Goal: Task Accomplishment & Management: Manage account settings

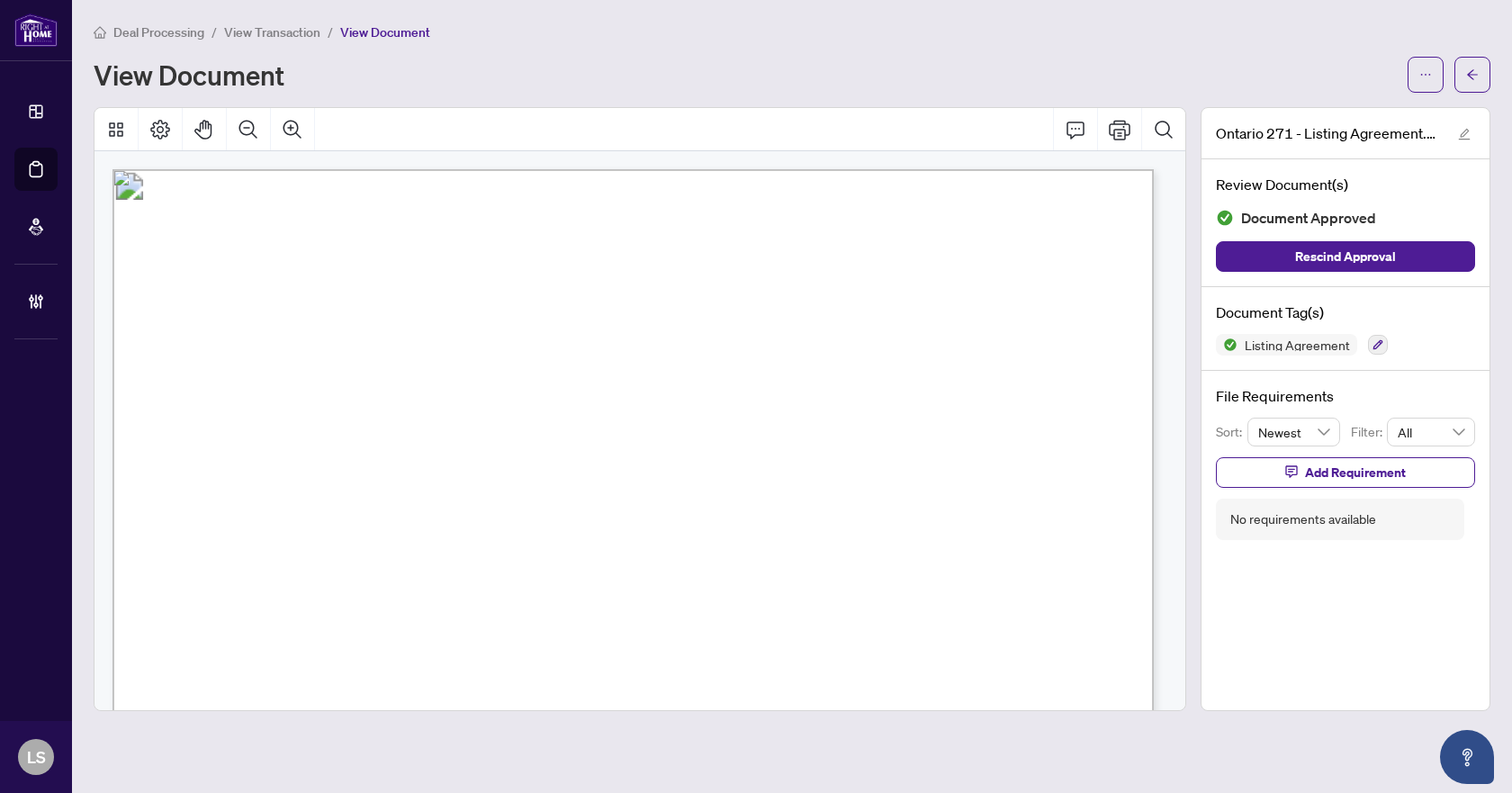
scroll to position [270, 0]
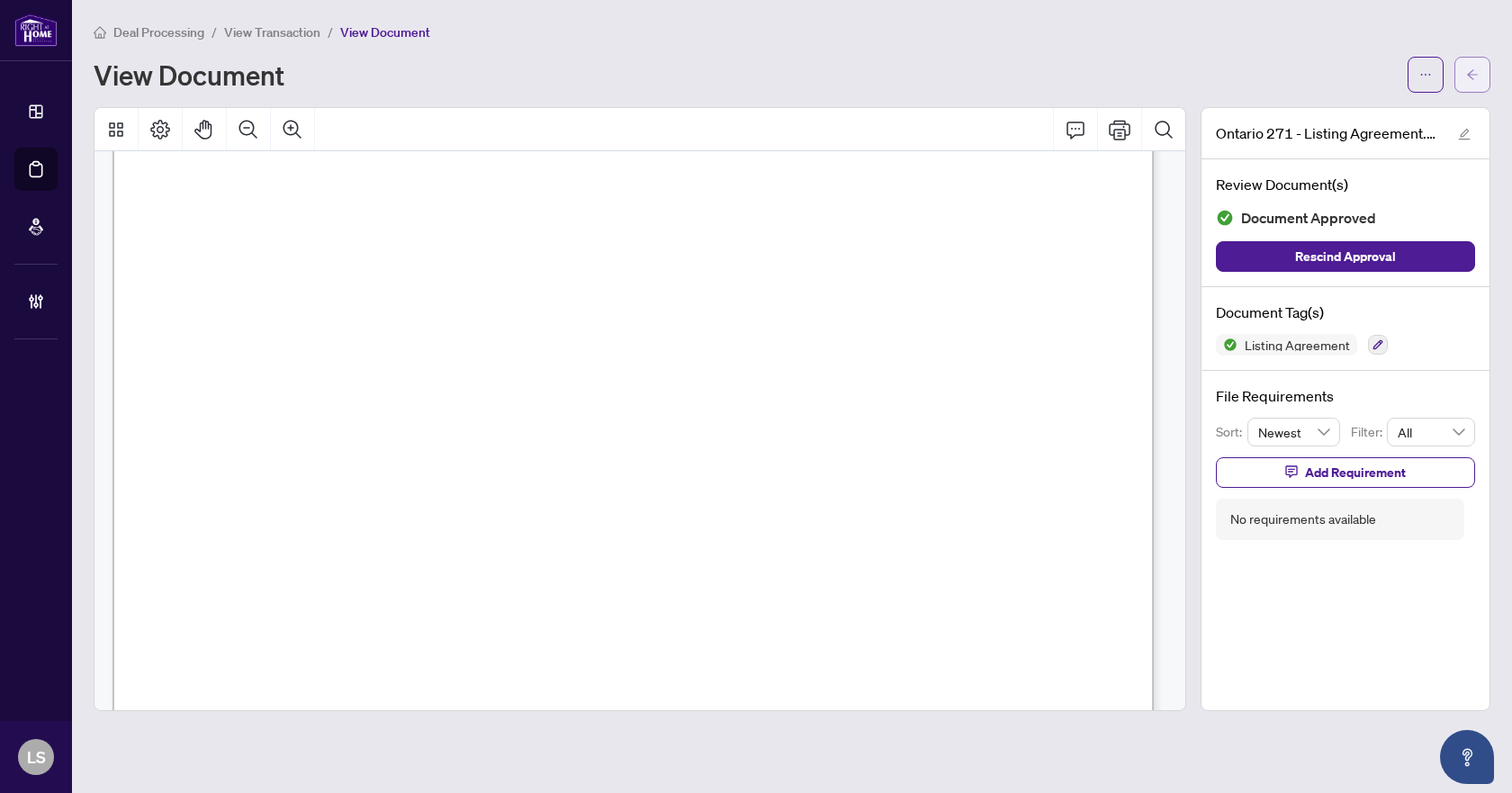
click at [1481, 70] on button "button" at bounding box center [1472, 74] width 36 height 36
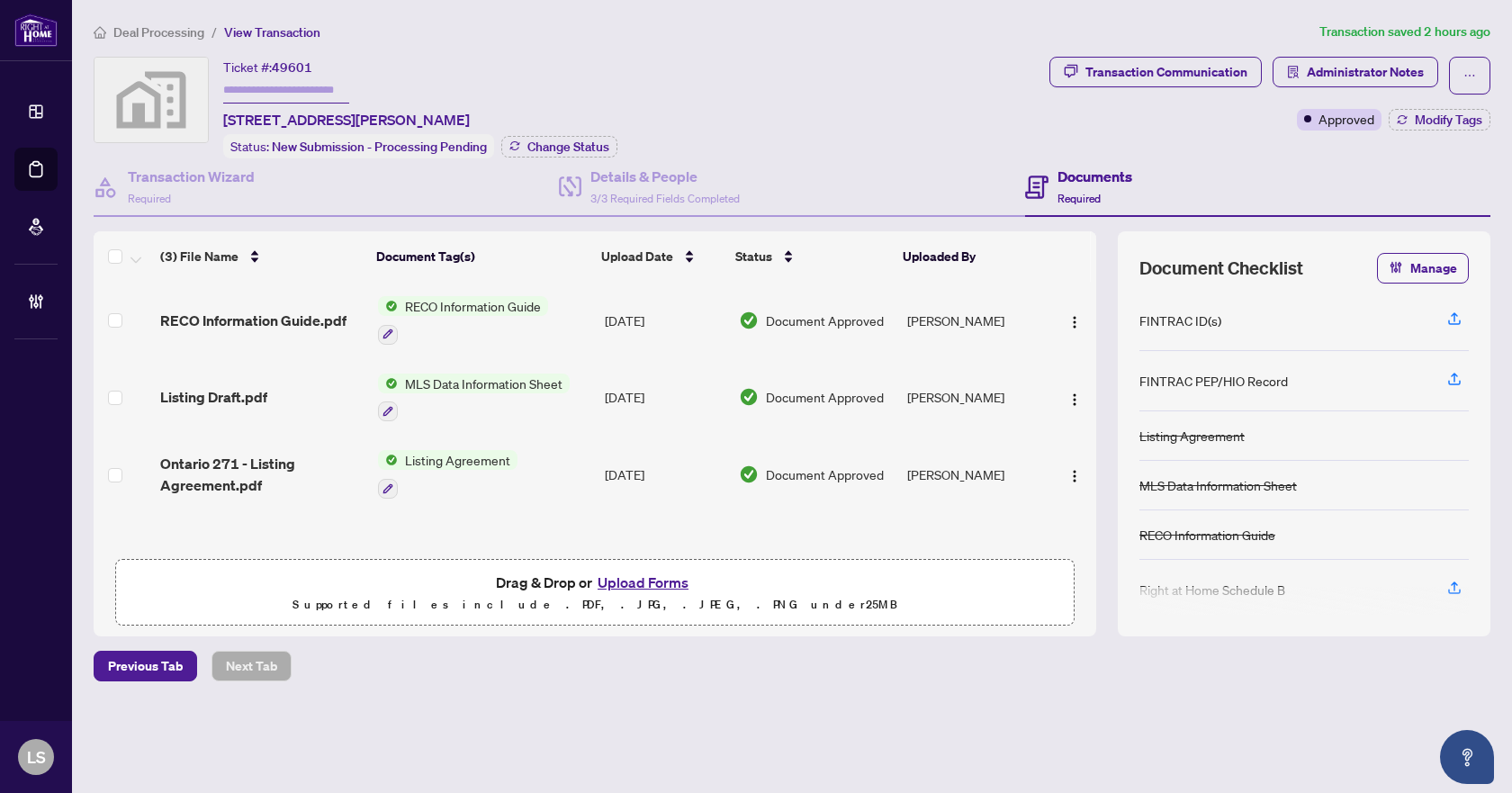
scroll to position [1, 0]
click at [153, 31] on span "Deal Processing" at bounding box center [158, 32] width 90 height 16
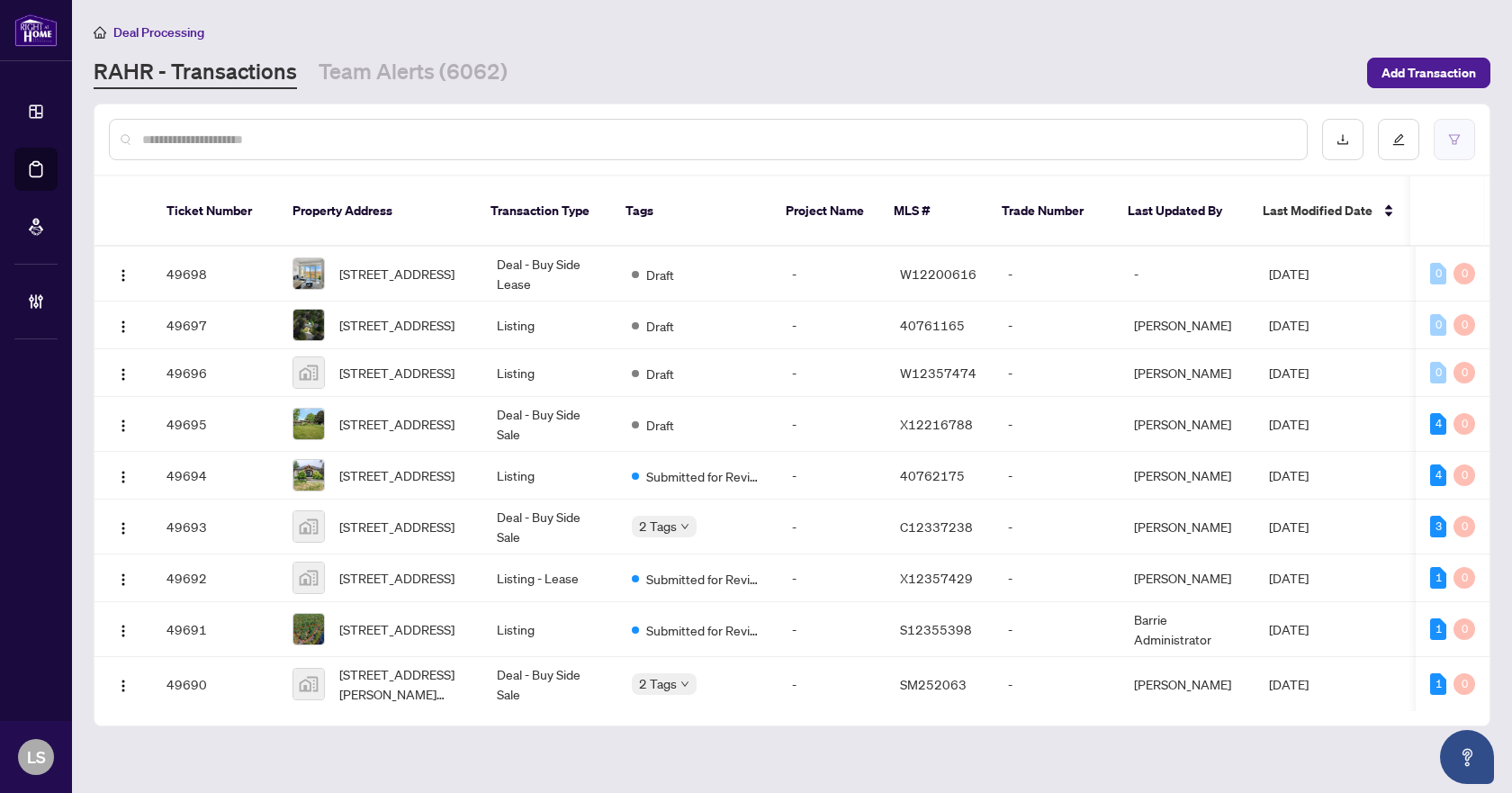
click at [1454, 144] on icon "filter" at bounding box center [1454, 139] width 12 height 12
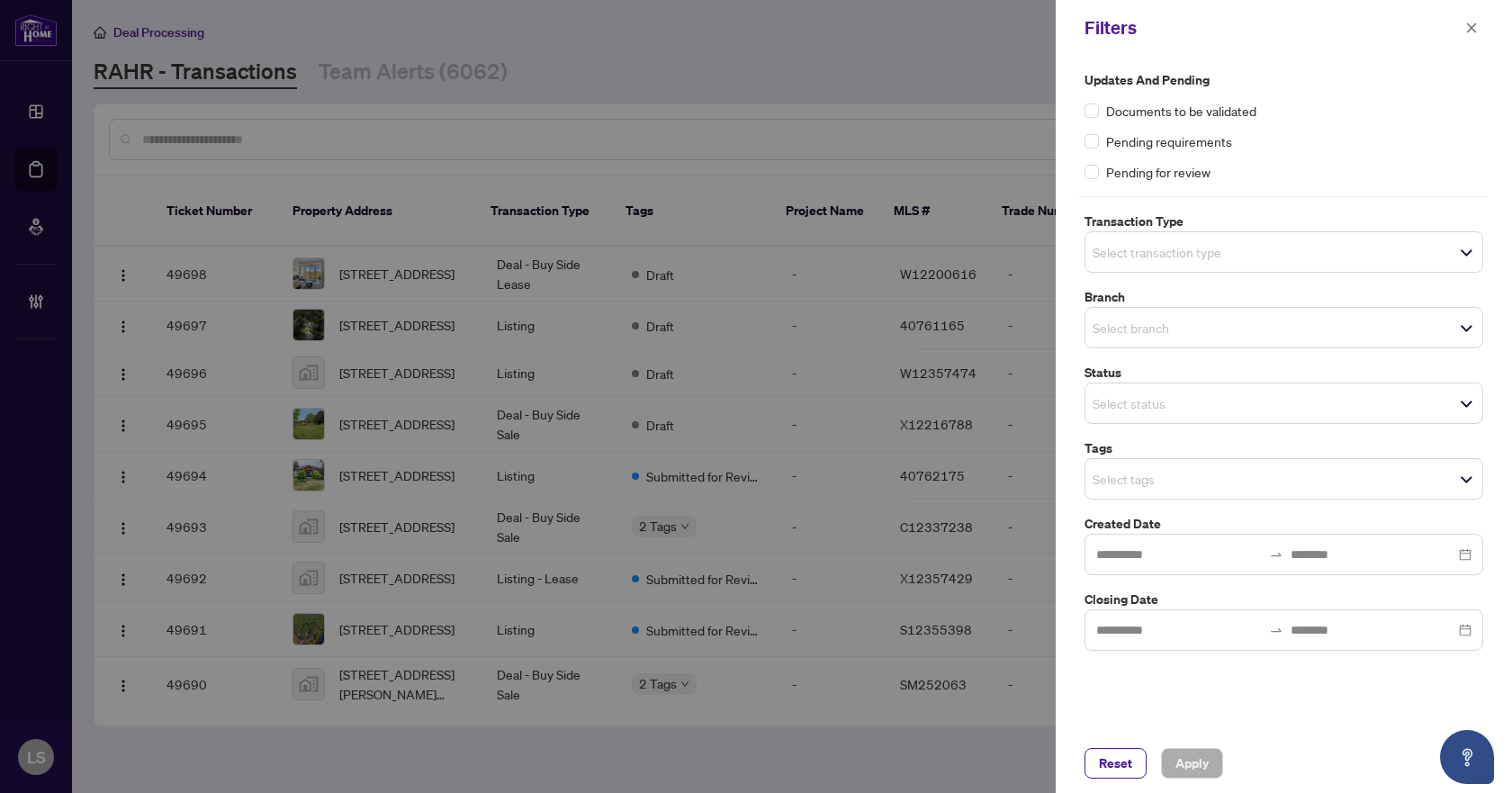
click at [1217, 254] on input "search" at bounding box center [1156, 252] width 126 height 22
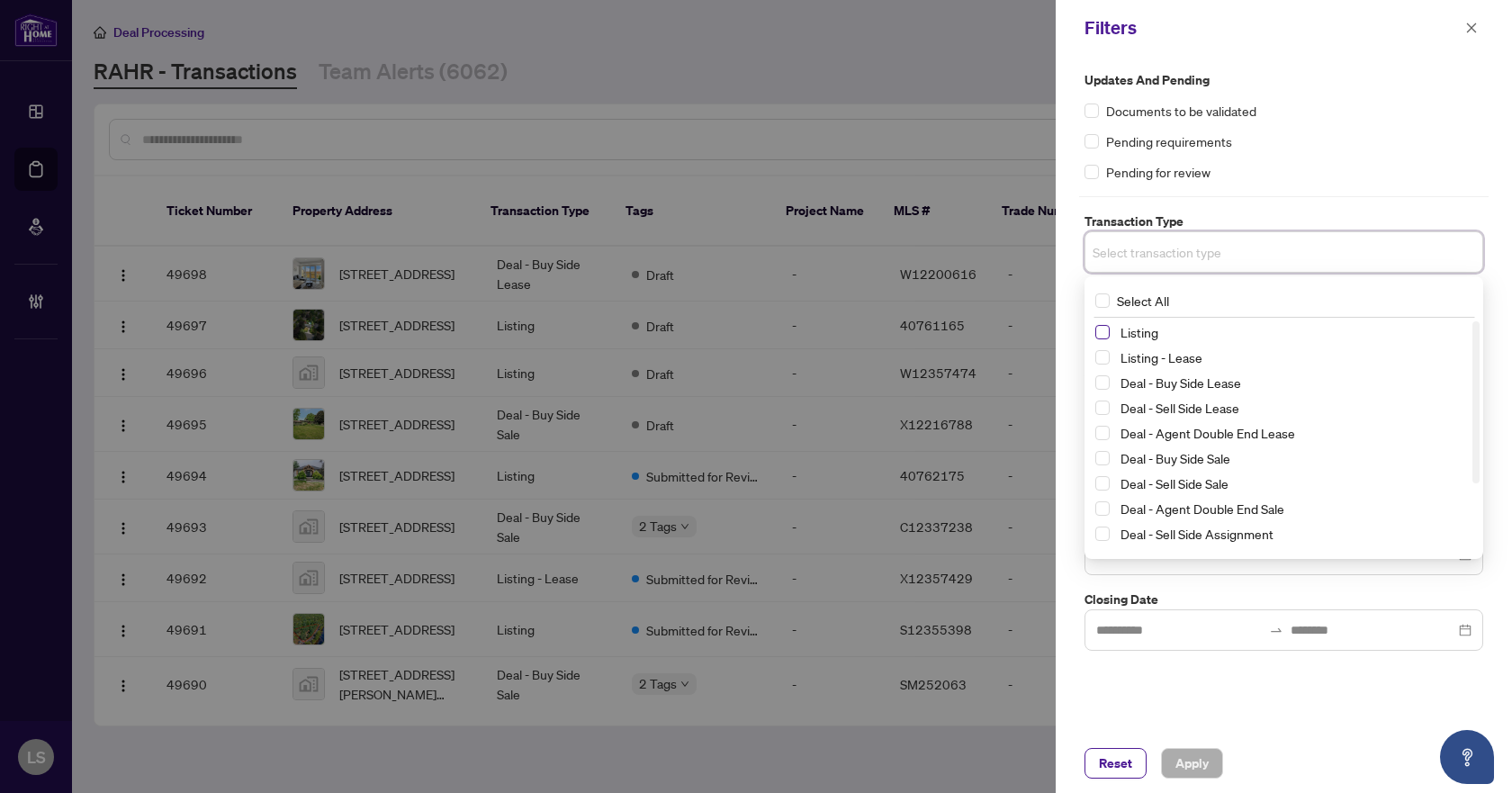
click at [1096, 335] on span "Select Listing" at bounding box center [1102, 332] width 14 height 14
click at [1093, 359] on div "Listing Listing - Lease Deal - Buy Side Lease Deal - Sell Side Lease Deal - Age…" at bounding box center [1284, 464] width 391 height 277
click at [1101, 355] on span "Select Listing - Lease" at bounding box center [1102, 360] width 14 height 14
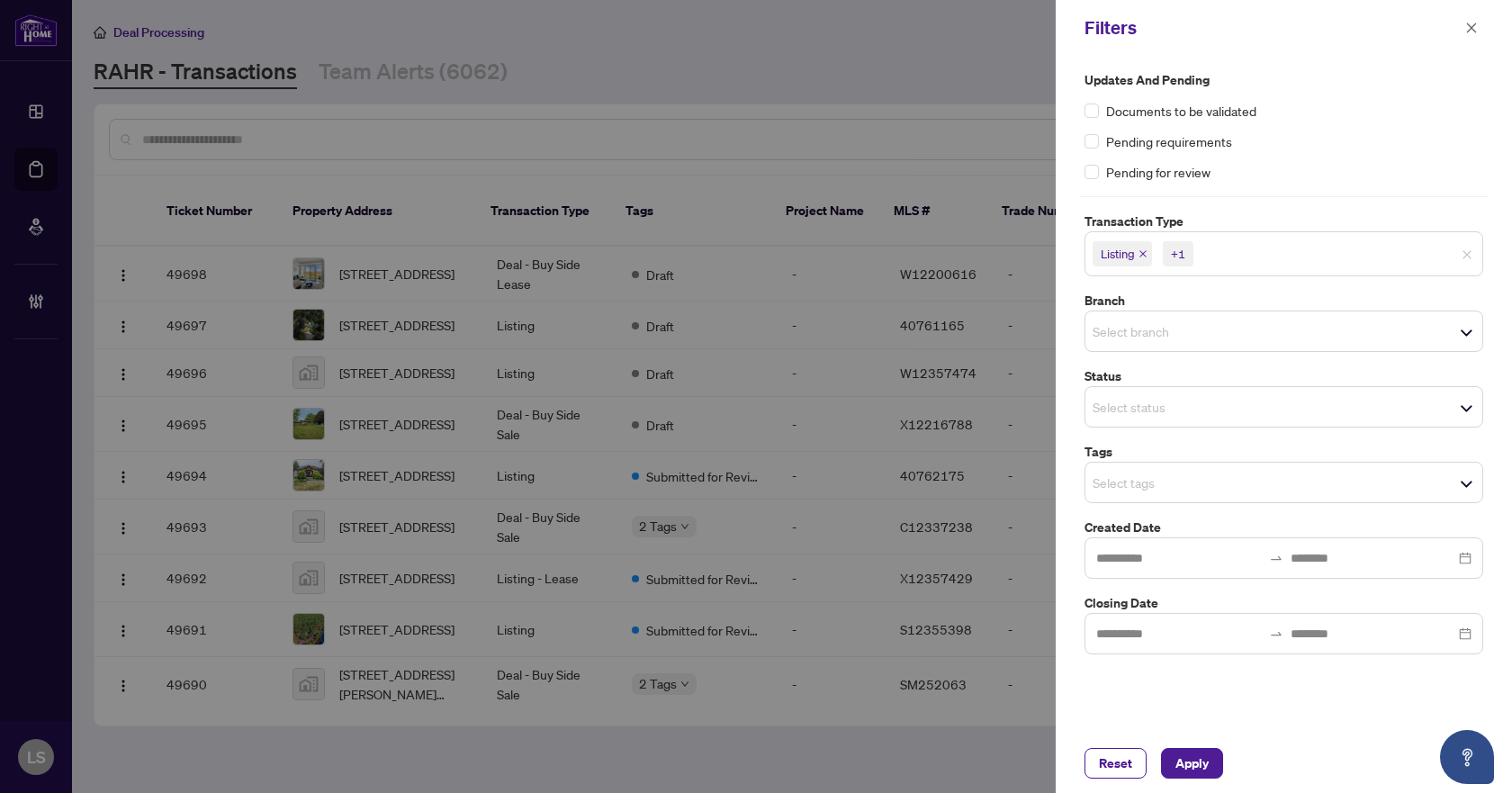
click at [1359, 159] on div "Updates and Pending Documents to be validated Pending requirements Pending for …" at bounding box center [1284, 125] width 399 height 111
click at [1168, 346] on div "Select branch" at bounding box center [1284, 331] width 399 height 41
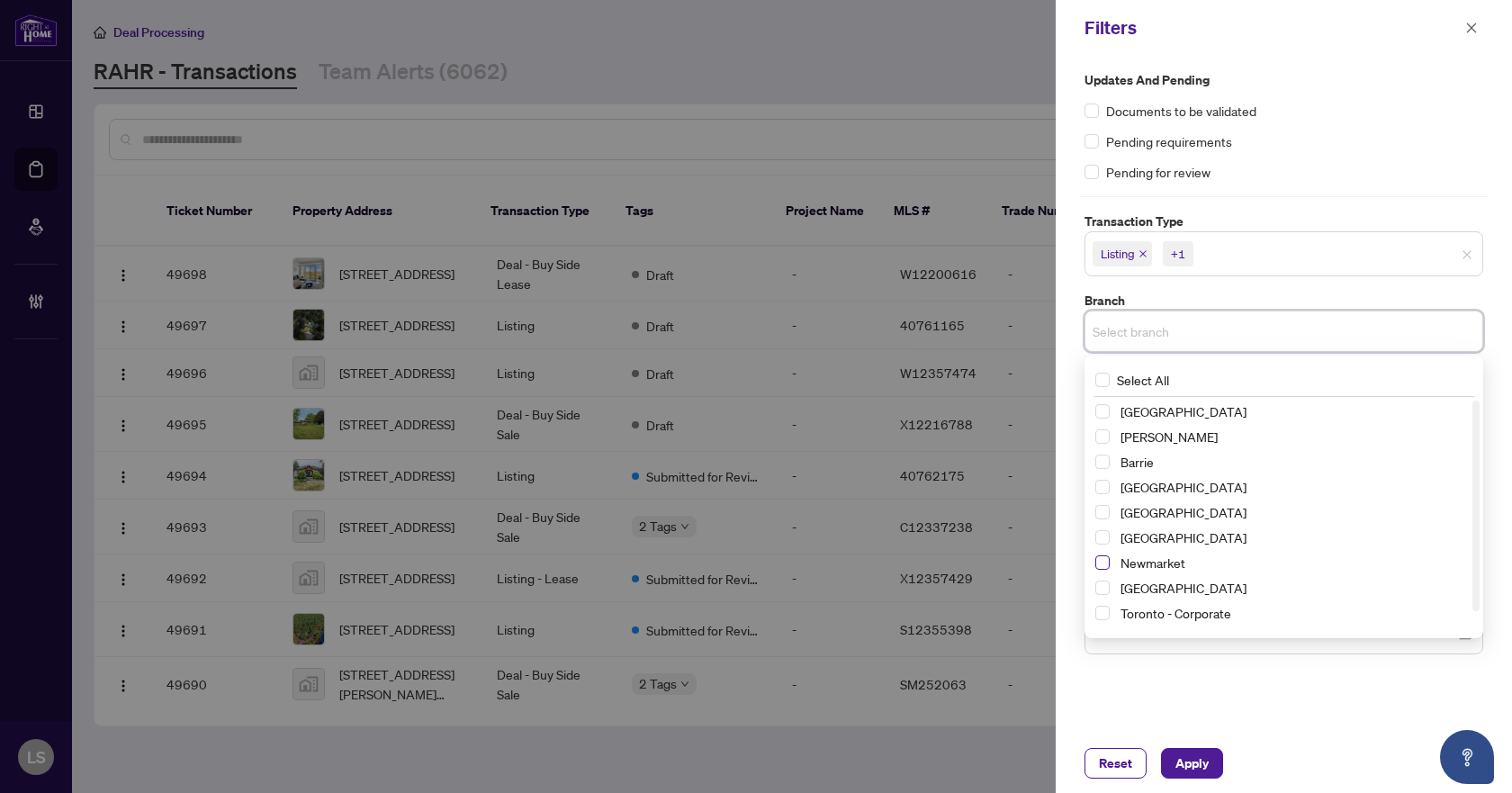
click at [1099, 564] on span "Select Newmarket" at bounding box center [1102, 562] width 14 height 14
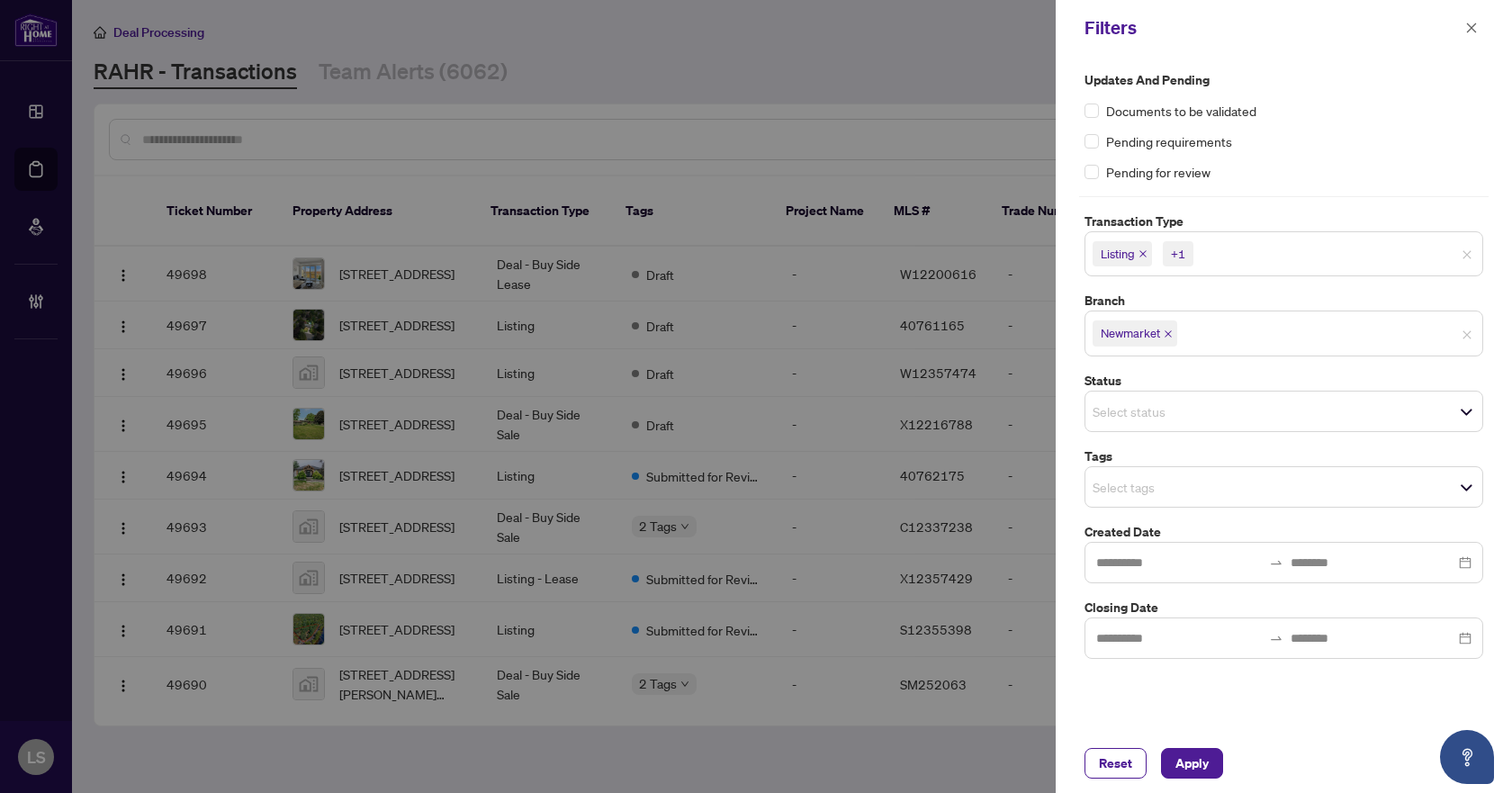
click at [1370, 74] on label "Updates and Pending" at bounding box center [1284, 79] width 399 height 20
click at [1153, 413] on input "search" at bounding box center [1156, 411] width 126 height 22
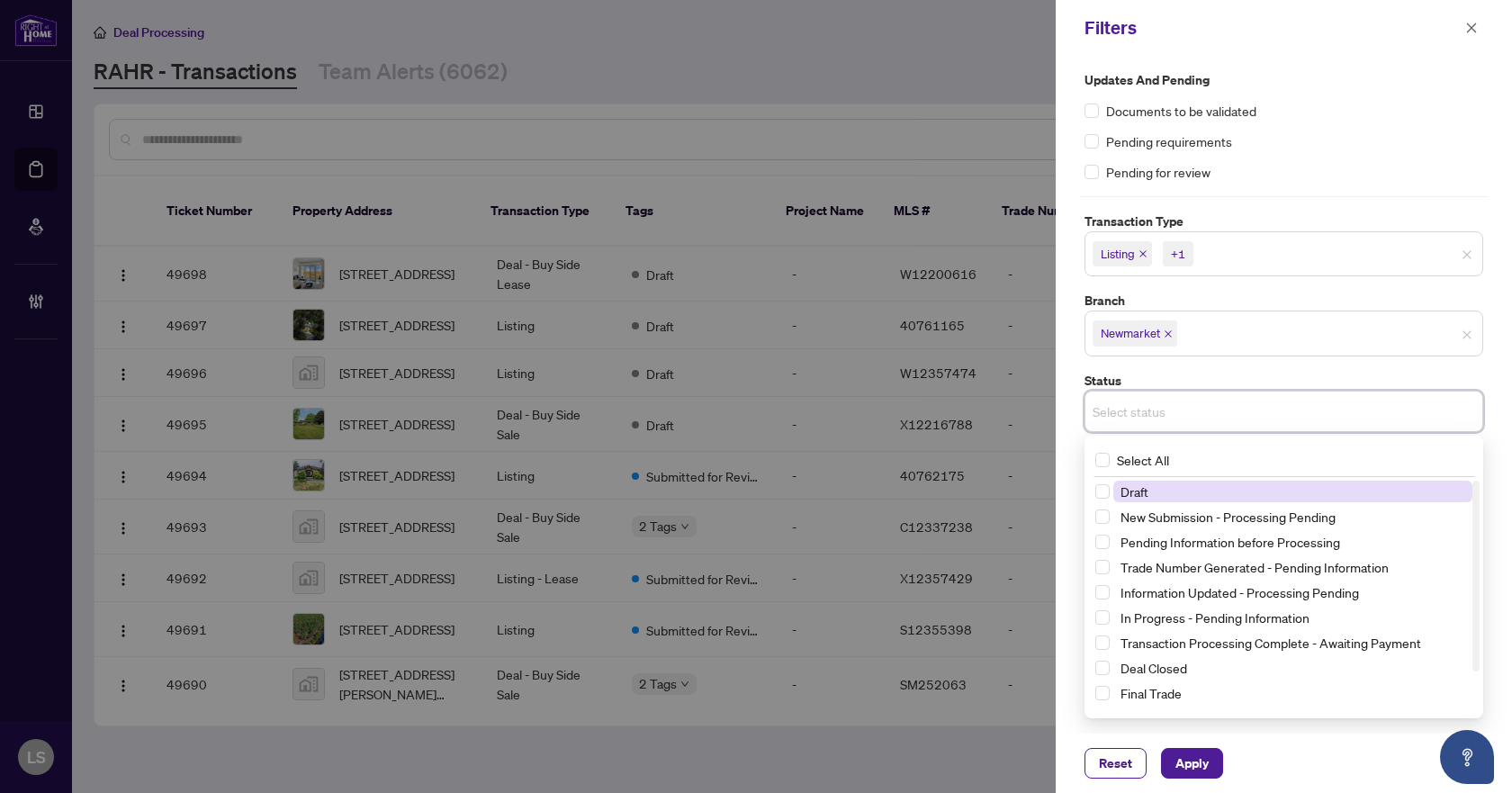
click at [1153, 414] on input "search" at bounding box center [1156, 411] width 126 height 22
click at [1074, 452] on div "Updates and Pending Documents to be validated Pending requirements Pending for …" at bounding box center [1284, 394] width 456 height 678
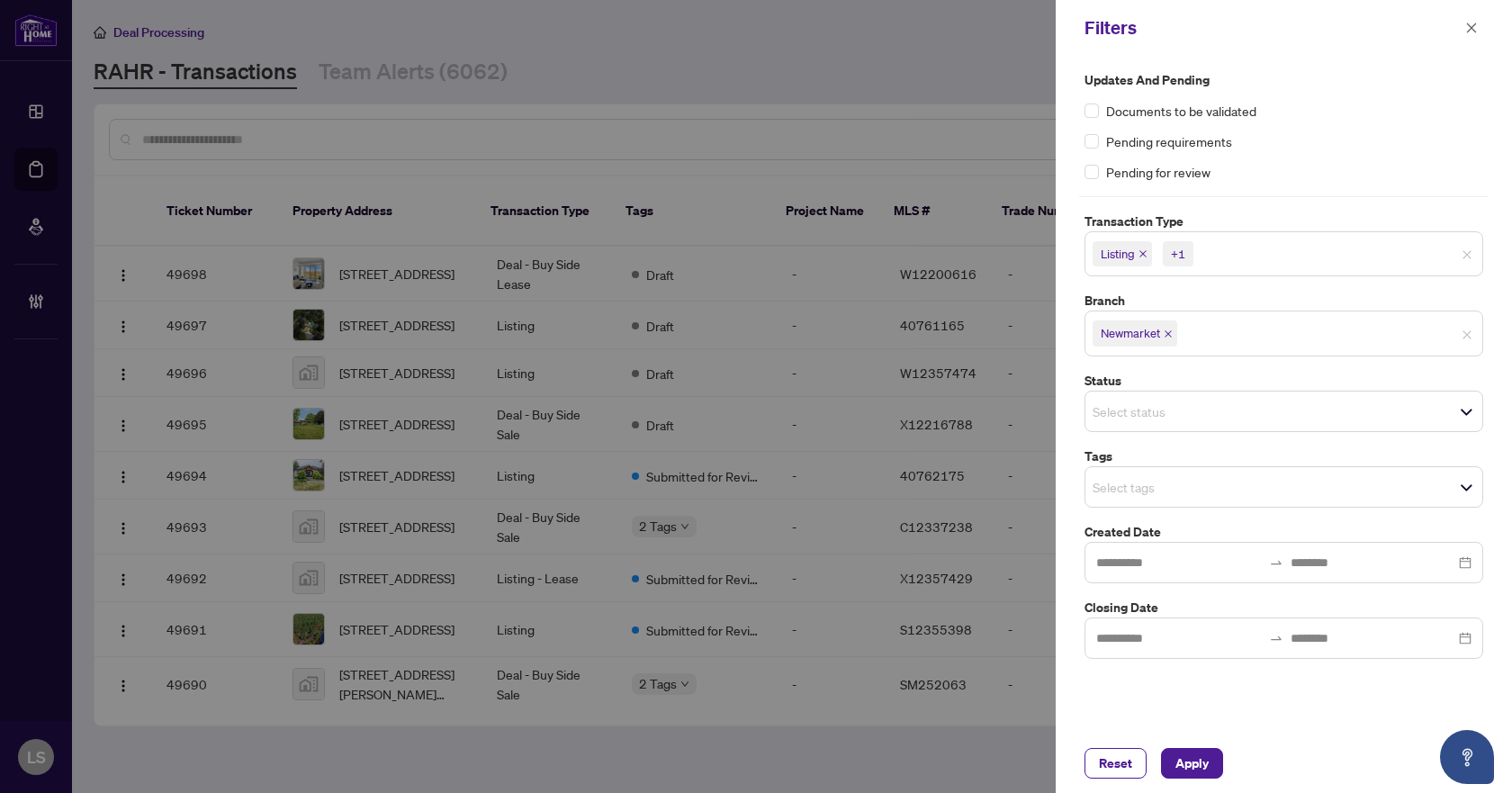
click at [1113, 479] on input "search" at bounding box center [1156, 487] width 126 height 22
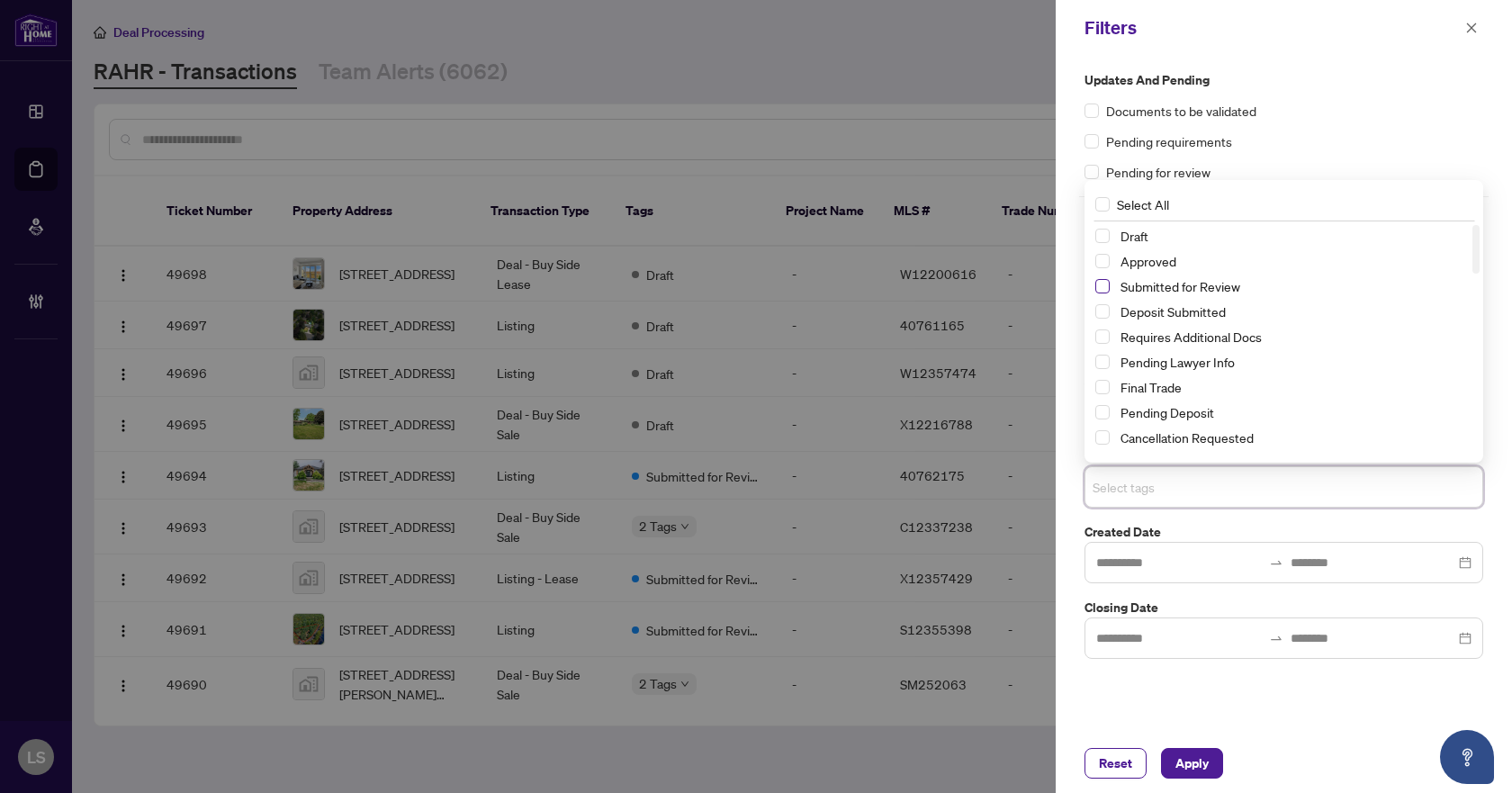
click at [1104, 290] on span "Select Submitted for Review" at bounding box center [1102, 286] width 14 height 14
click at [1107, 440] on span "Select Cancellation Requested" at bounding box center [1102, 437] width 14 height 14
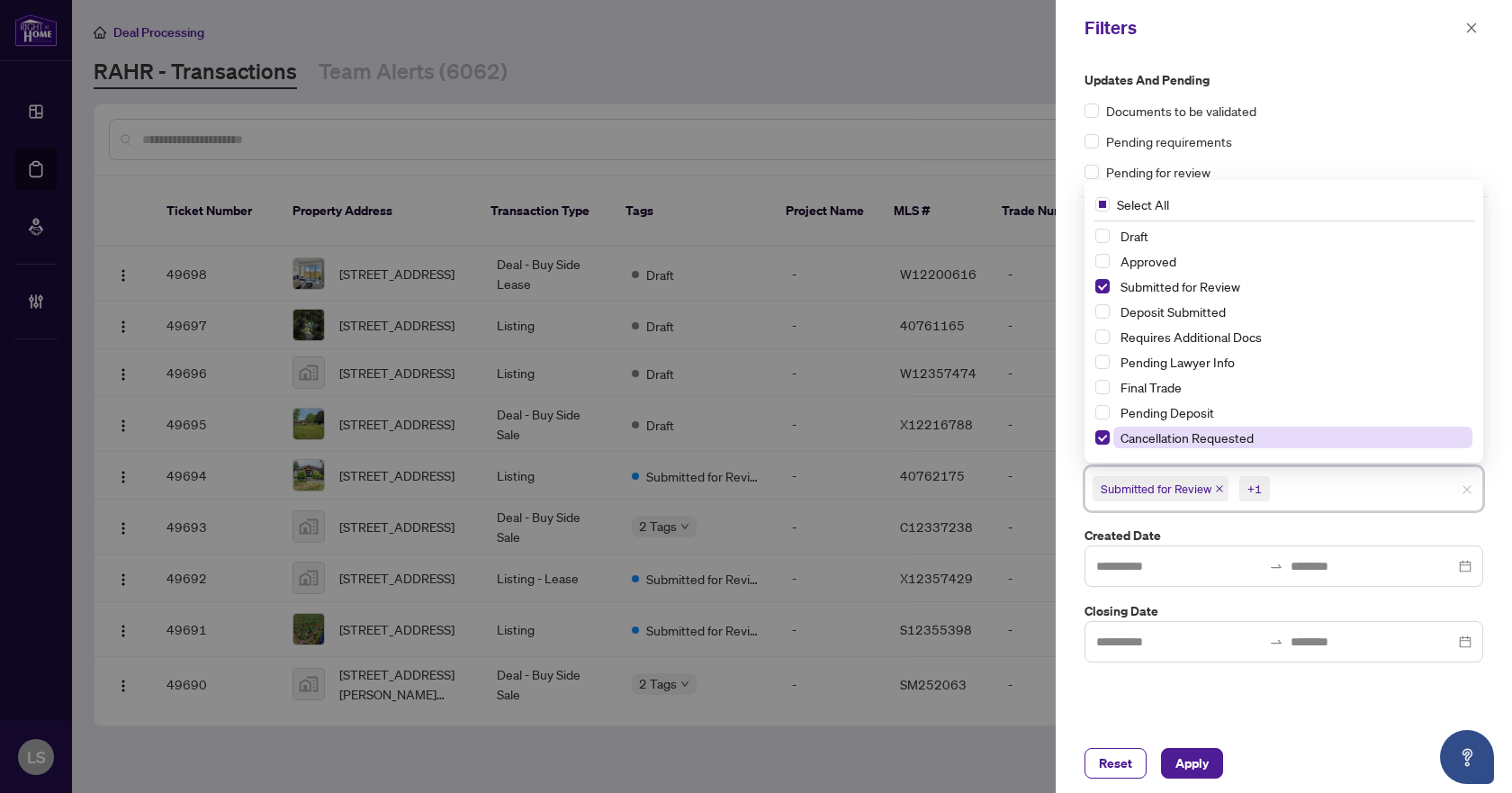
scroll to position [90, 0]
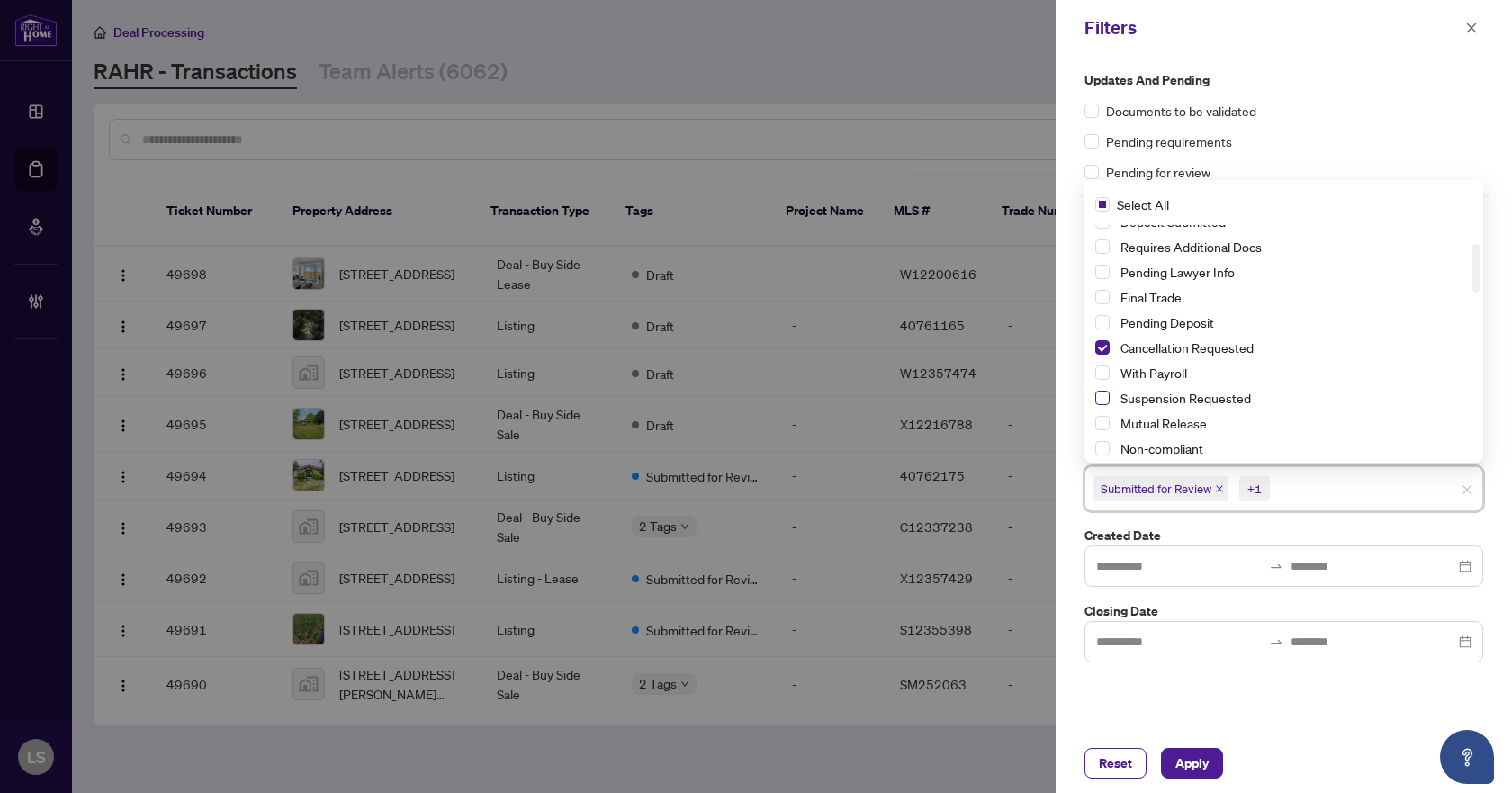
click at [1097, 394] on span "Select Suspension Requested" at bounding box center [1102, 397] width 14 height 14
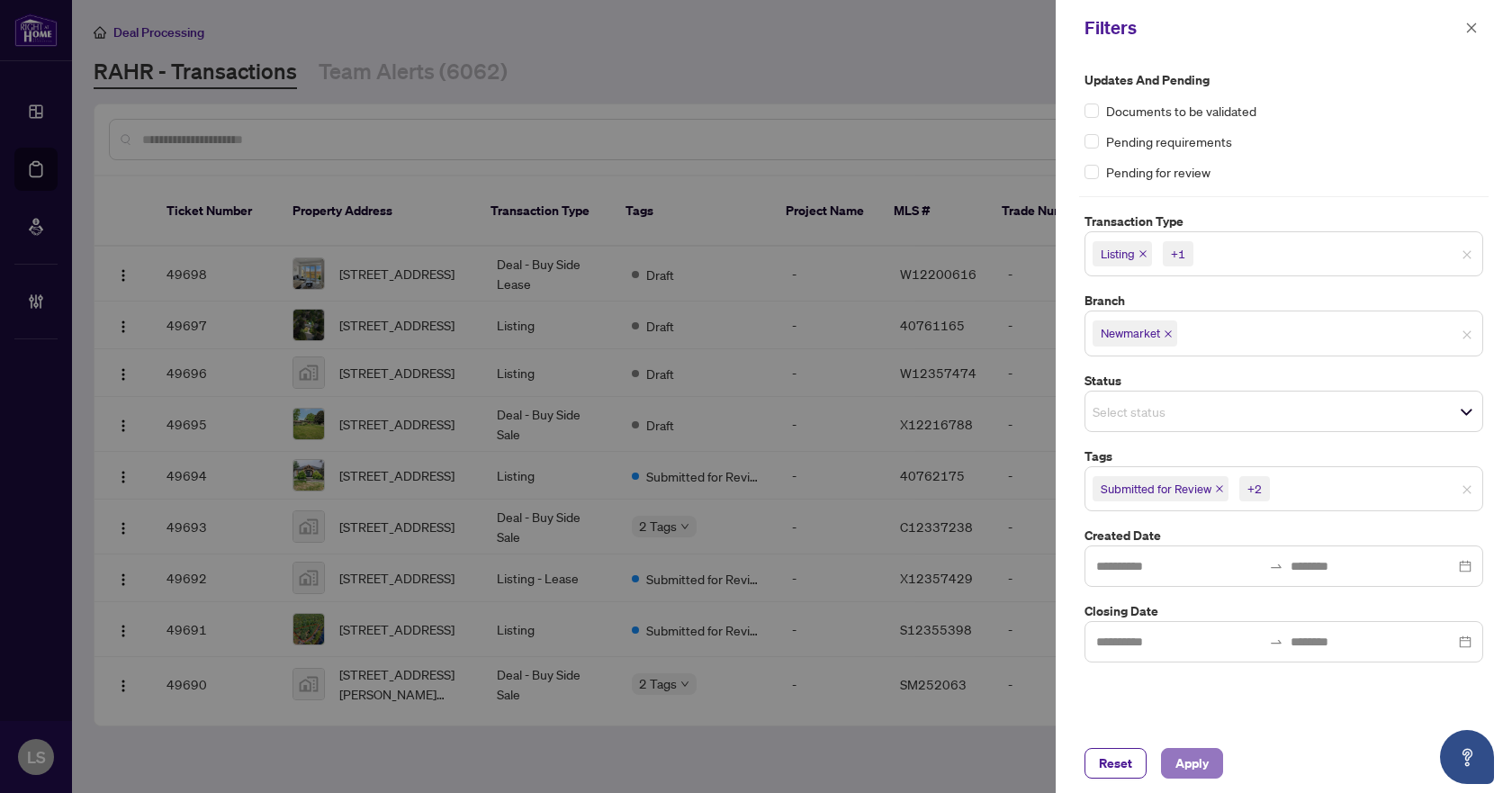
click at [1192, 772] on span "Apply" at bounding box center [1192, 764] width 33 height 29
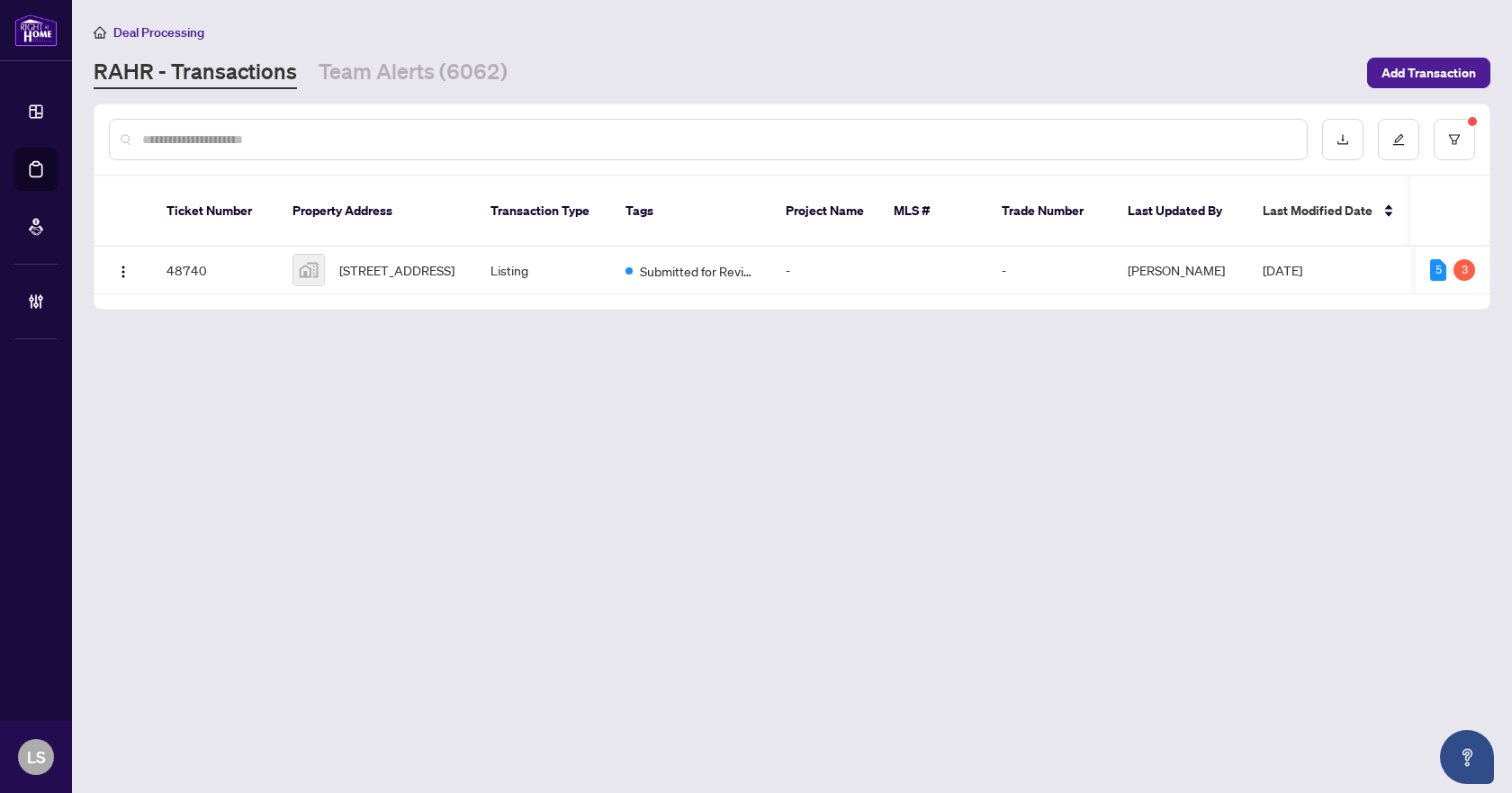
click at [781, 449] on main "Deal Processing RAHR - Transactions Team Alerts (6062) Add Transaction Ticket N…" at bounding box center [792, 396] width 1440 height 793
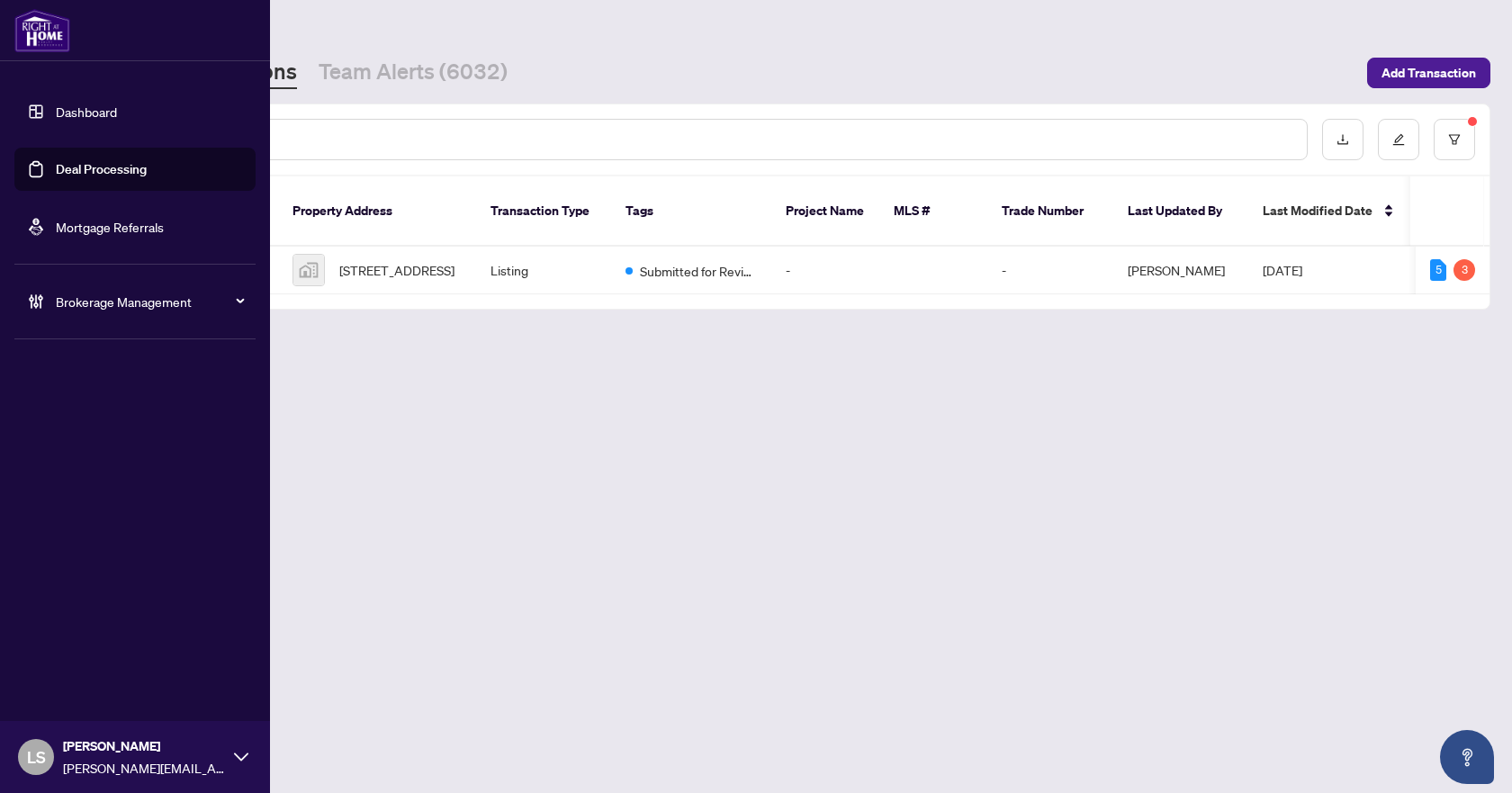
click at [114, 300] on span "Brokerage Management" at bounding box center [149, 301] width 188 height 20
click at [103, 434] on link "Manage Agents" at bounding box center [82, 431] width 90 height 16
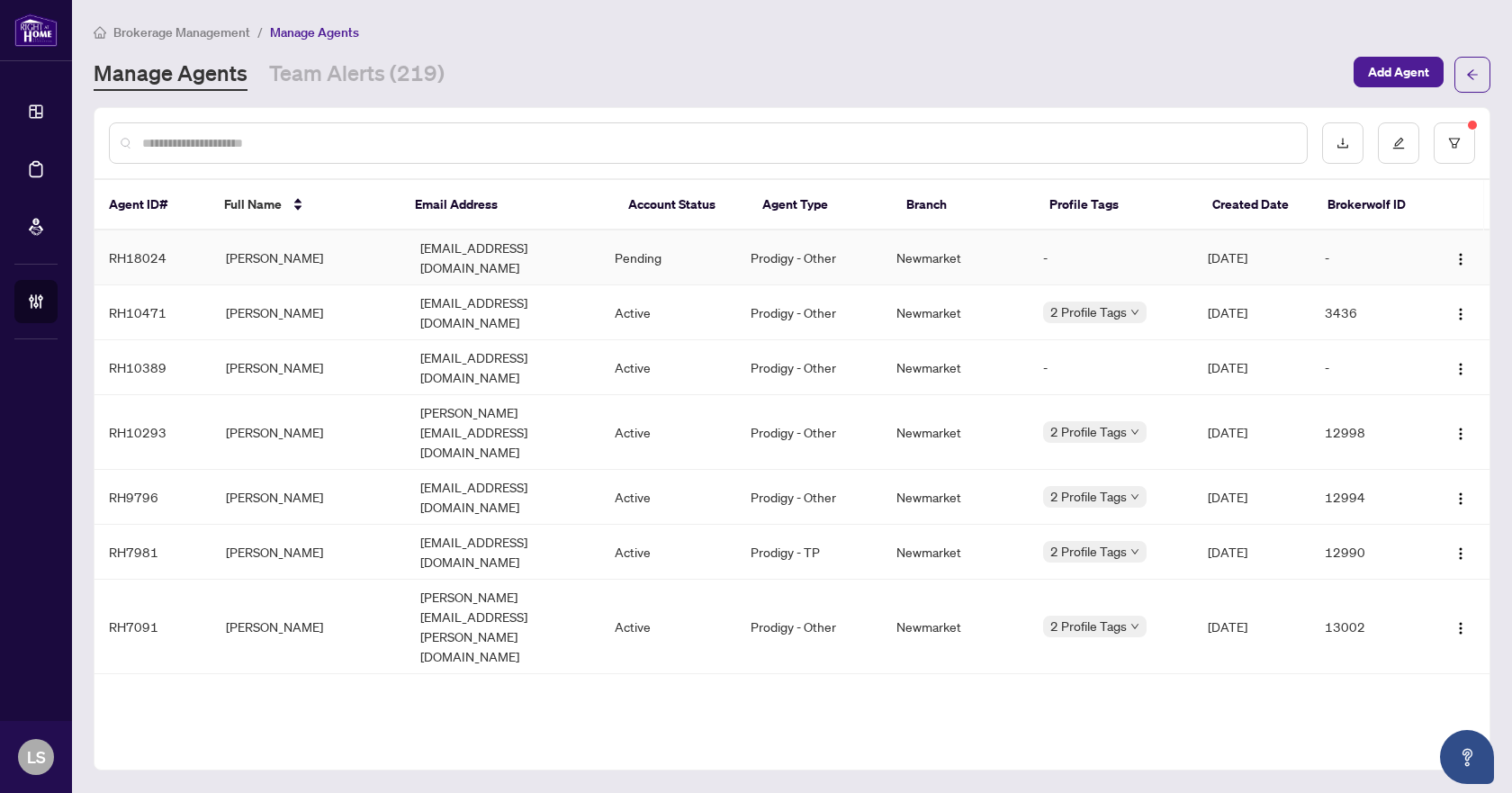
click at [254, 256] on td "[PERSON_NAME]" at bounding box center [308, 257] width 194 height 55
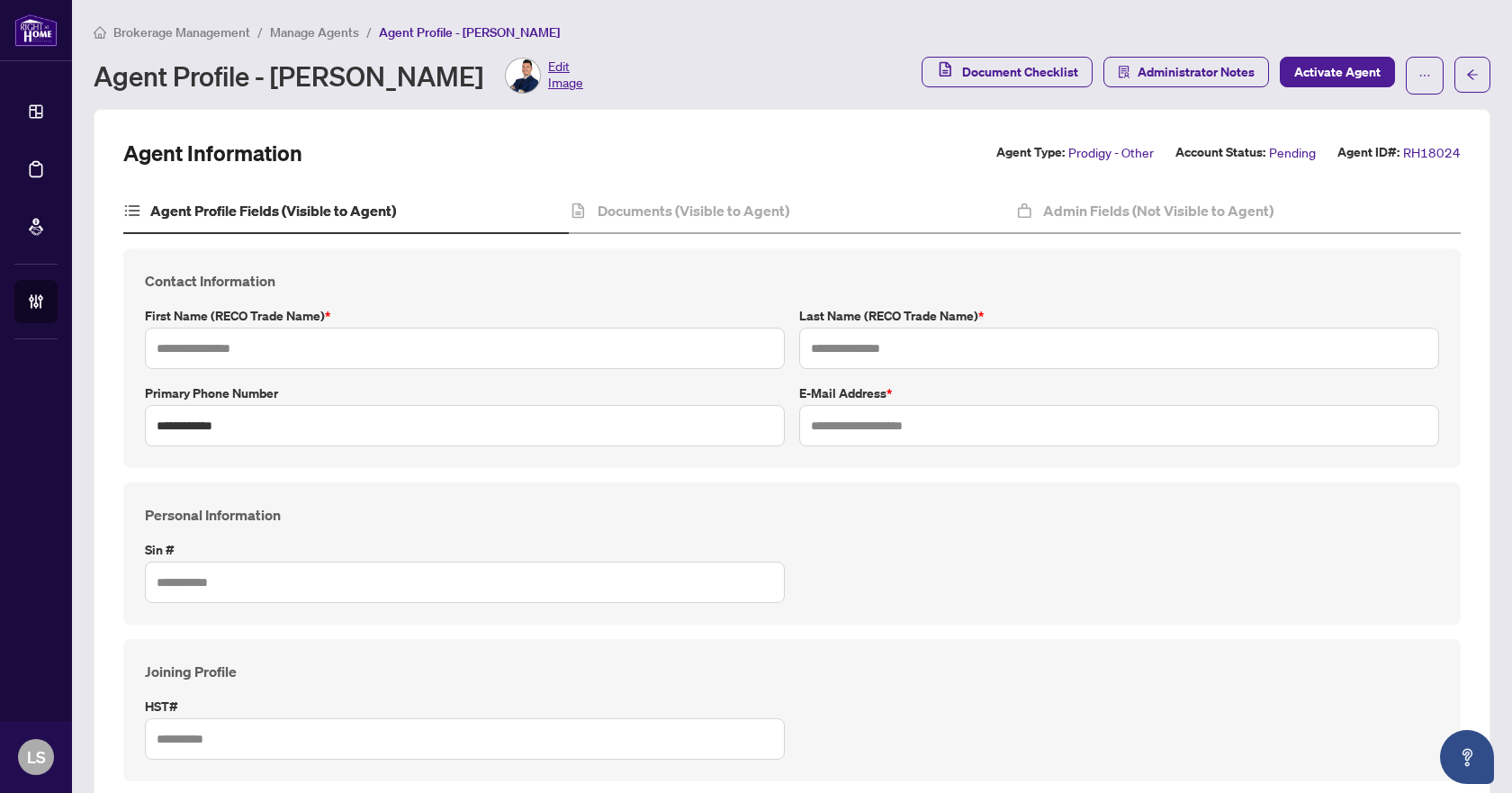
type input "****"
type input "*****"
type input "**********"
type input "*********"
type input "**********"
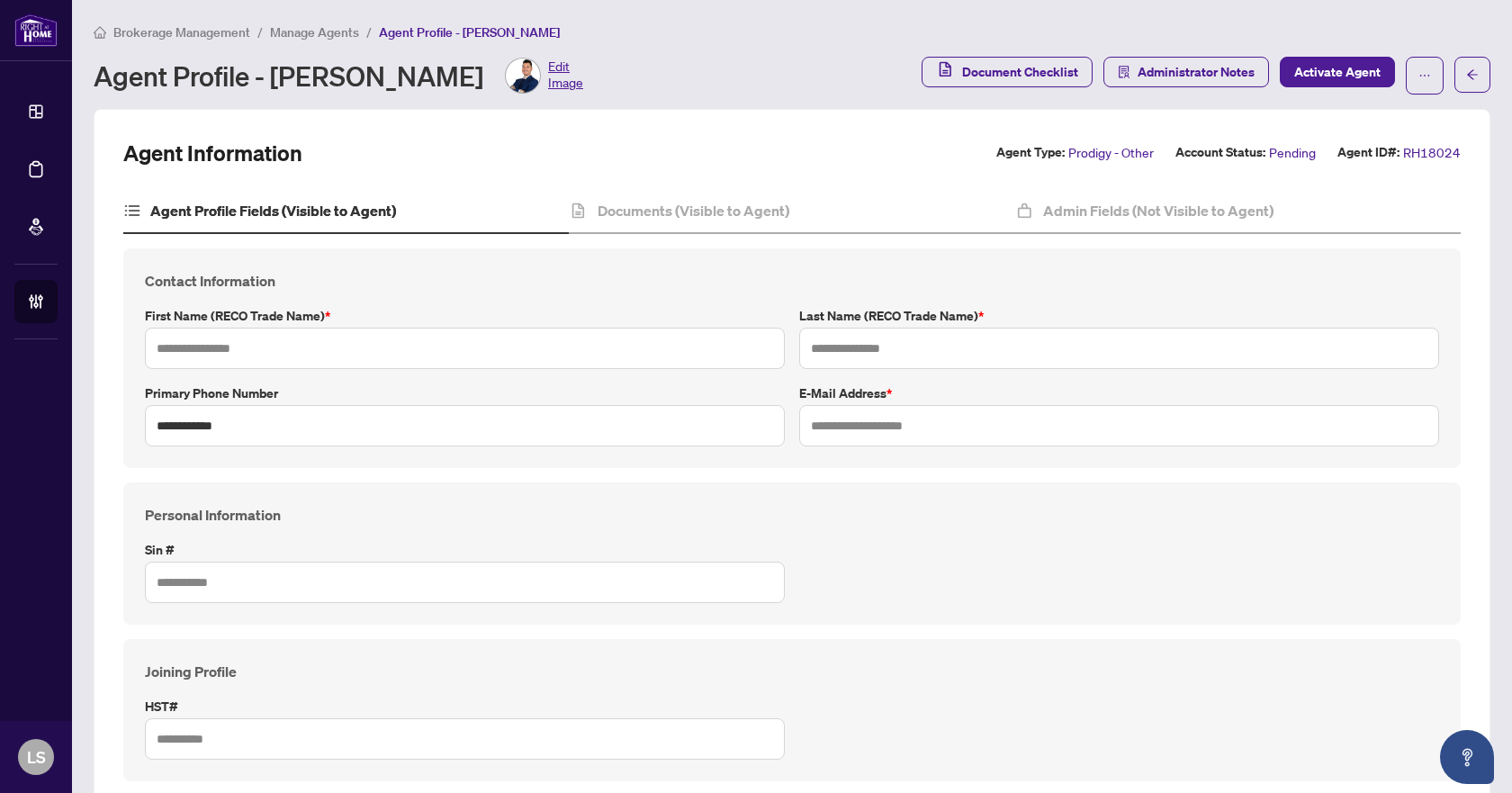
type input "*******"
type input "**********"
type input "*******"
type input "****"
type input "**********"
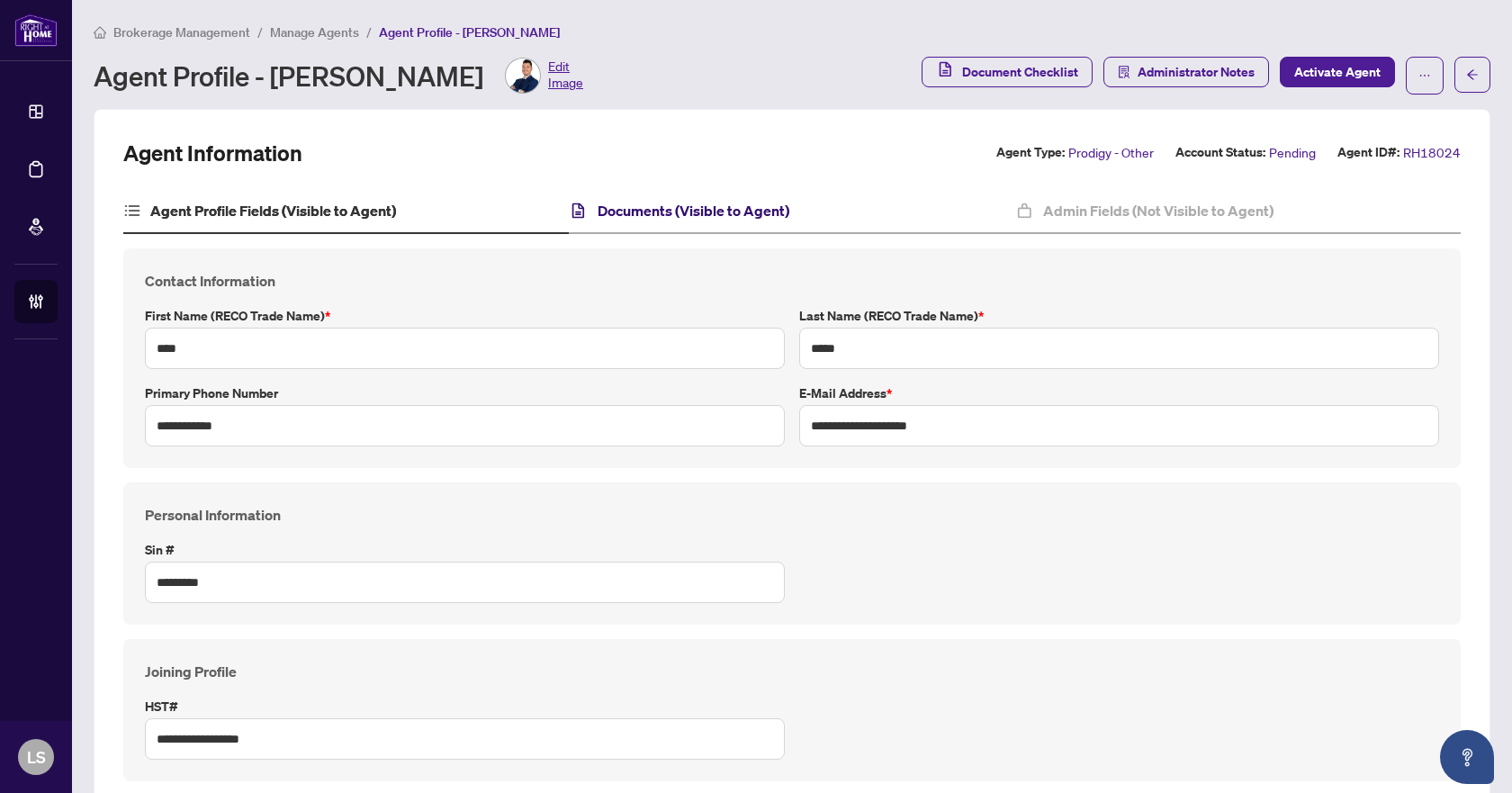
click at [697, 212] on h4 "Documents (Visible to Agent)" at bounding box center [693, 210] width 191 height 22
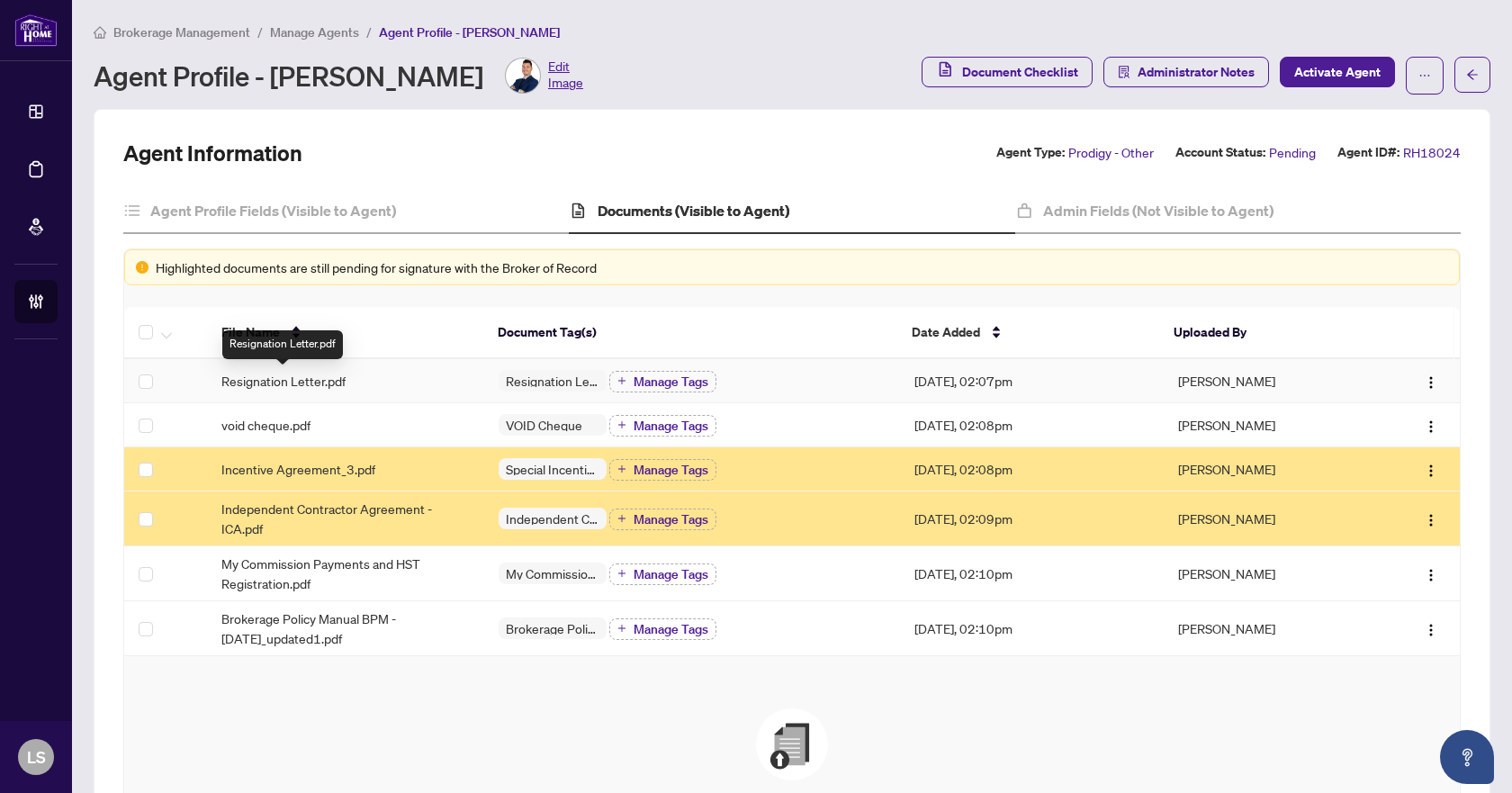
click at [316, 381] on span "Resignation Letter.pdf" at bounding box center [284, 380] width 124 height 20
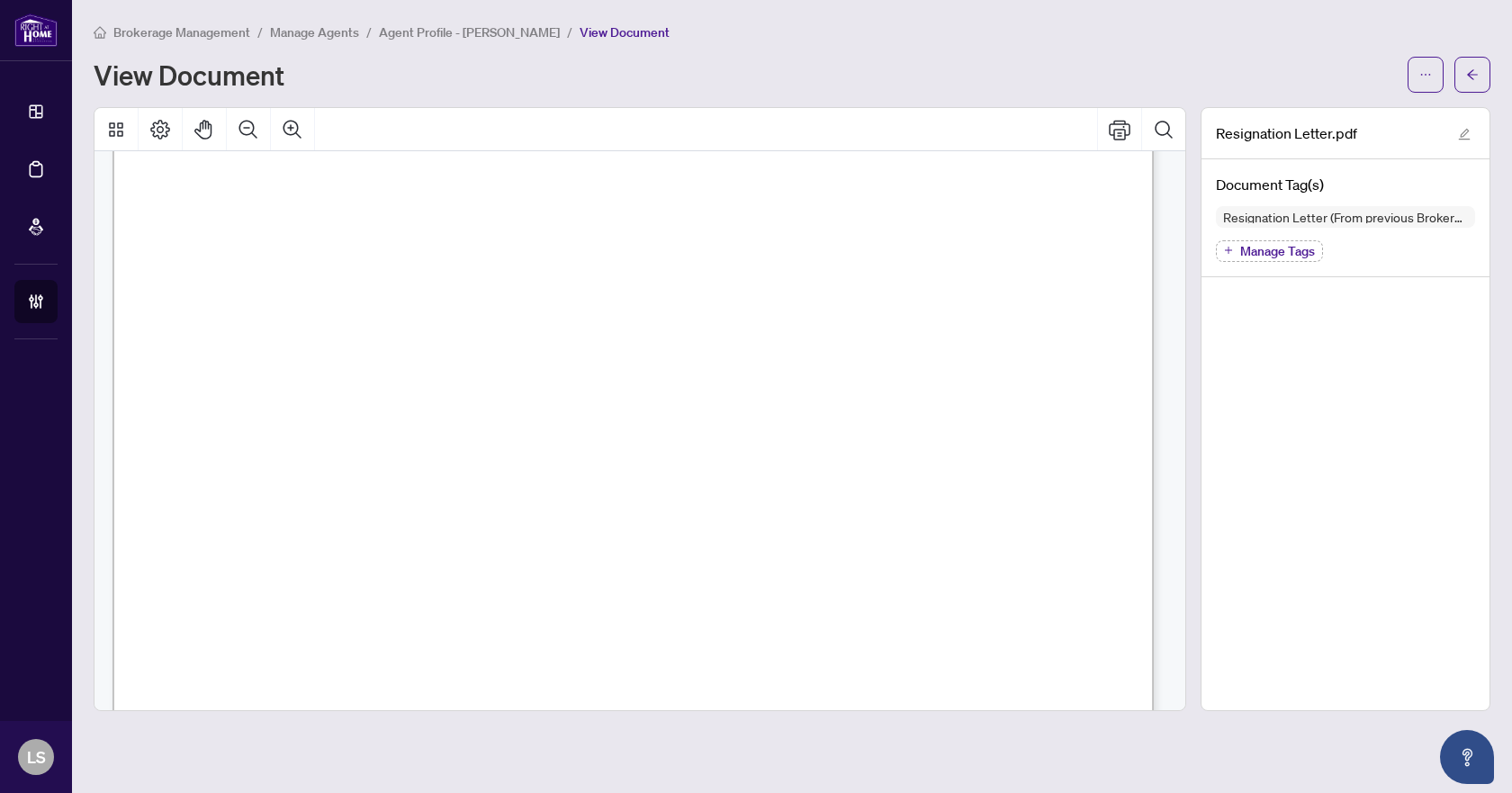
scroll to position [360, 0]
click at [1472, 69] on icon "arrow-left" at bounding box center [1472, 74] width 12 height 12
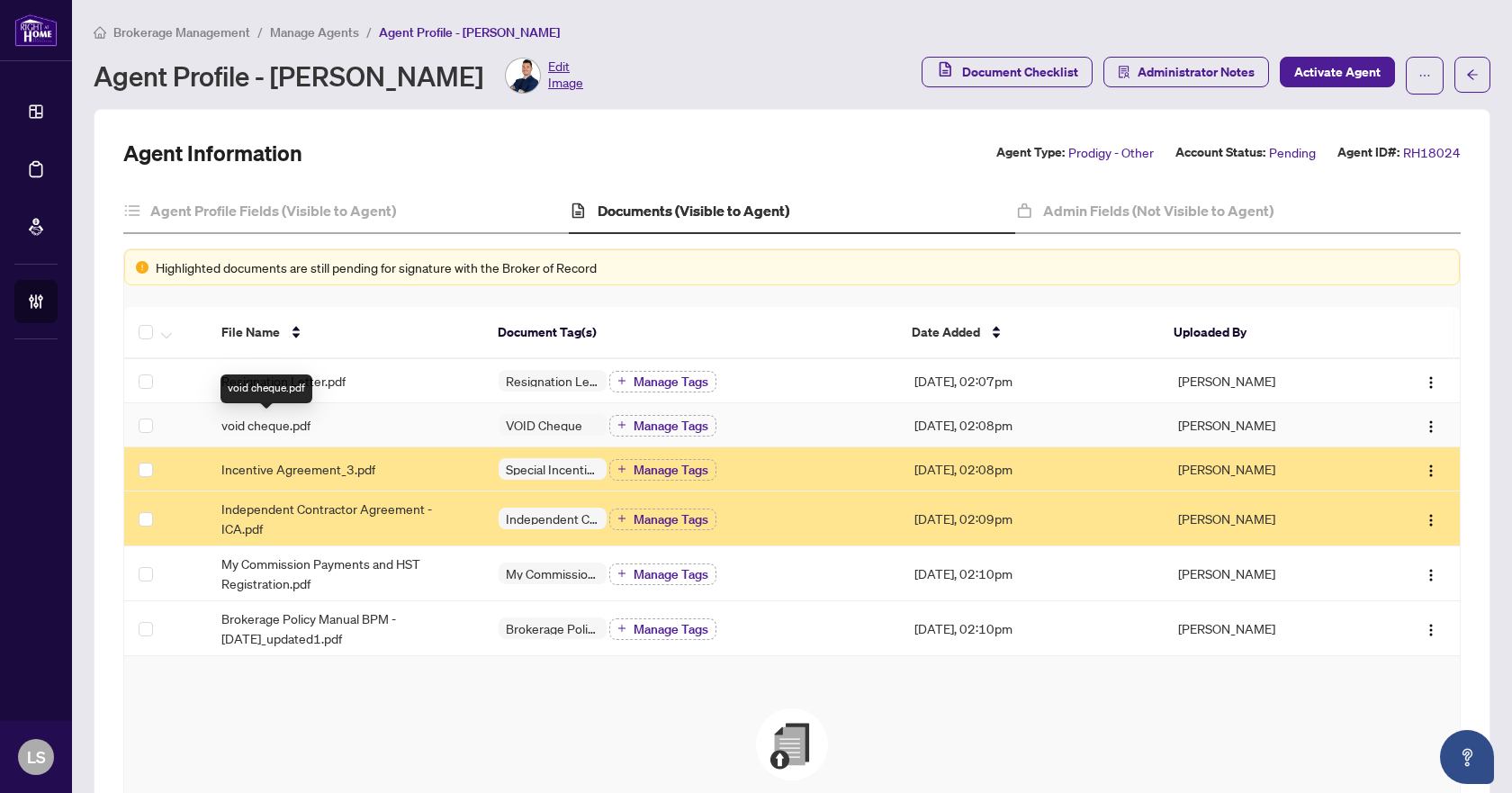
click at [309, 422] on span "void cheque.pdf" at bounding box center [266, 424] width 90 height 20
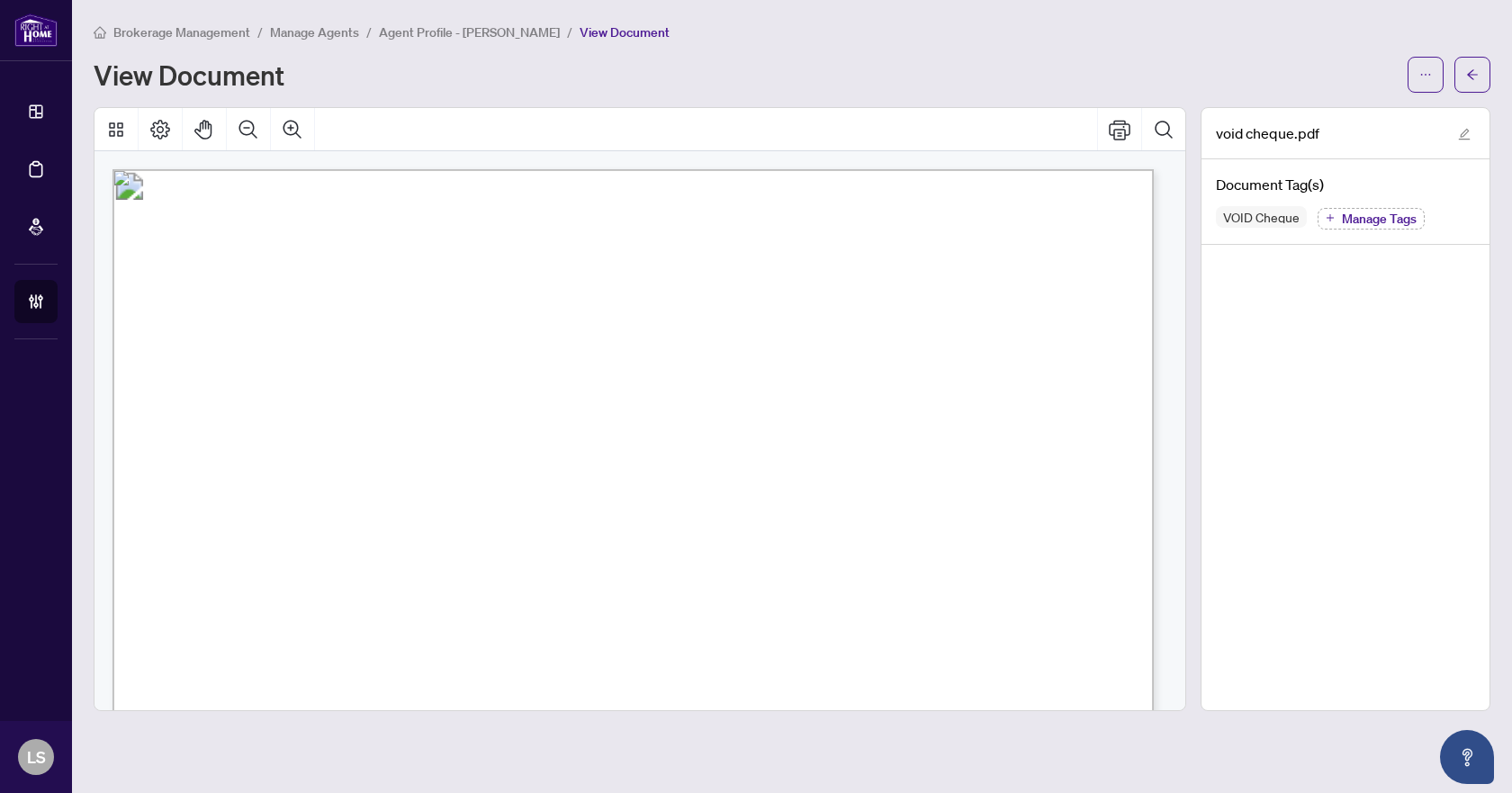
scroll to position [450, 0]
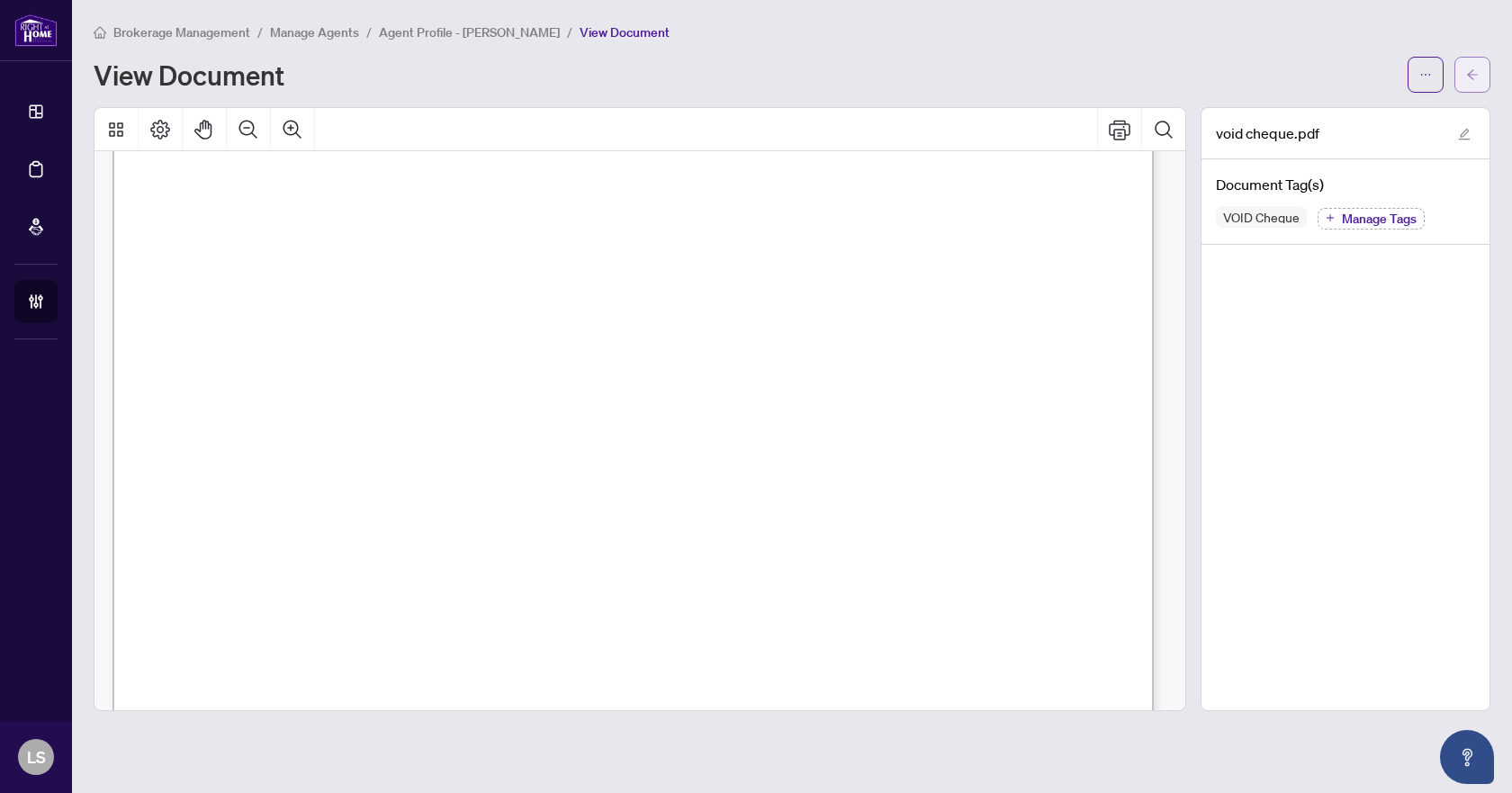
click at [1476, 74] on icon "arrow-left" at bounding box center [1472, 74] width 10 height 10
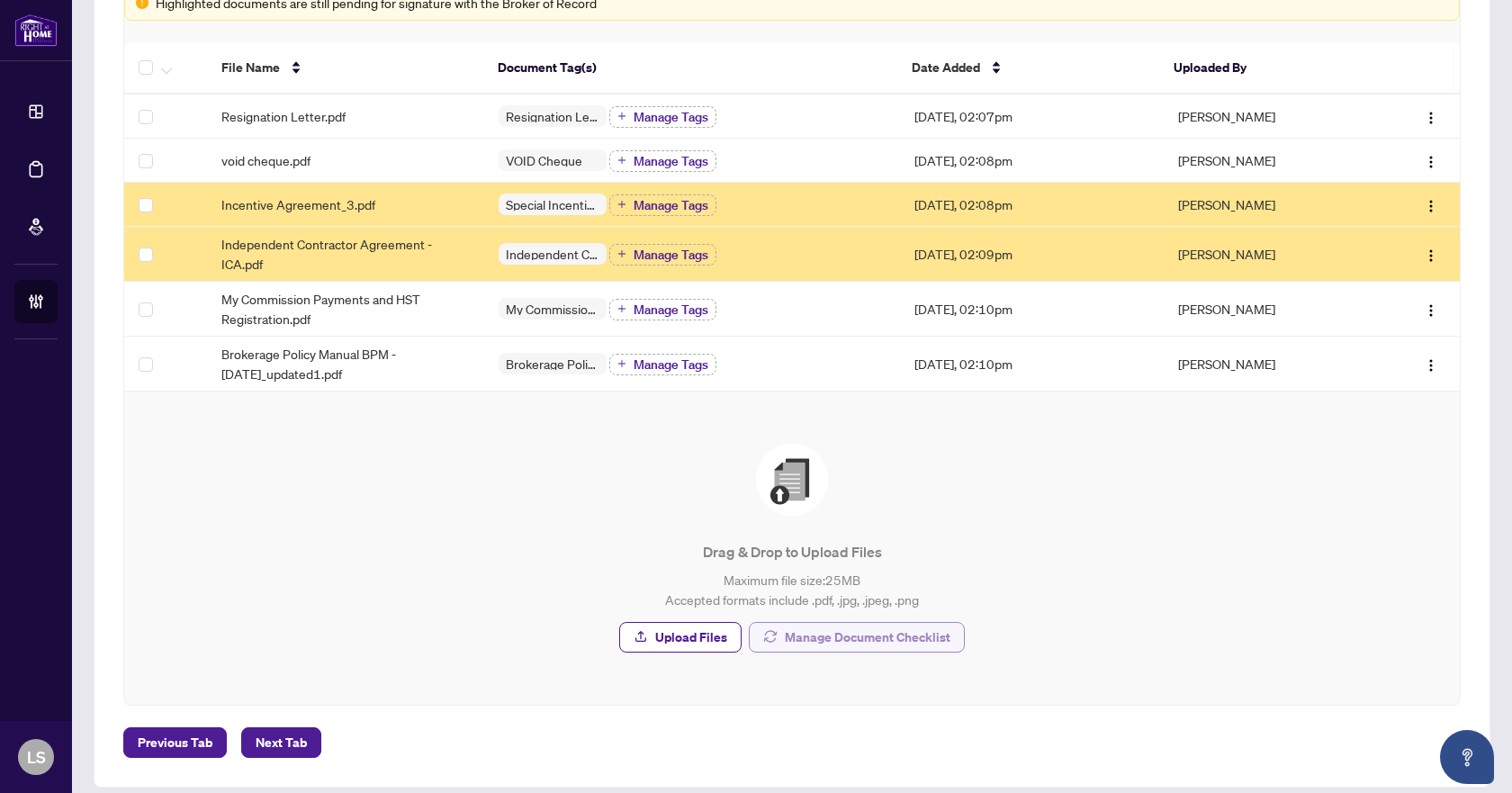
scroll to position [270, 0]
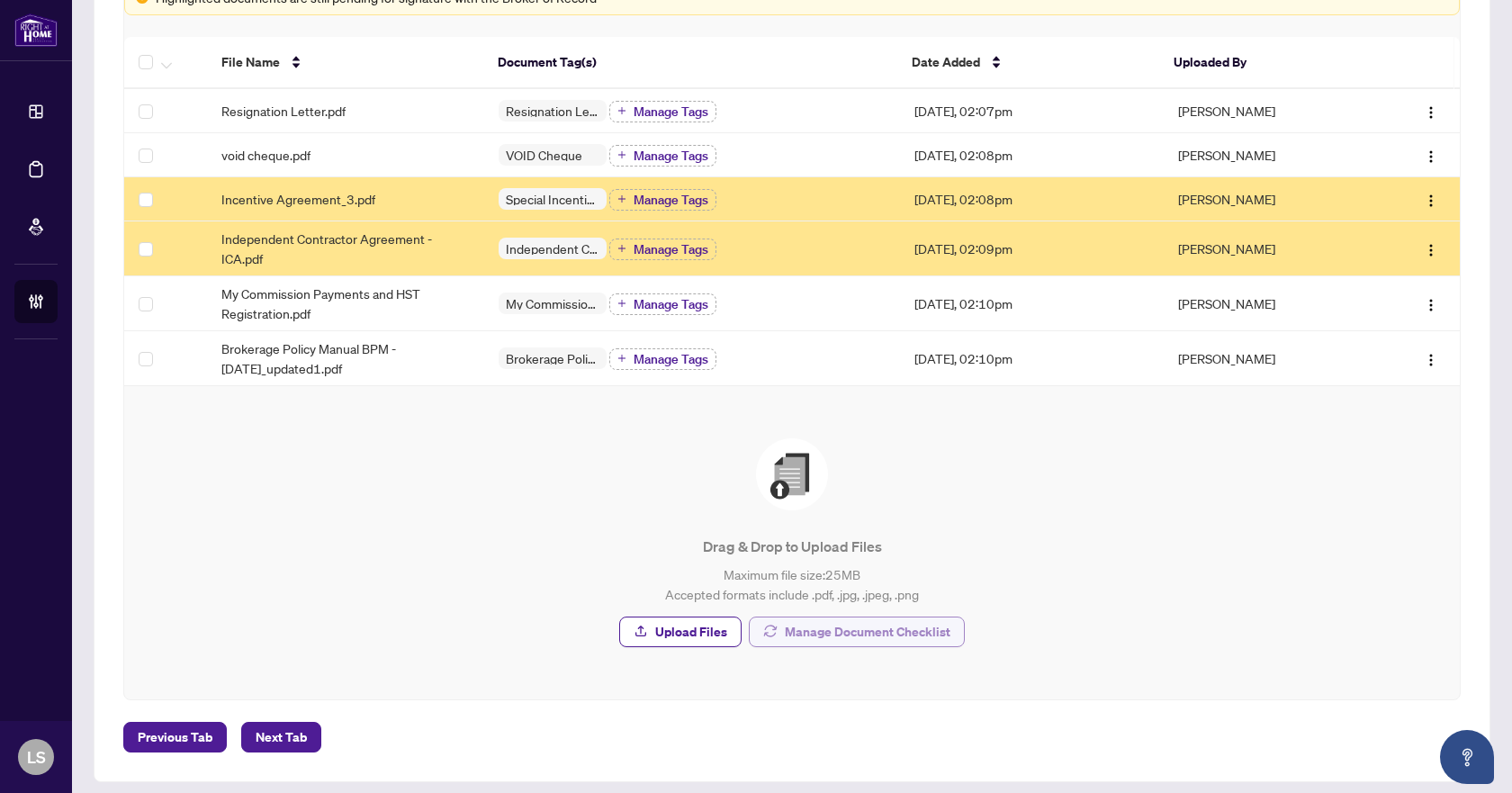
click at [912, 633] on span "Manage Document Checklist" at bounding box center [868, 632] width 166 height 29
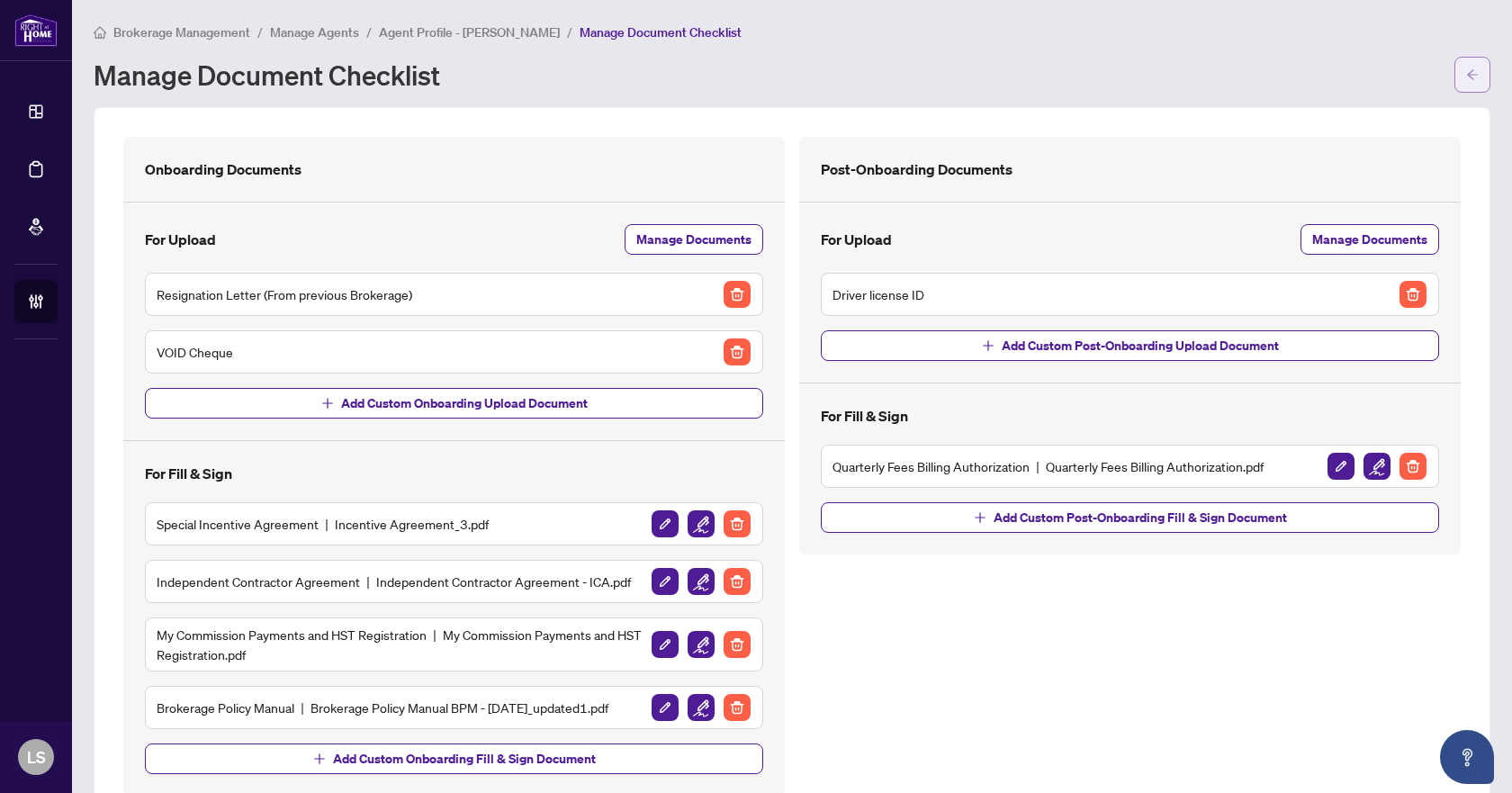
click at [1467, 81] on span "button" at bounding box center [1472, 74] width 12 height 29
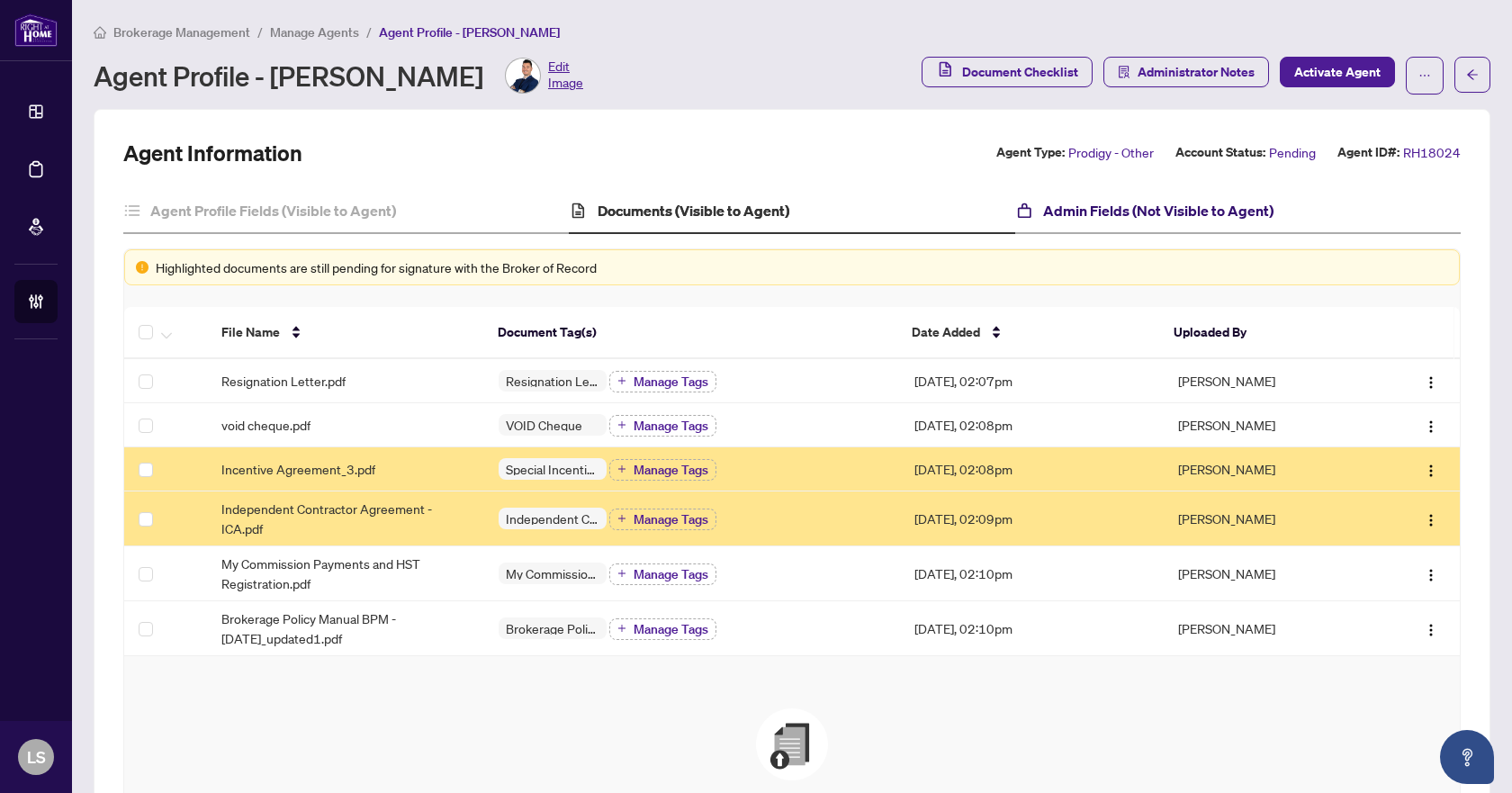
click at [1094, 208] on h4 "Admin Fields (Not Visible to Agent)" at bounding box center [1159, 210] width 230 height 22
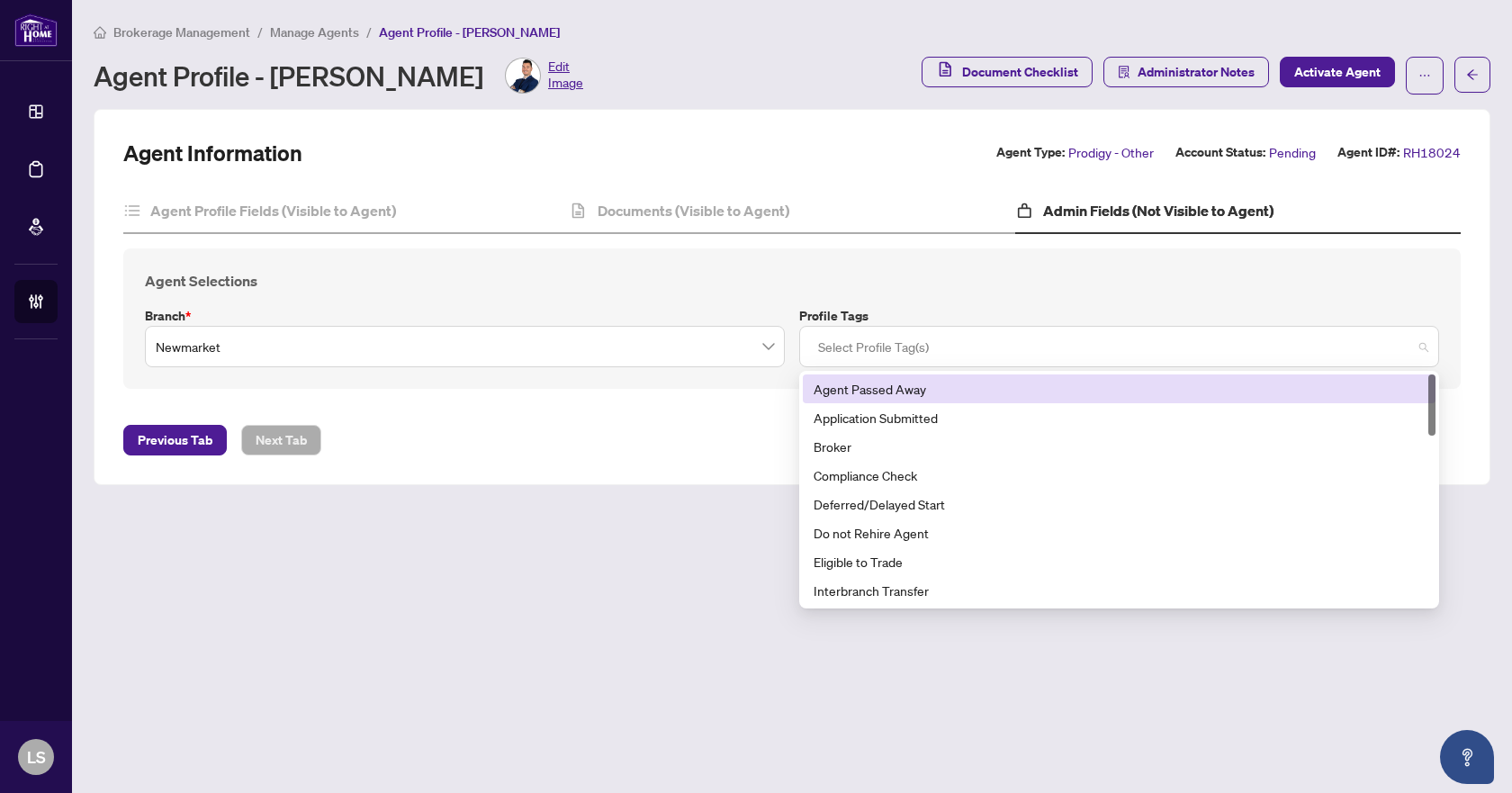
click at [896, 346] on div at bounding box center [1119, 346] width 616 height 32
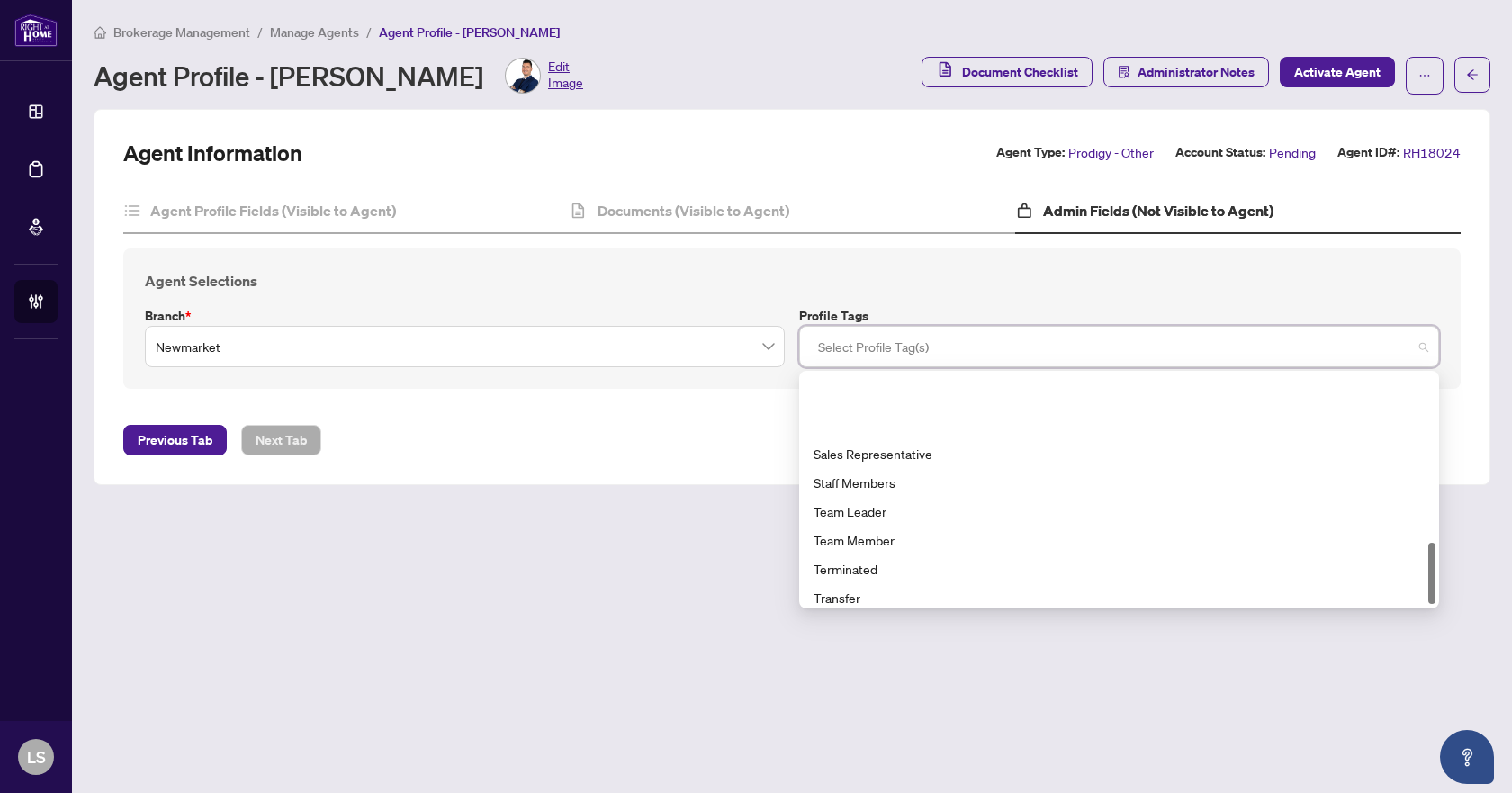
scroll to position [630, 0]
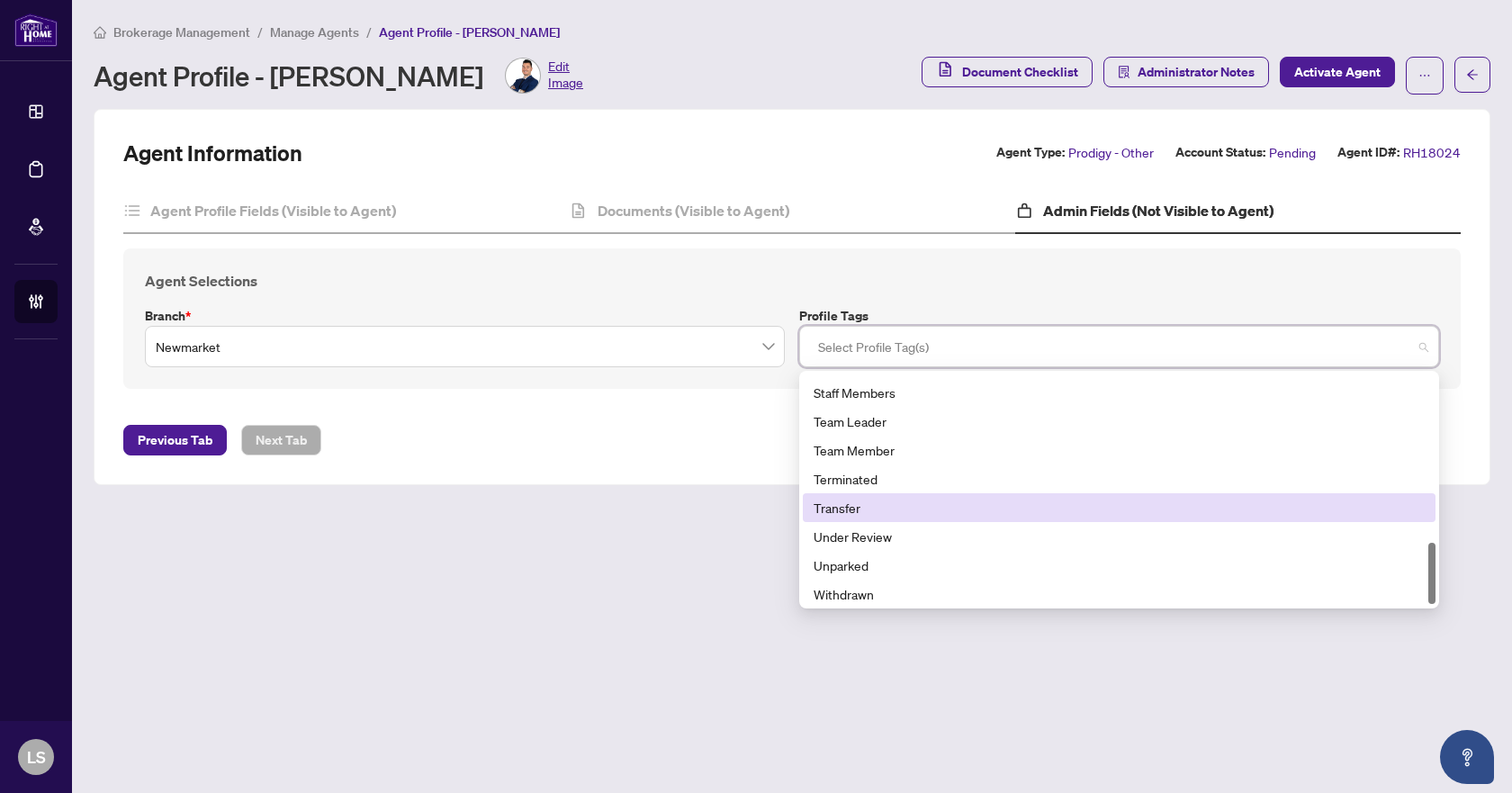
click at [887, 507] on div "Transfer" at bounding box center [1119, 507] width 611 height 20
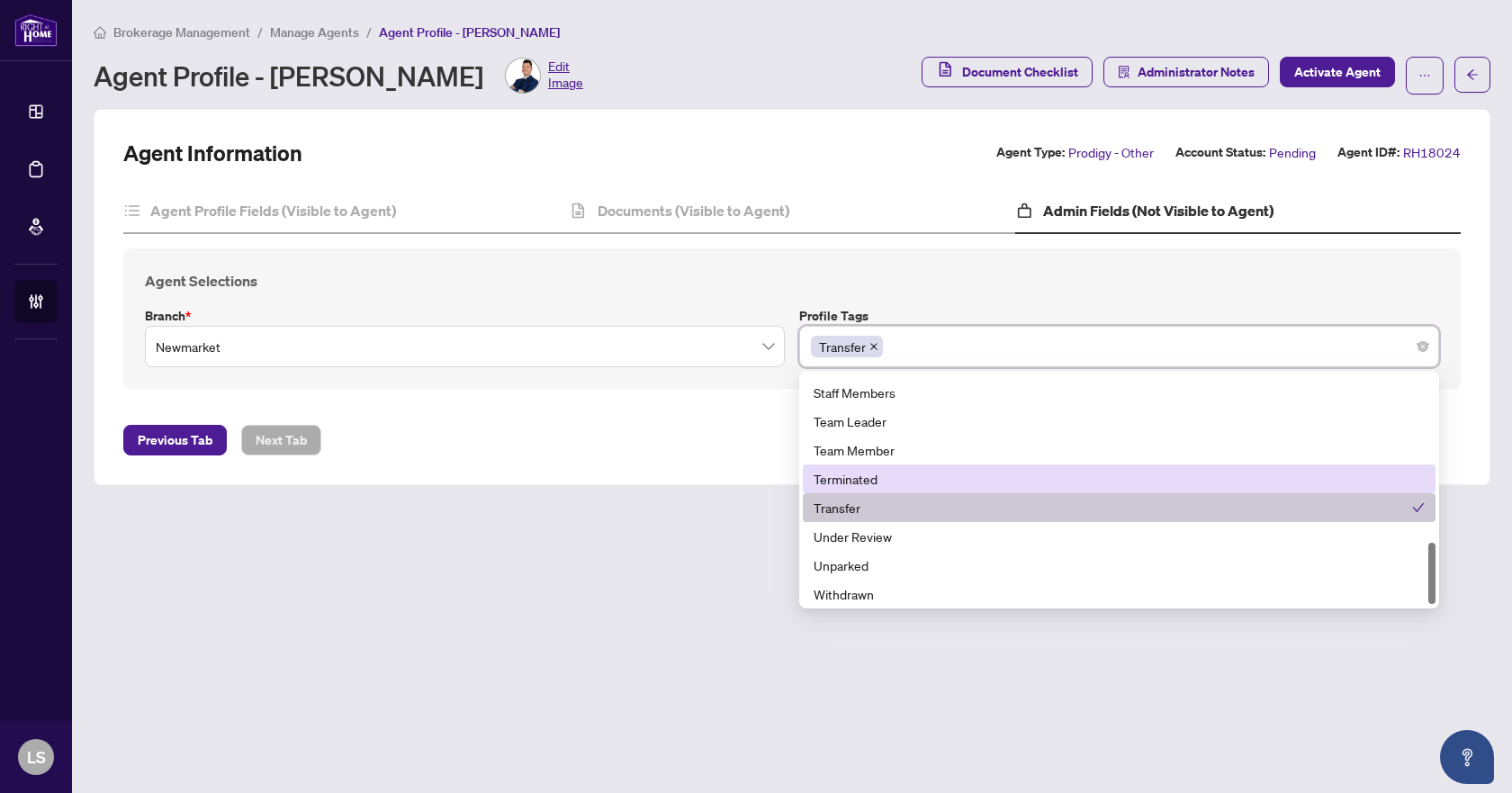
click at [738, 467] on div "Agent Information Agent Type: Prodigy - Other Account Status: Pending Agent ID#…" at bounding box center [792, 297] width 1397 height 376
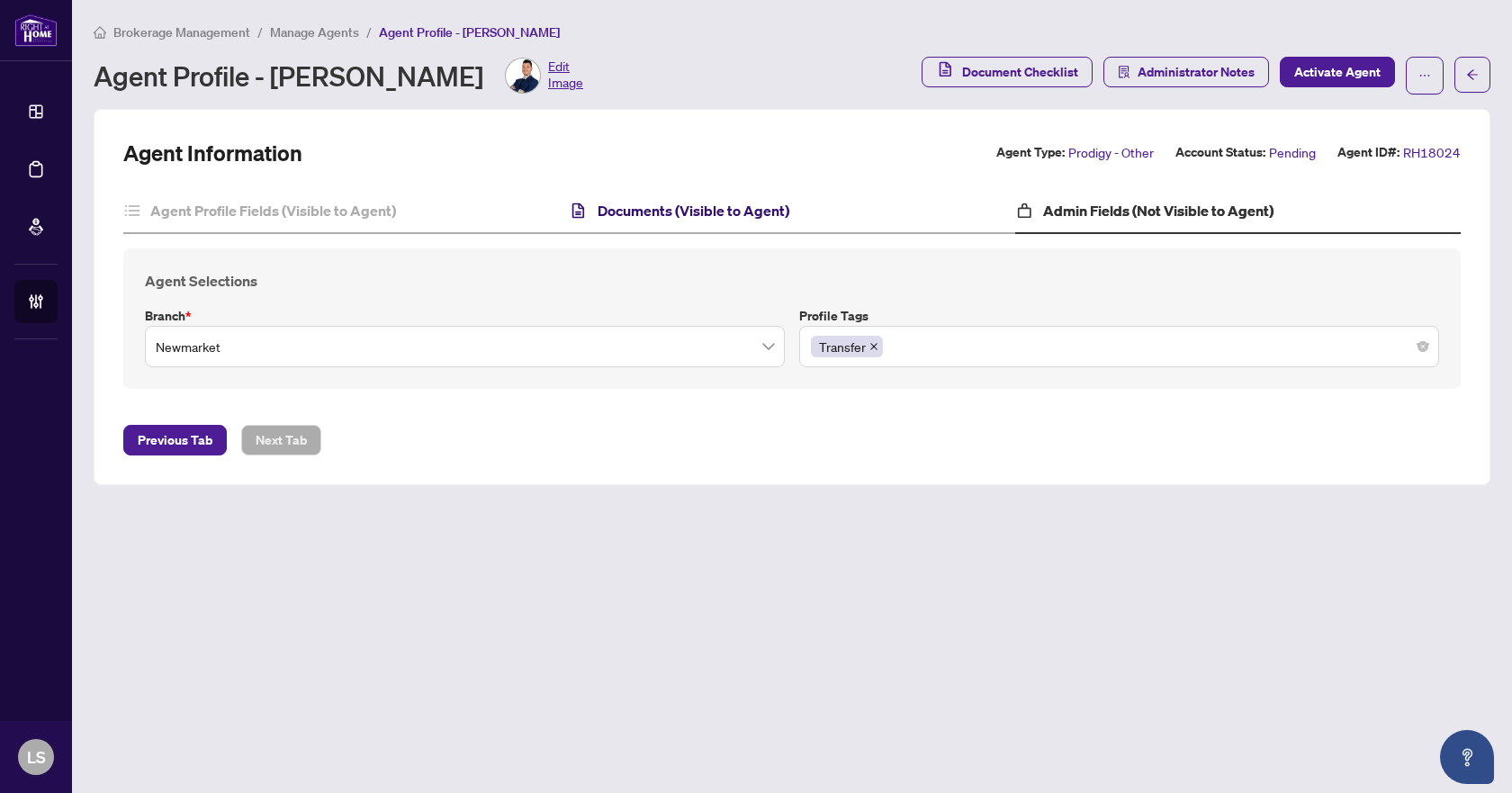
click at [644, 210] on h4 "Documents (Visible to Agent)" at bounding box center [693, 210] width 191 height 22
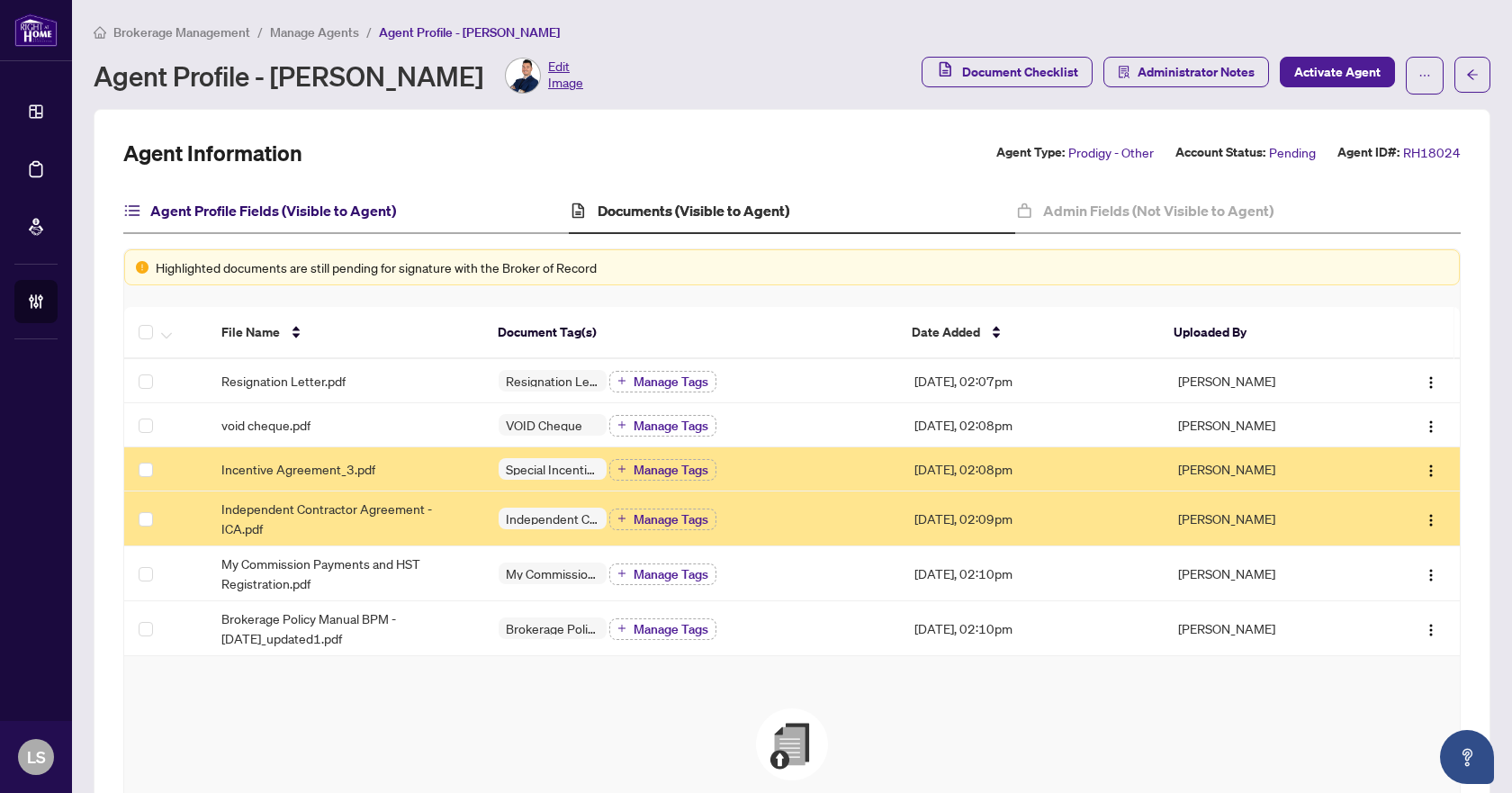
click at [239, 212] on h4 "Agent Profile Fields (Visible to Agent)" at bounding box center [272, 210] width 246 height 22
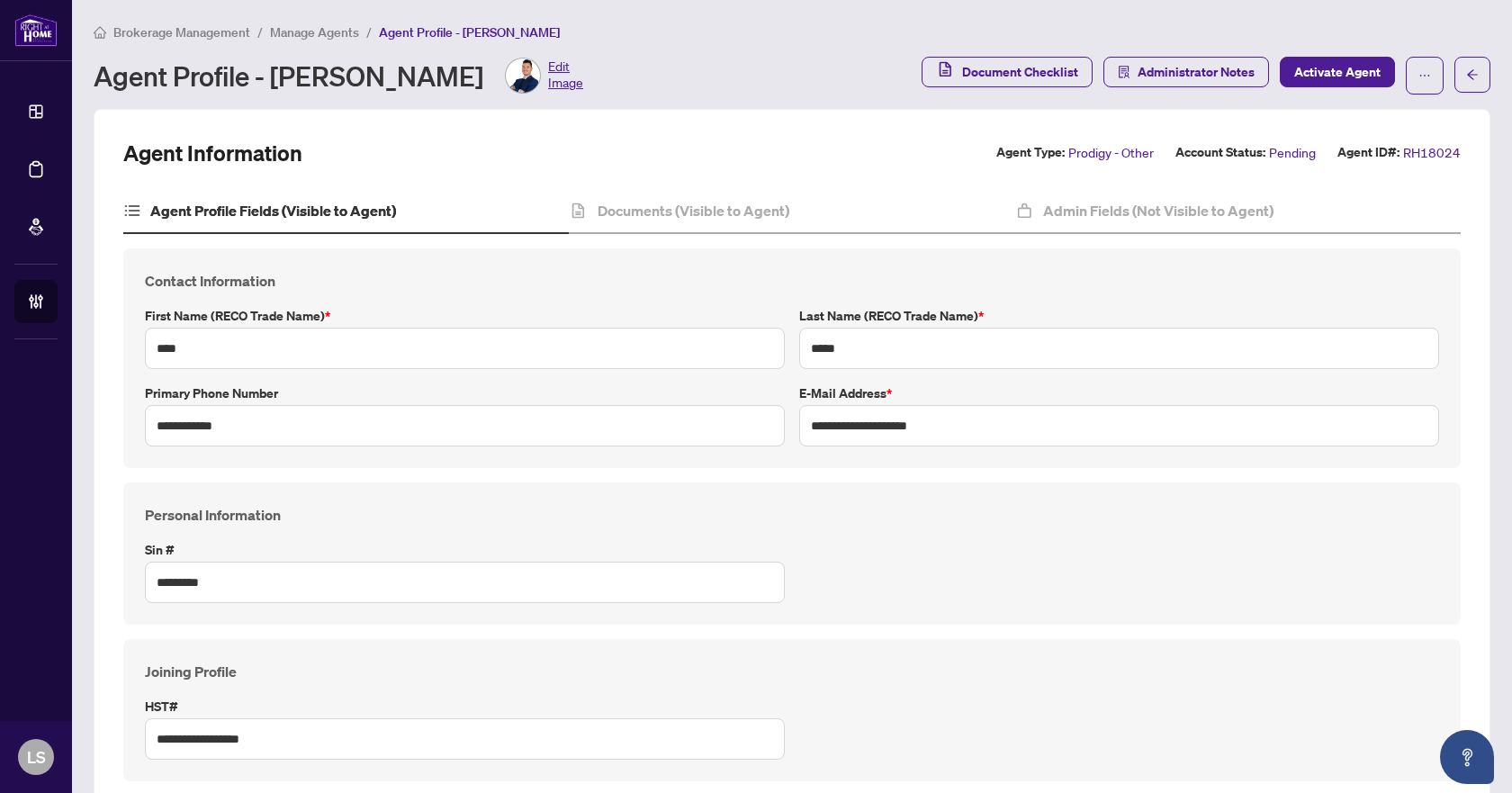
type input "****"
type input "**********"
click at [649, 202] on h4 "Documents (Visible to Agent)" at bounding box center [693, 210] width 191 height 22
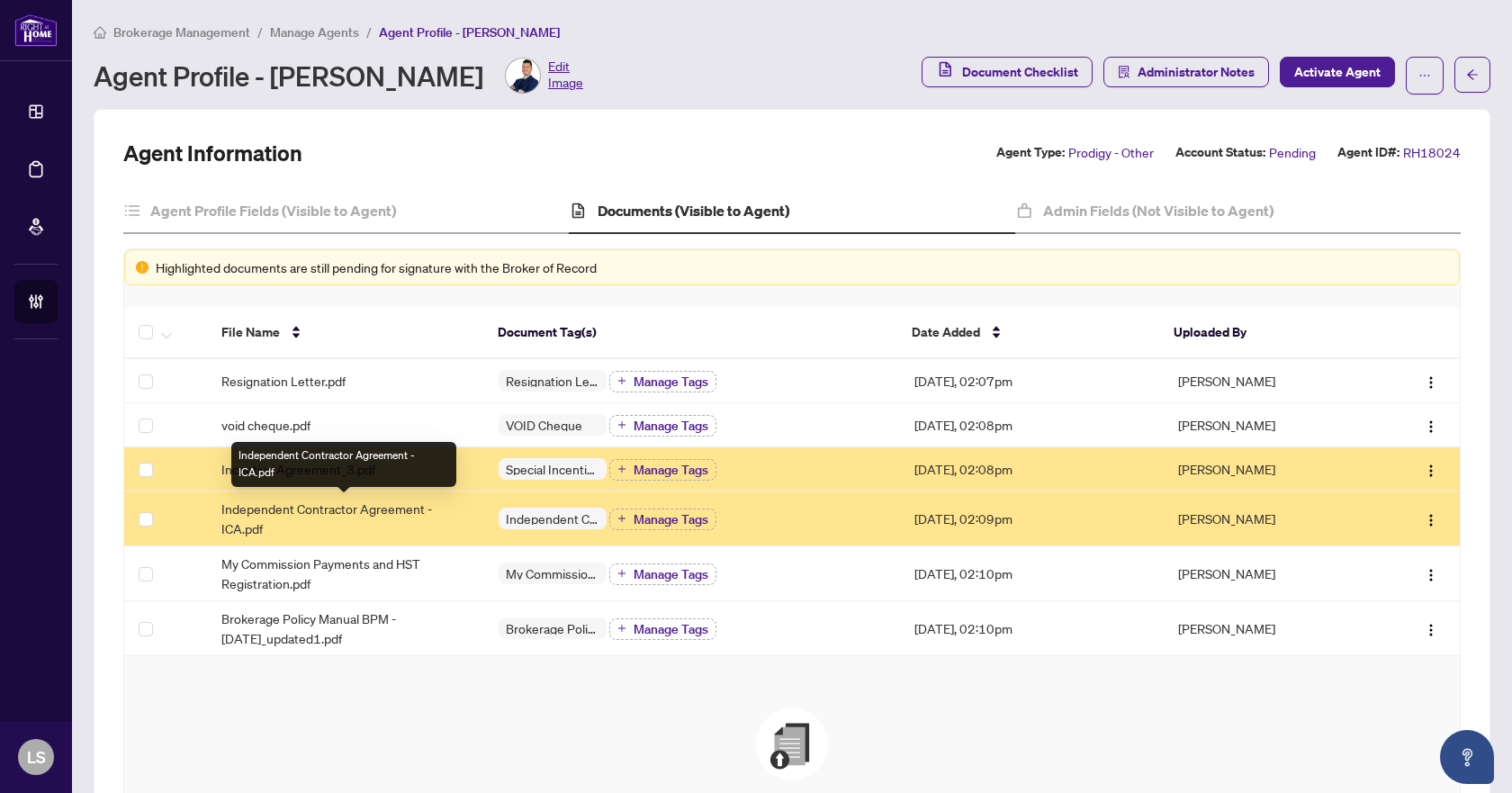
click at [350, 513] on span "Independent Contractor Agreement - ICA.pdf" at bounding box center [346, 519] width 249 height 40
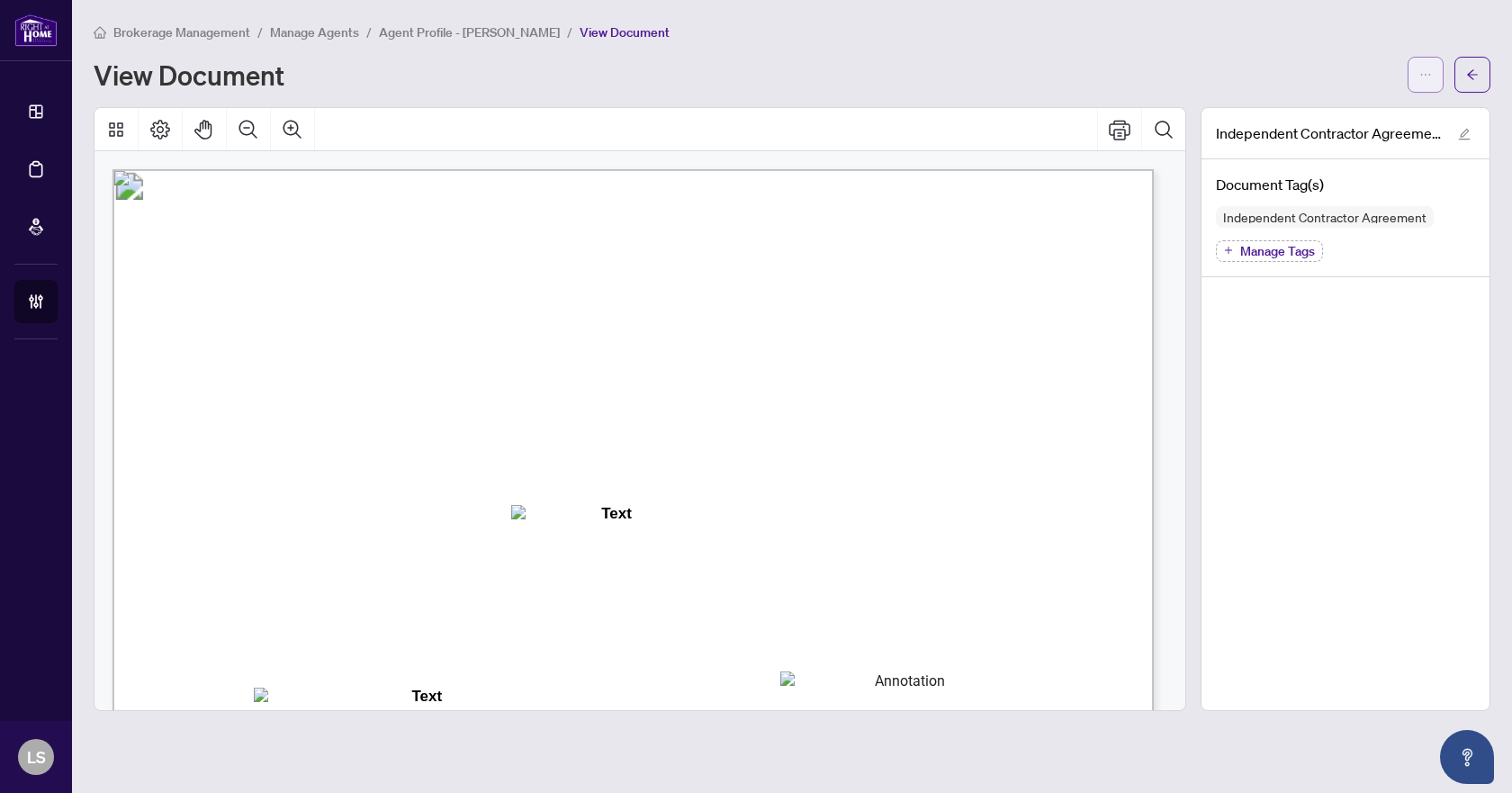
click at [1426, 75] on icon "ellipsis" at bounding box center [1425, 74] width 12 height 12
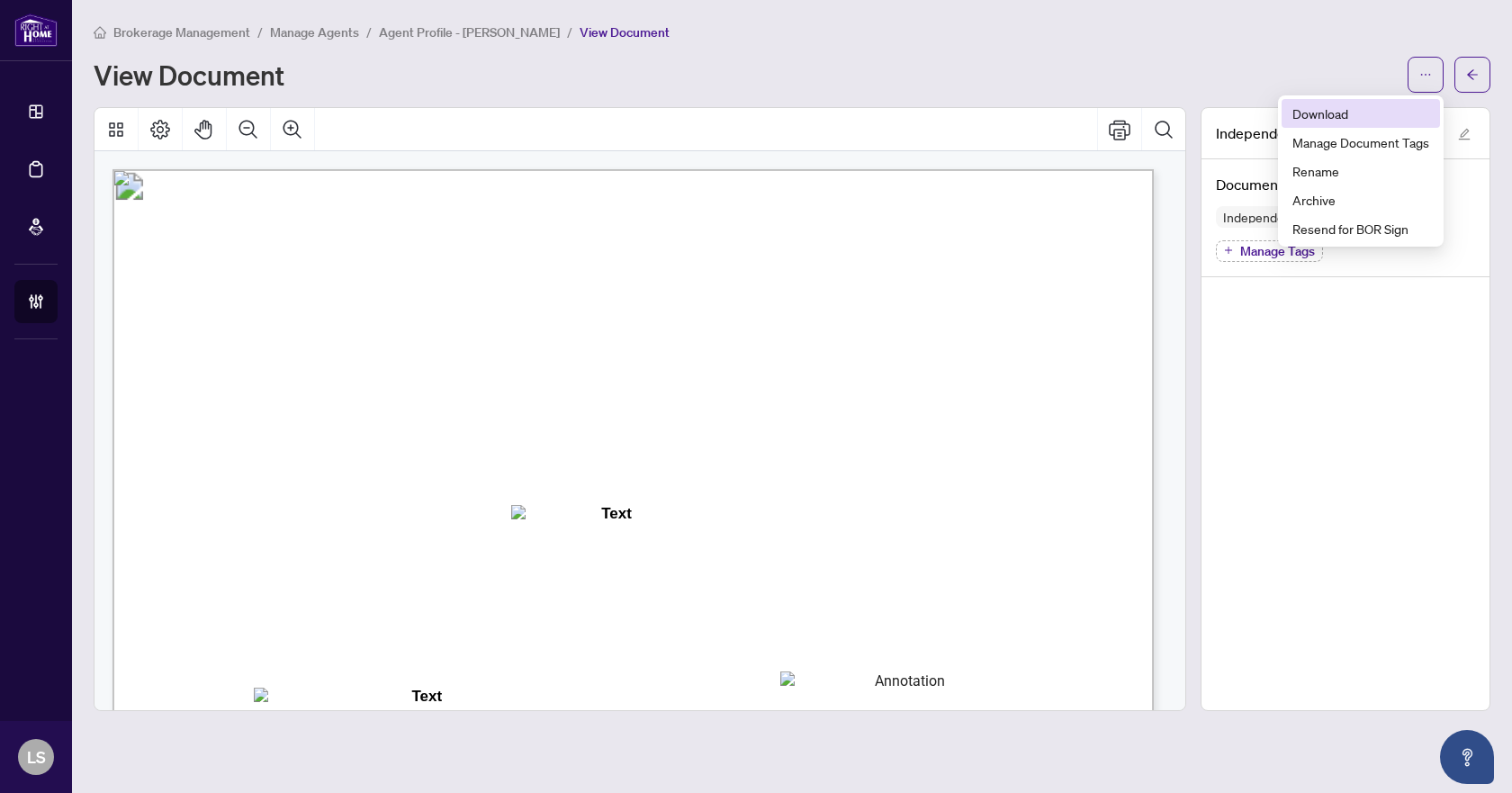
click at [1323, 110] on span "Download" at bounding box center [1360, 113] width 137 height 20
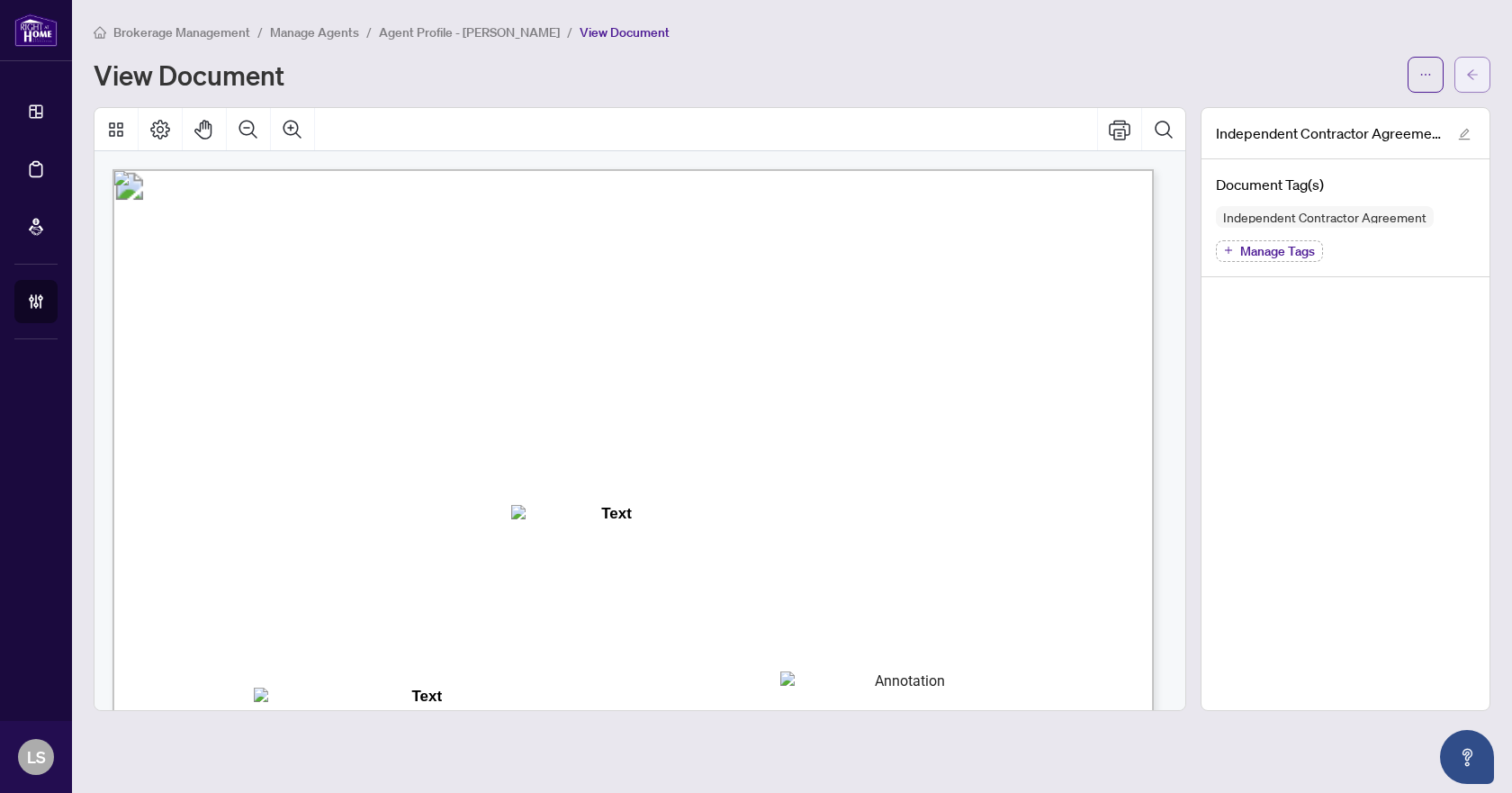
click at [1471, 69] on icon "arrow-left" at bounding box center [1472, 74] width 12 height 12
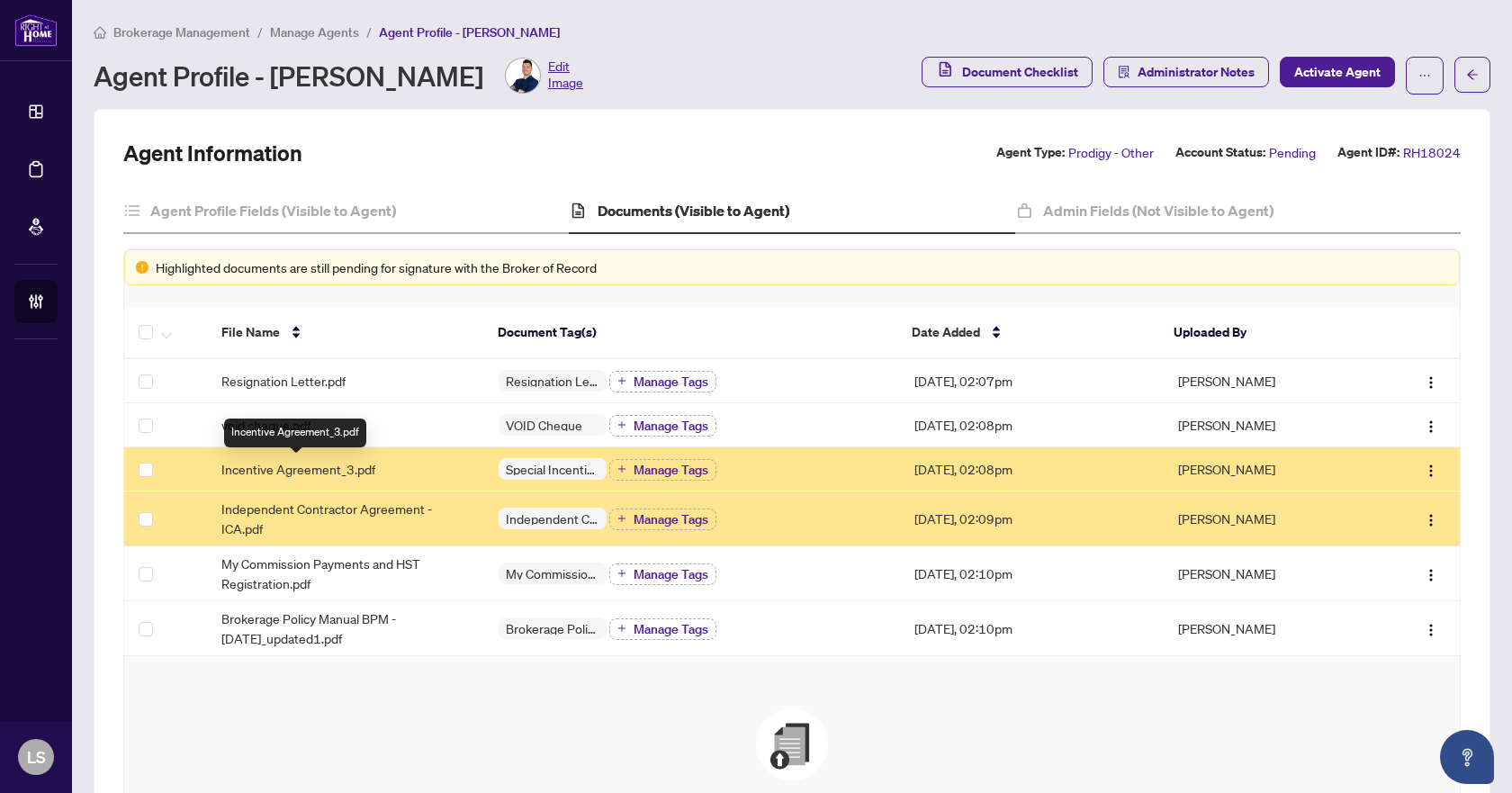
click at [300, 469] on span "Incentive Agreement_3.pdf" at bounding box center [298, 469] width 154 height 20
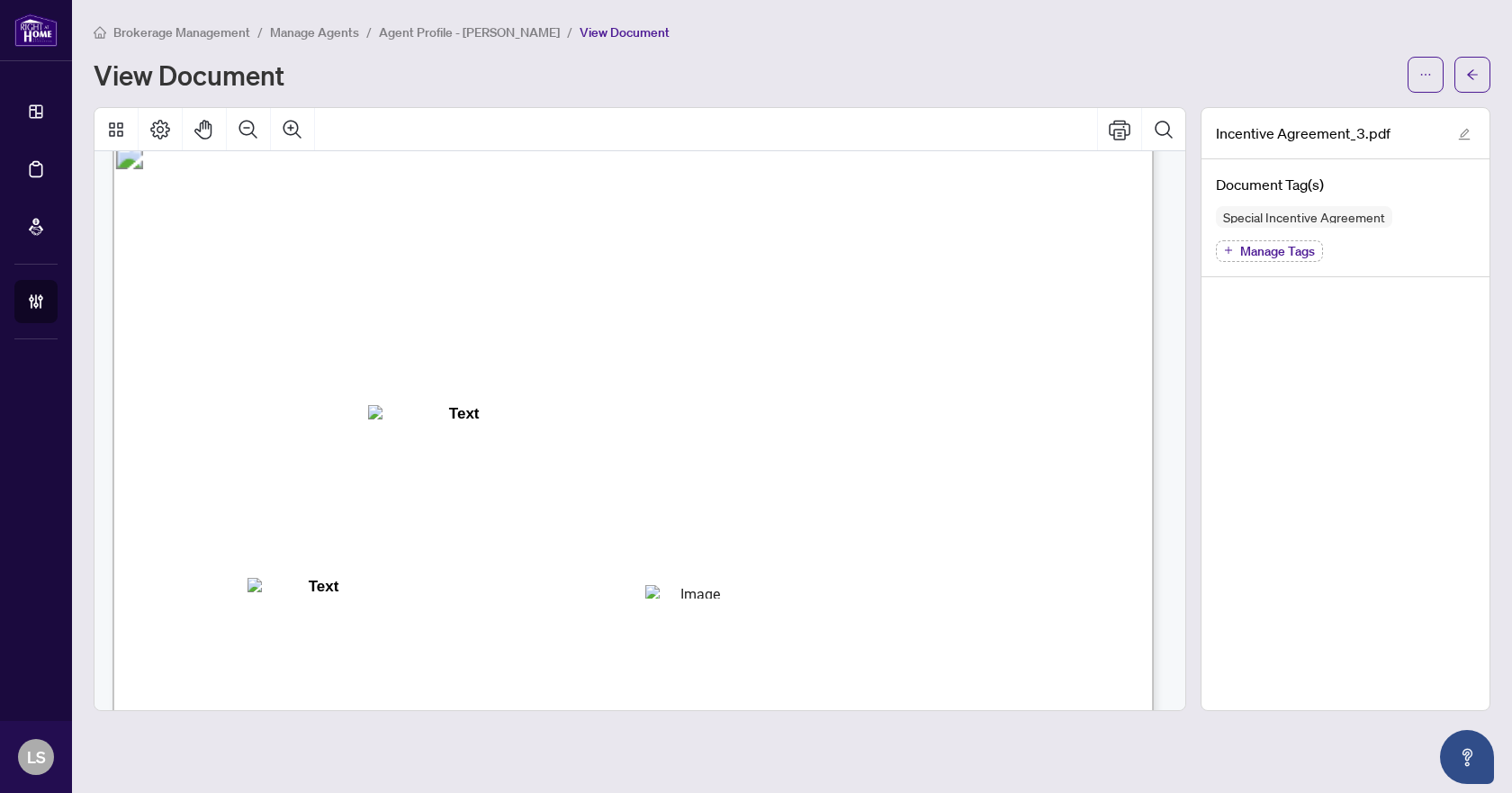
scroll to position [2971, 0]
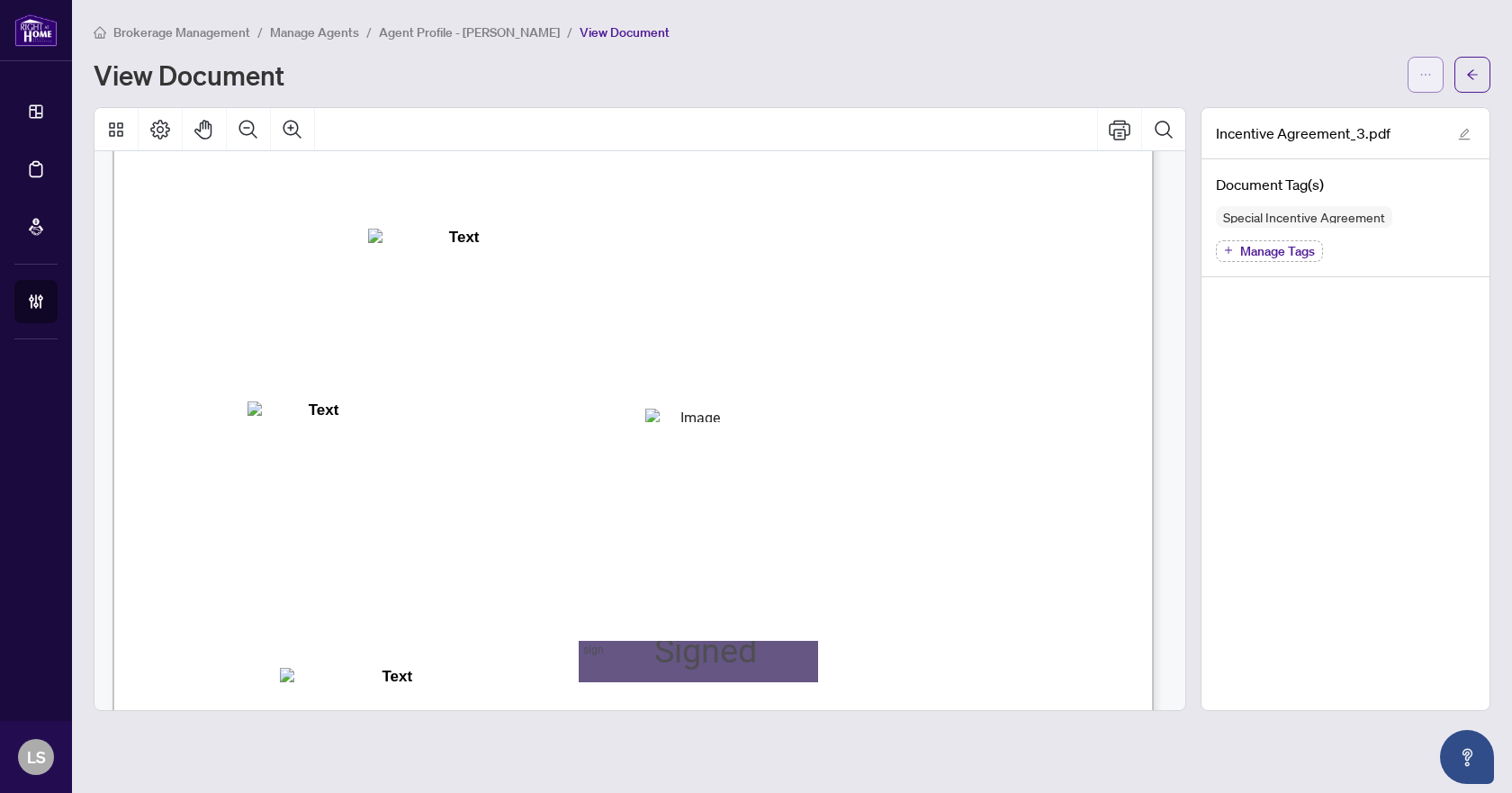
click at [1418, 74] on button "button" at bounding box center [1426, 74] width 36 height 36
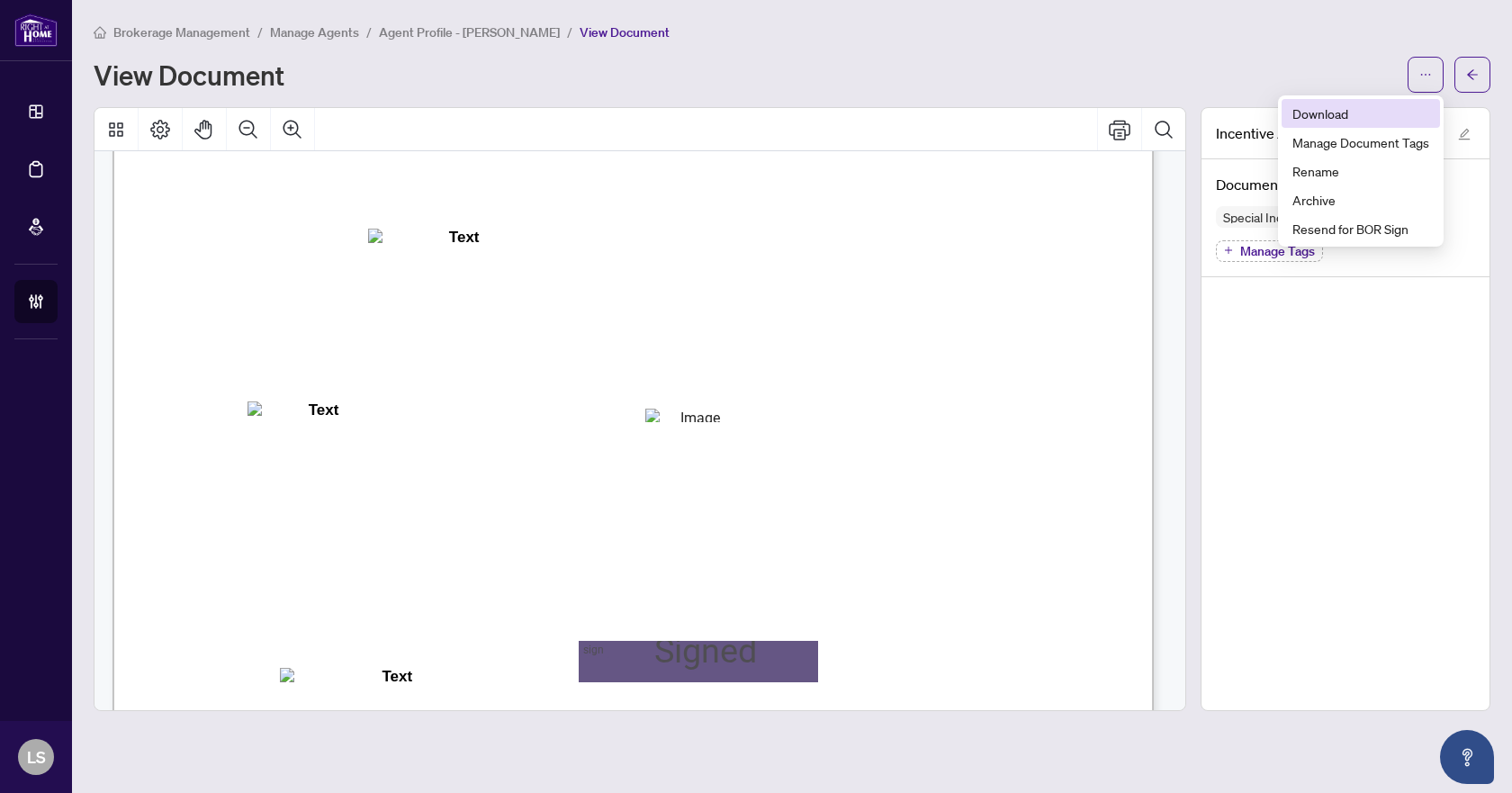
click at [1333, 109] on span "Download" at bounding box center [1360, 113] width 137 height 20
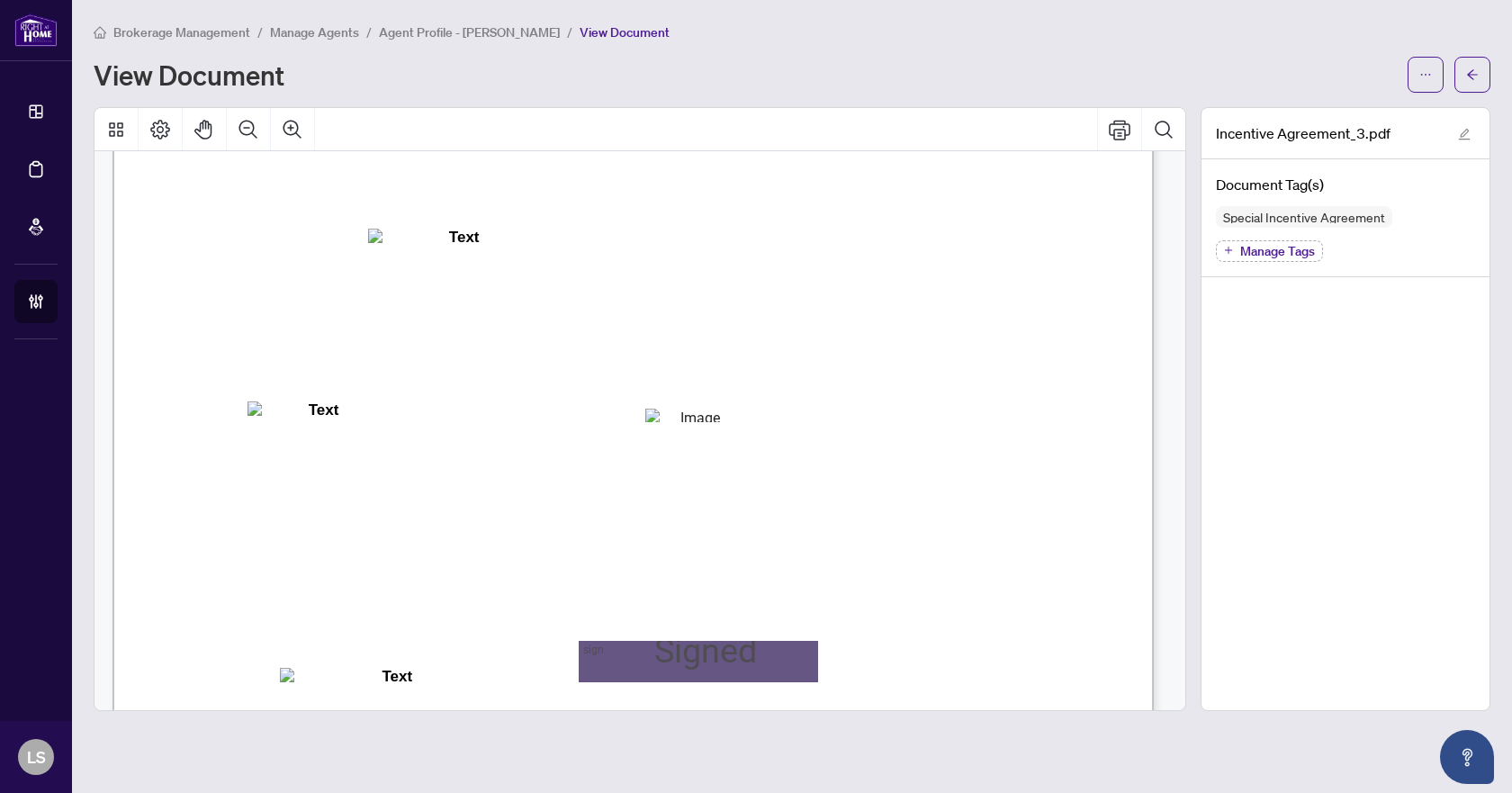
click at [327, 33] on span "Manage Agents" at bounding box center [314, 32] width 90 height 16
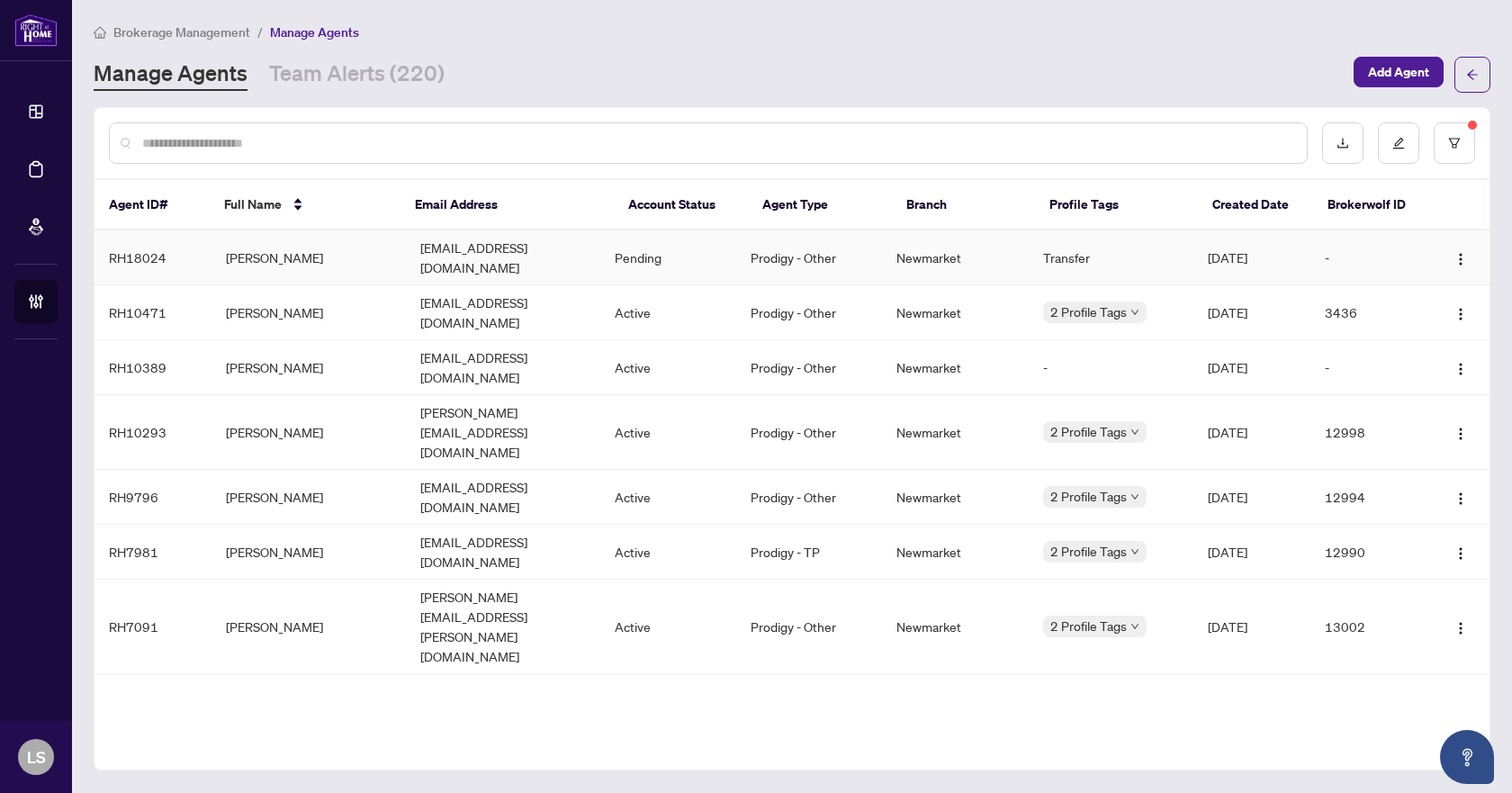
click at [256, 250] on td "[PERSON_NAME]" at bounding box center [308, 257] width 194 height 55
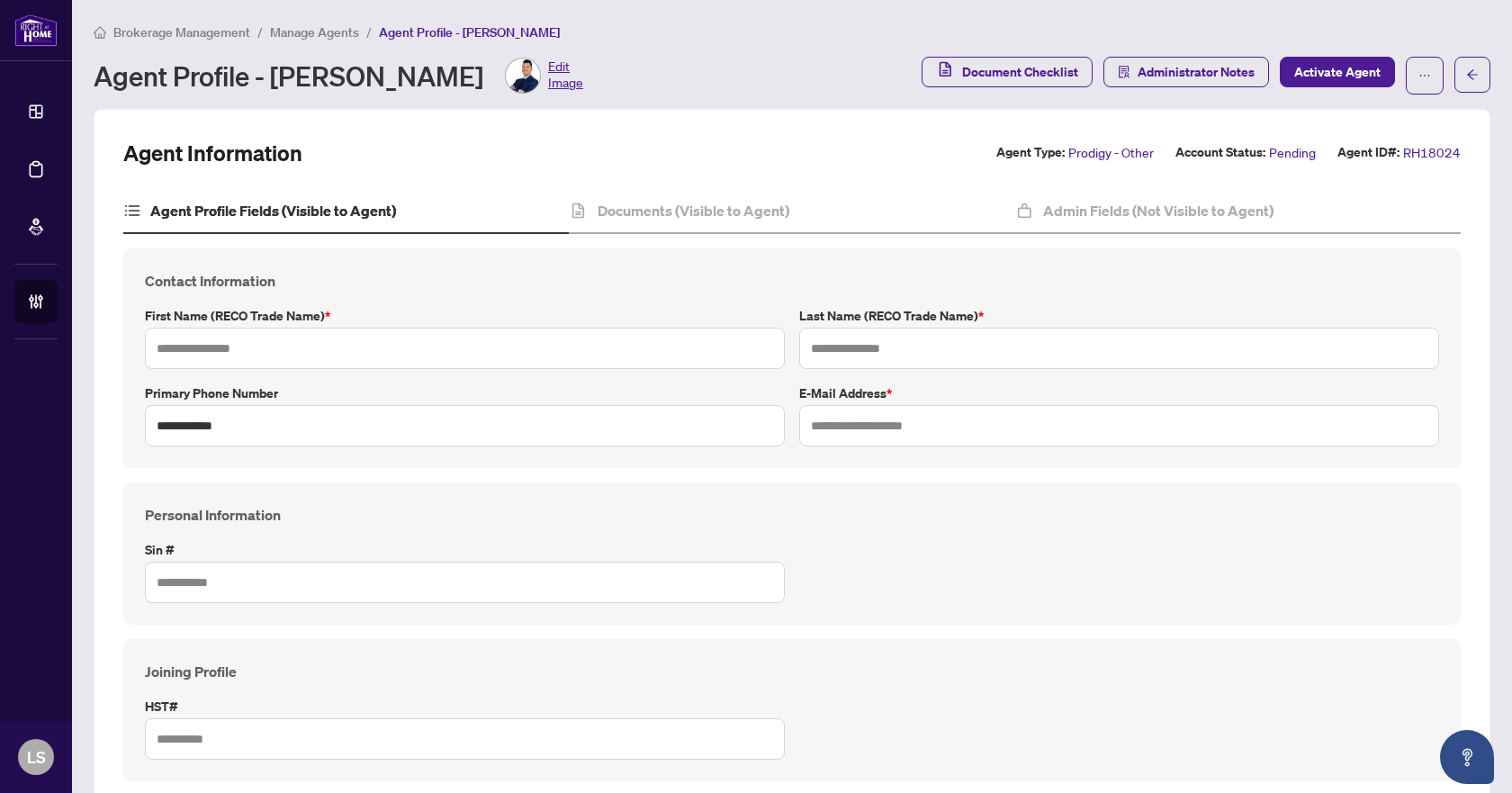
type input "****"
type input "*****"
type input "**********"
type input "*********"
type input "**********"
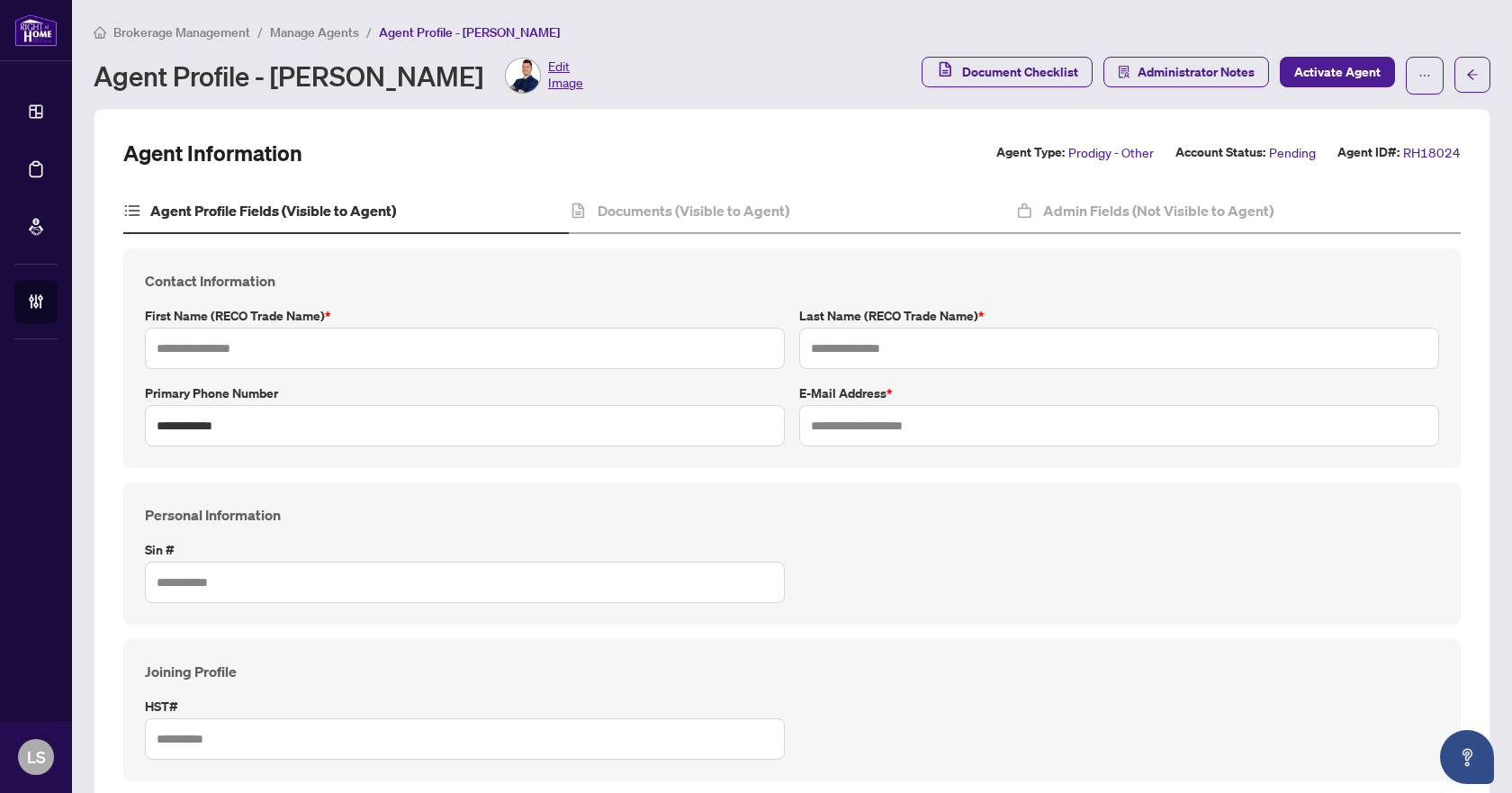
type input "*******"
type input "**********"
type input "*******"
type input "****"
type input "**********"
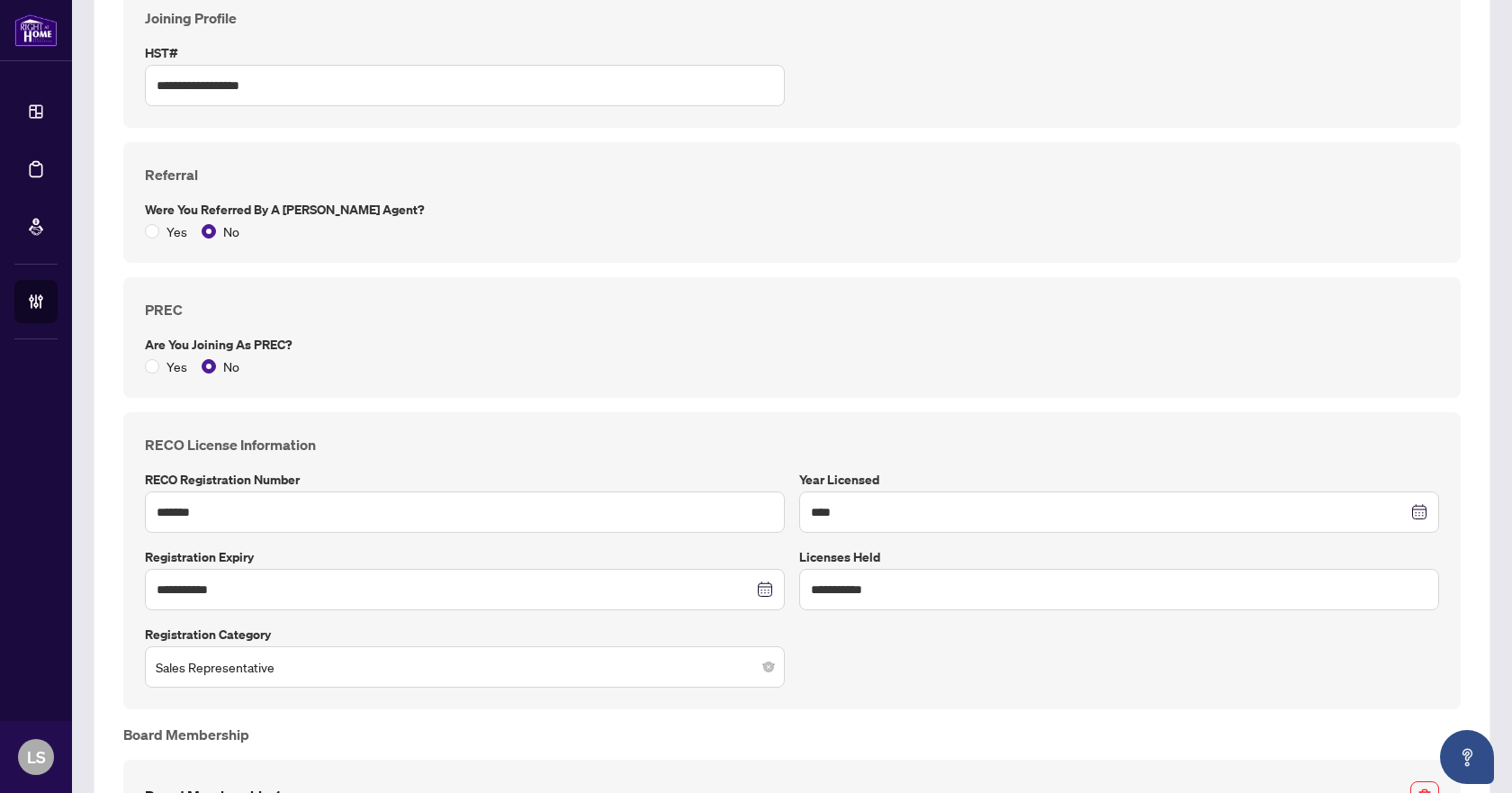
scroll to position [720, 0]
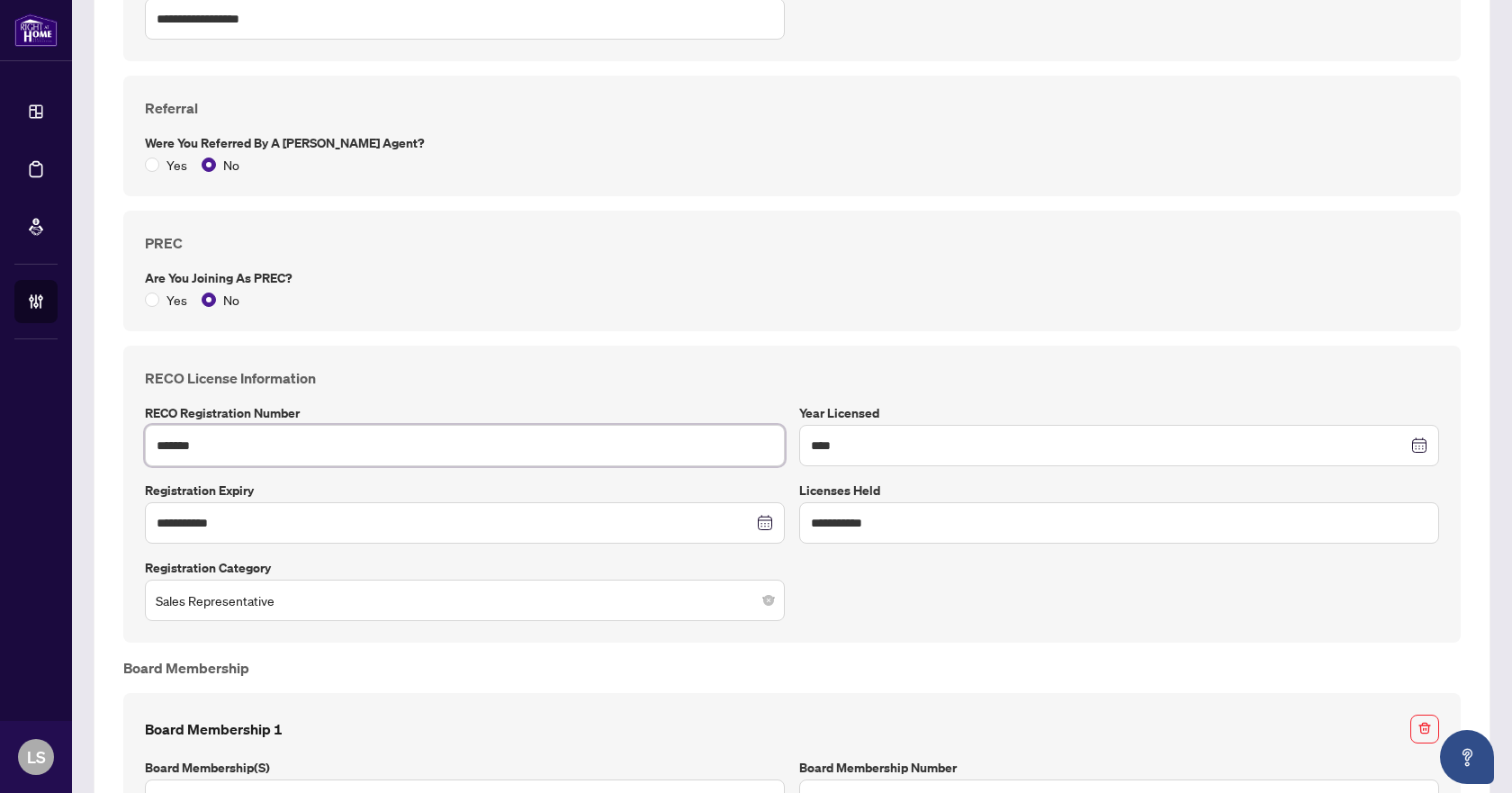
drag, startPoint x: 225, startPoint y: 441, endPoint x: 103, endPoint y: 441, distance: 122.0
click at [103, 441] on div "**********" at bounding box center [792, 303] width 1397 height 1828
click at [782, 311] on div "PREC Are you joining as PREC? Yes No" at bounding box center [792, 271] width 1338 height 121
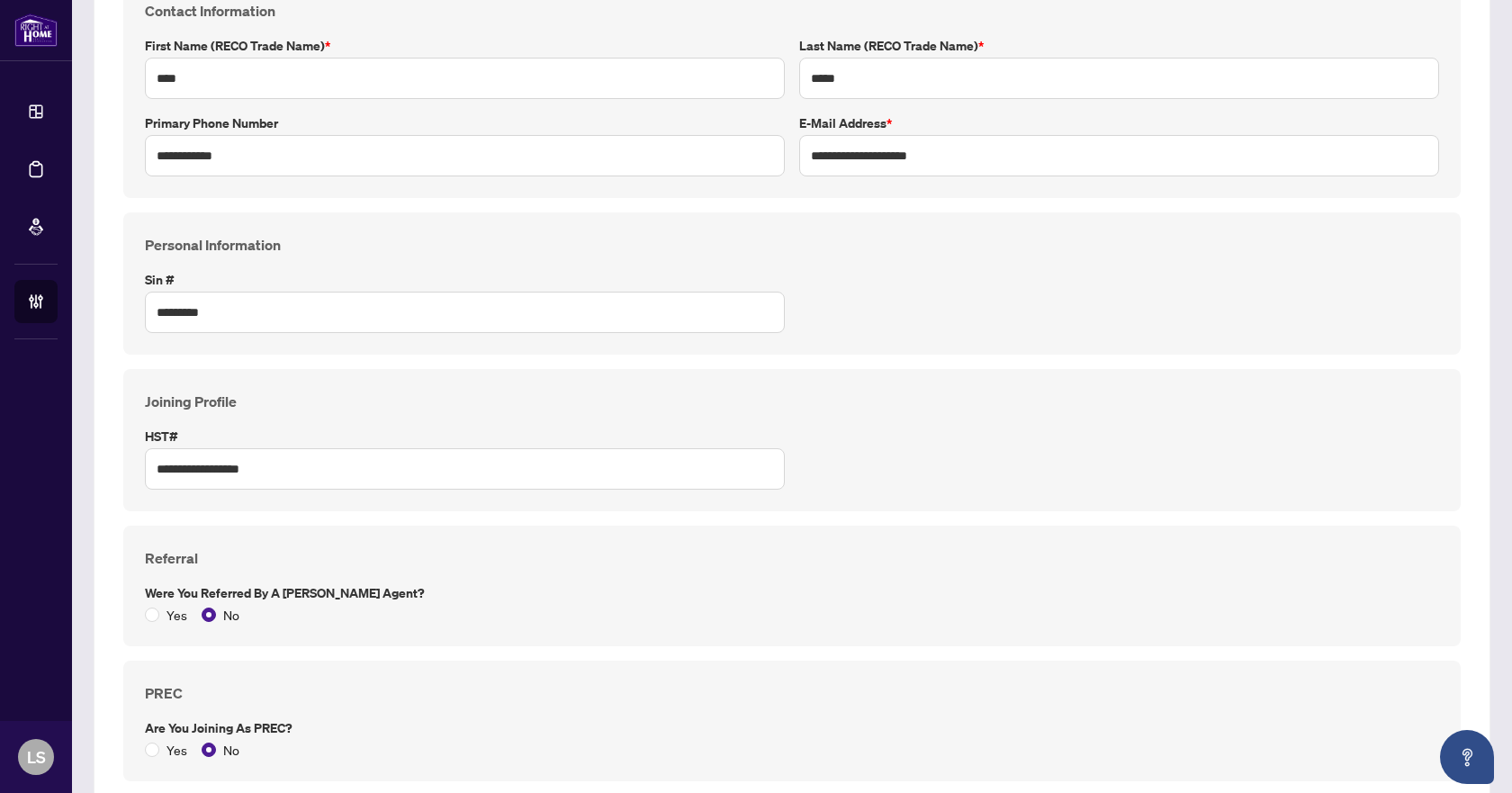
scroll to position [0, 0]
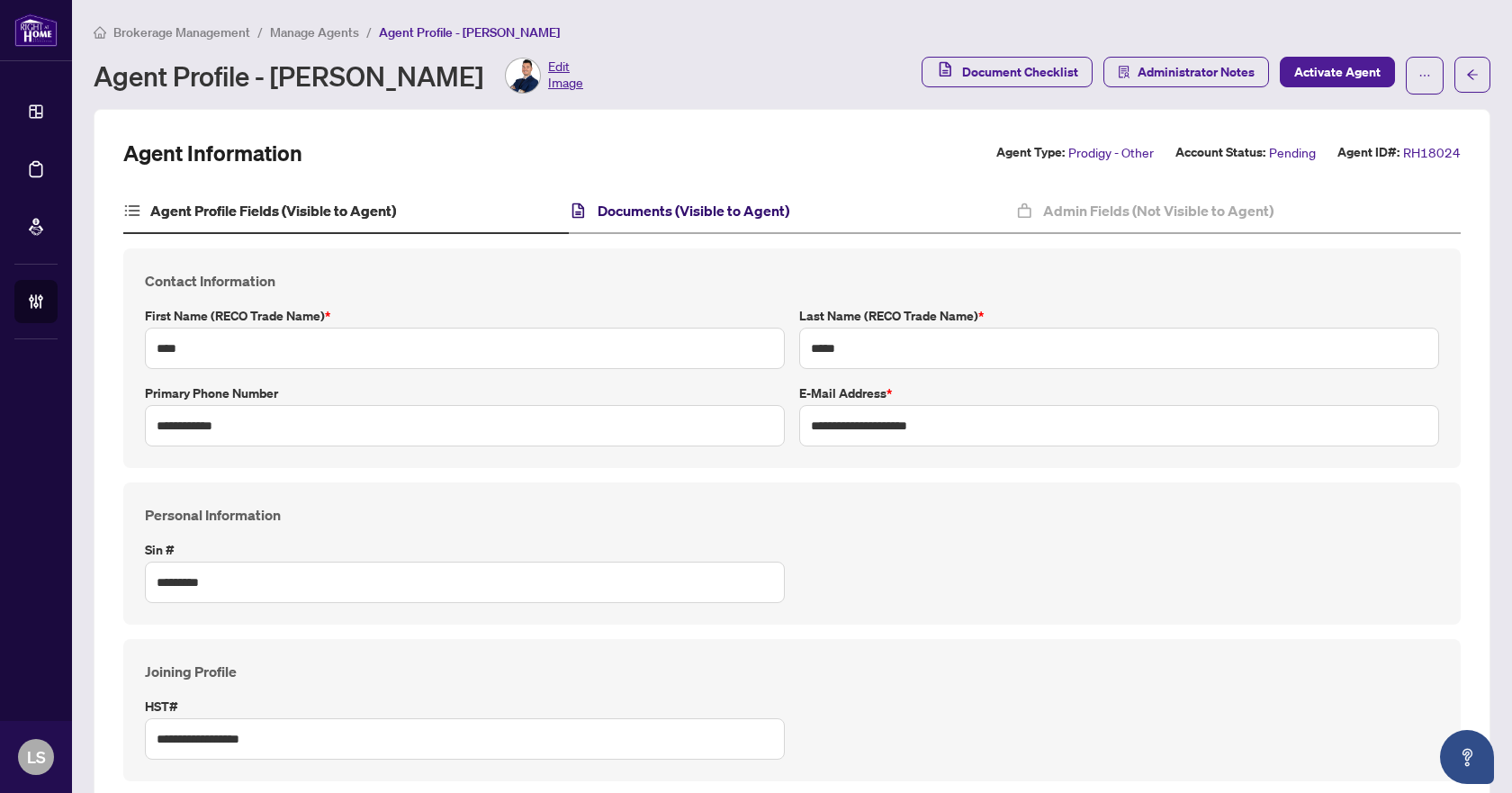
click at [712, 209] on h4 "Documents (Visible to Agent)" at bounding box center [693, 210] width 191 height 22
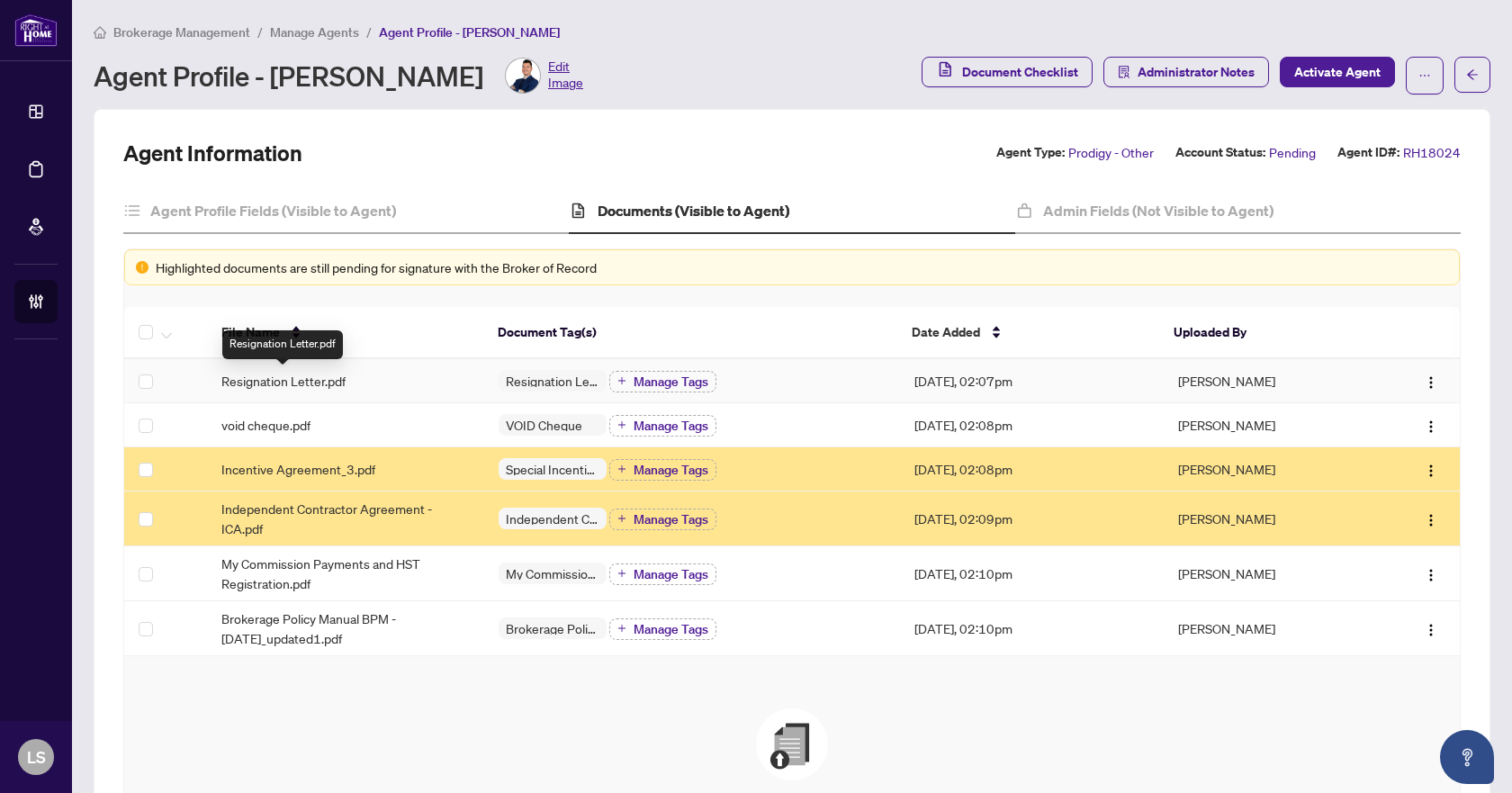
click at [339, 383] on span "Resignation Letter.pdf" at bounding box center [284, 380] width 124 height 20
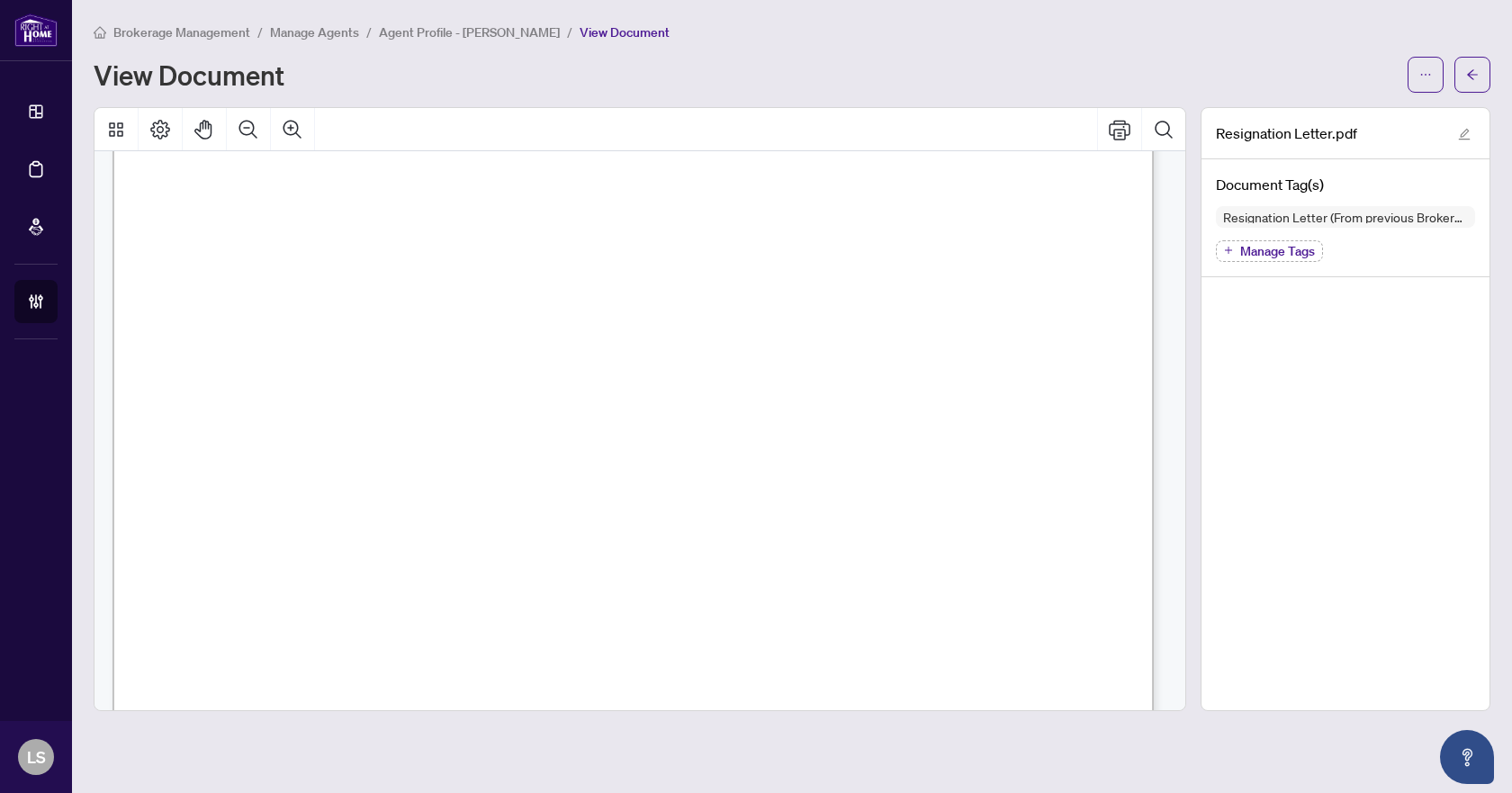
scroll to position [360, 0]
click at [1422, 74] on icon "ellipsis" at bounding box center [1425, 74] width 12 height 12
click at [1337, 112] on span "Download" at bounding box center [1360, 113] width 137 height 20
click at [1484, 71] on button "button" at bounding box center [1472, 74] width 36 height 36
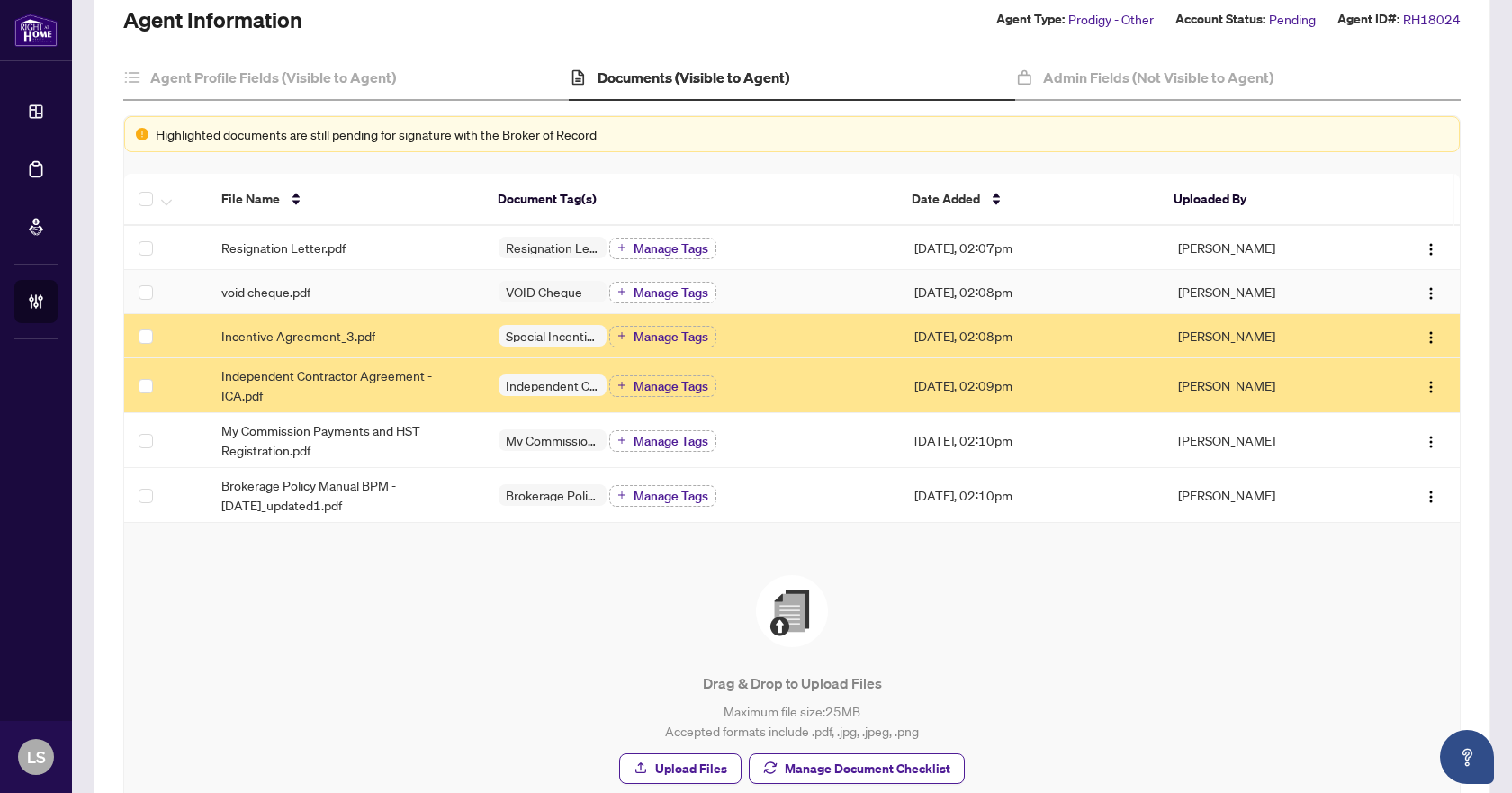
scroll to position [180, 0]
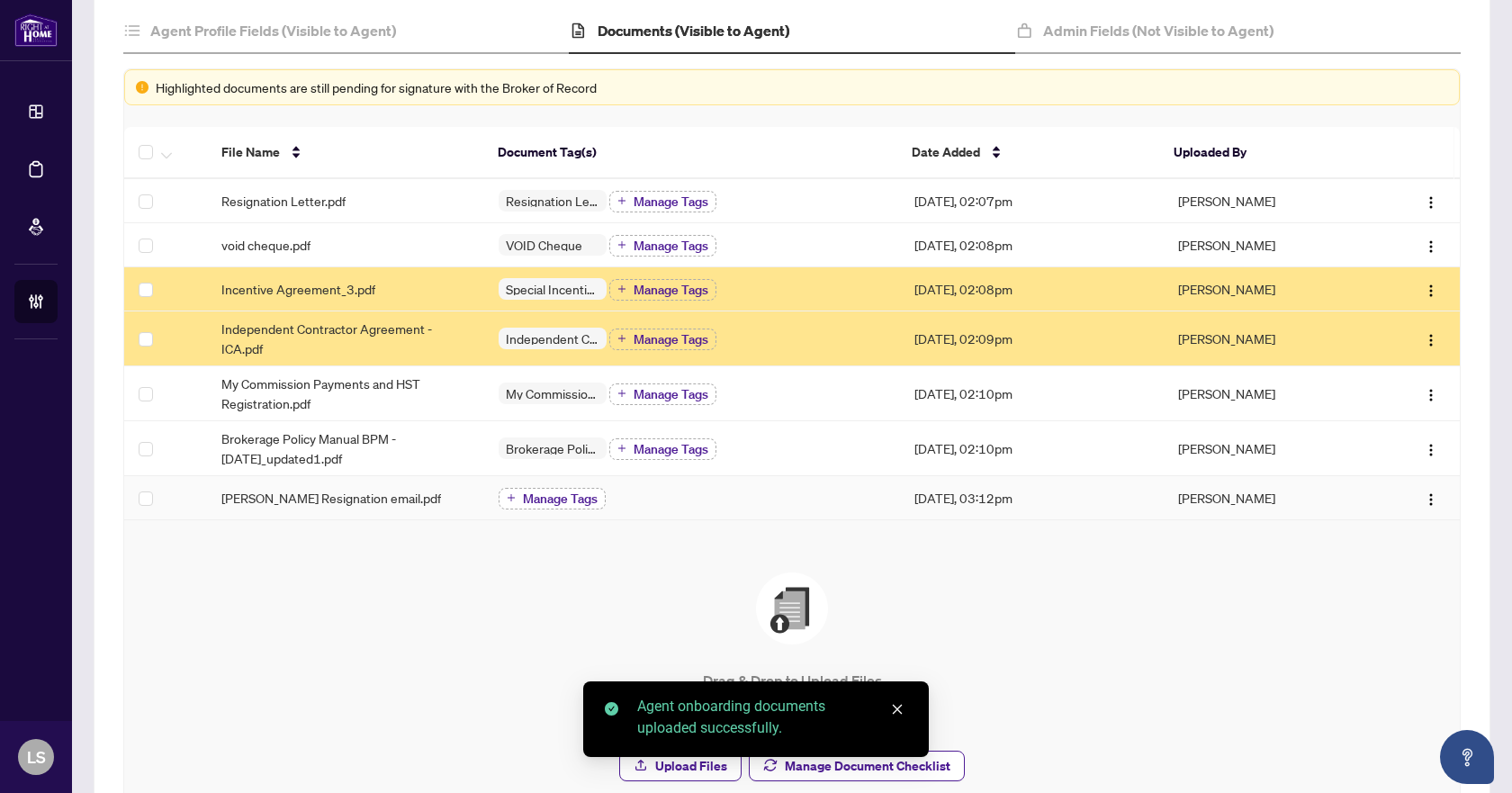
click at [557, 499] on span "Manage Tags" at bounding box center [560, 498] width 74 height 12
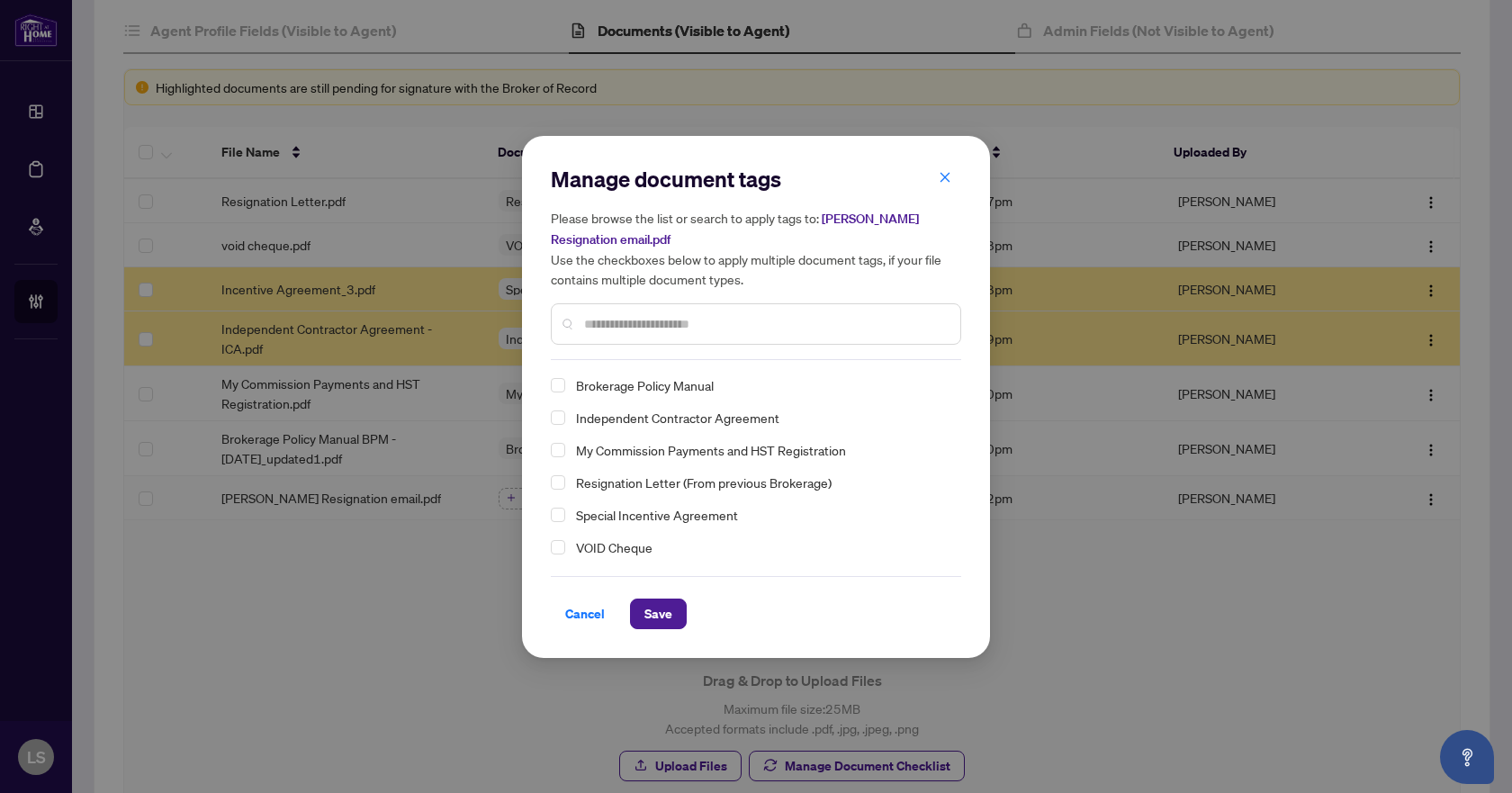
click at [642, 485] on span "Resignation Letter (From previous Brokerage)" at bounding box center [703, 482] width 255 height 22
click at [656, 609] on span "Save" at bounding box center [659, 614] width 28 height 29
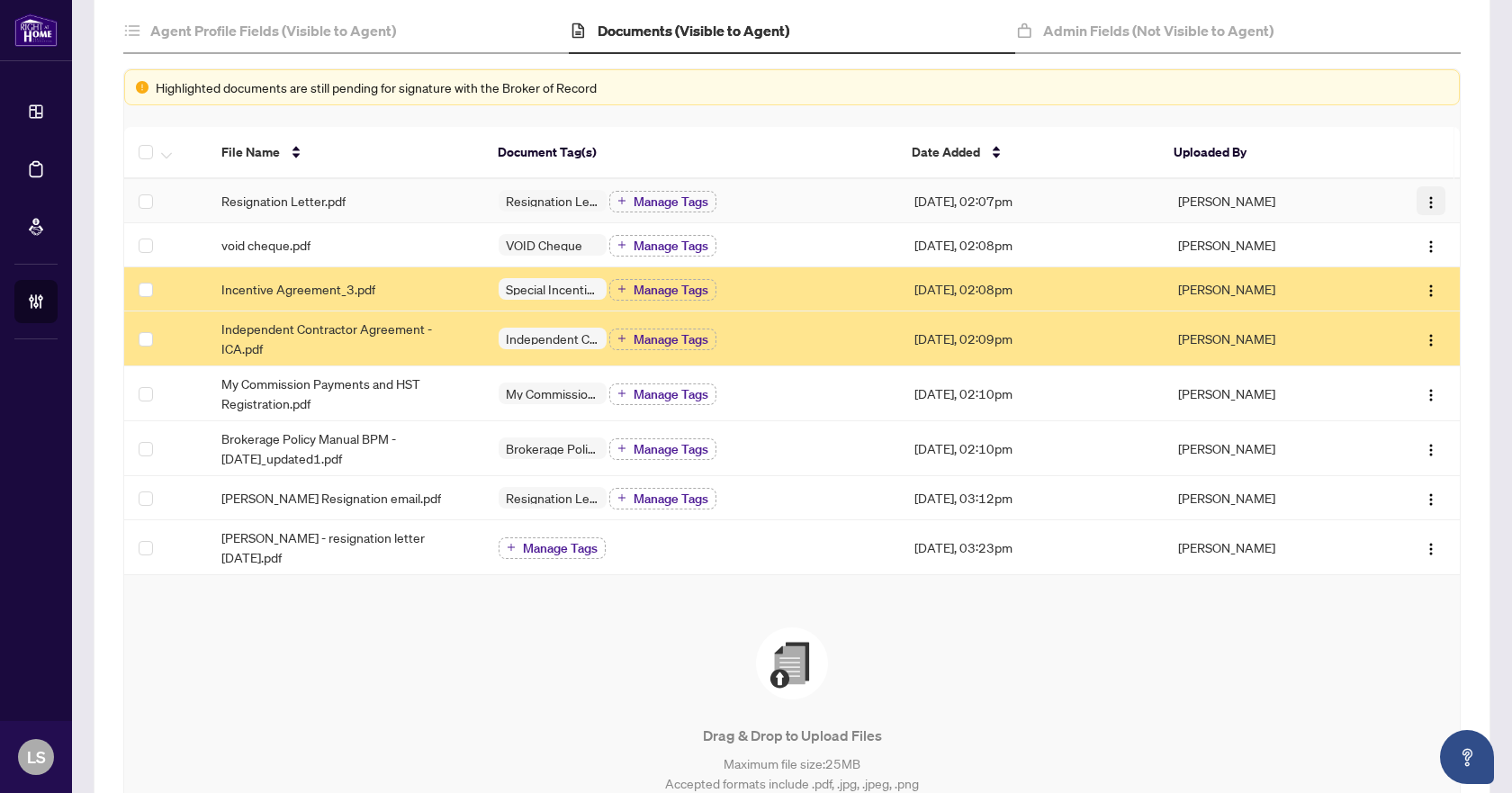
click at [1424, 204] on img "button" at bounding box center [1431, 202] width 14 height 14
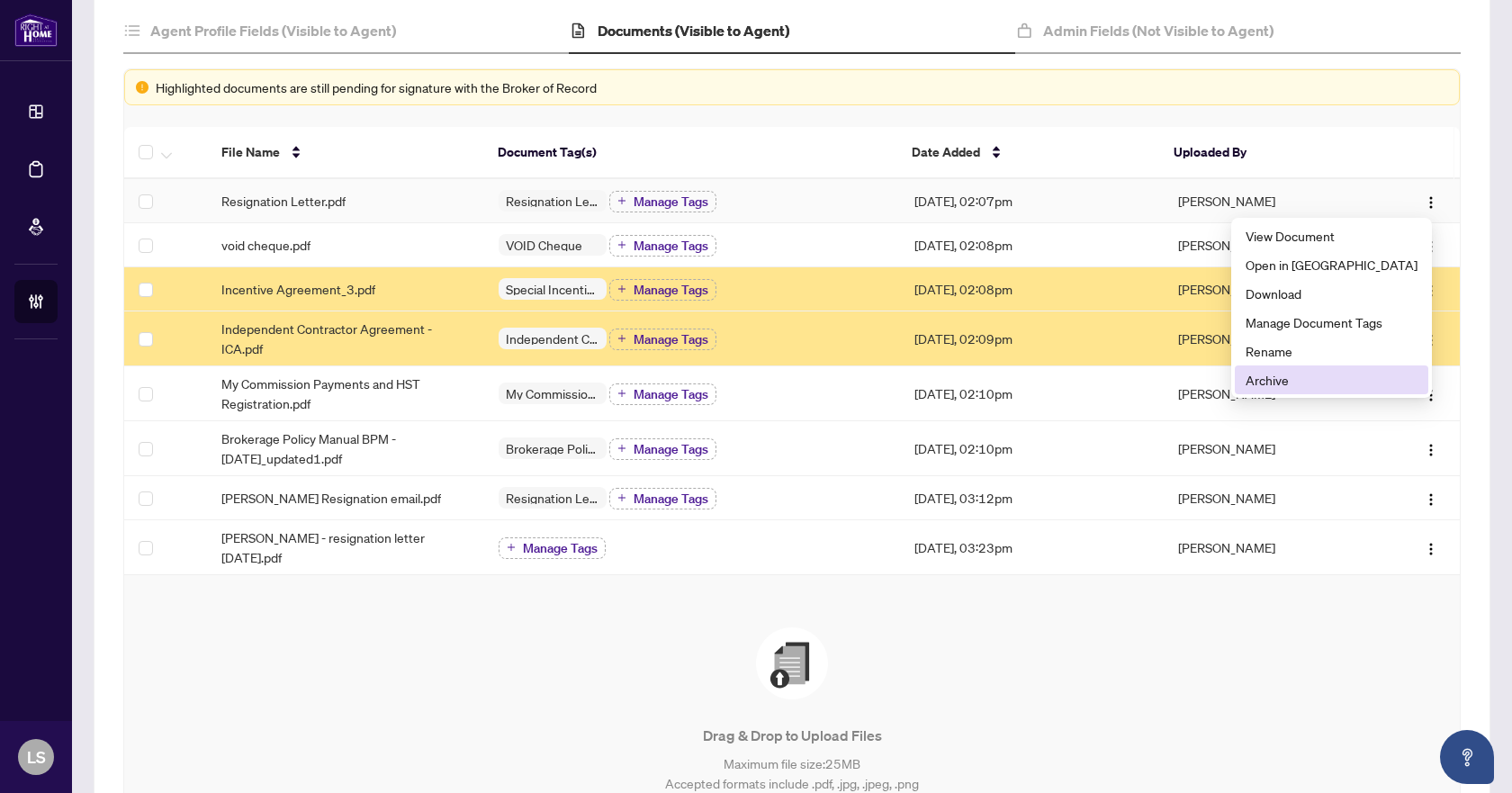
click at [1326, 388] on span "Archive" at bounding box center [1332, 379] width 172 height 20
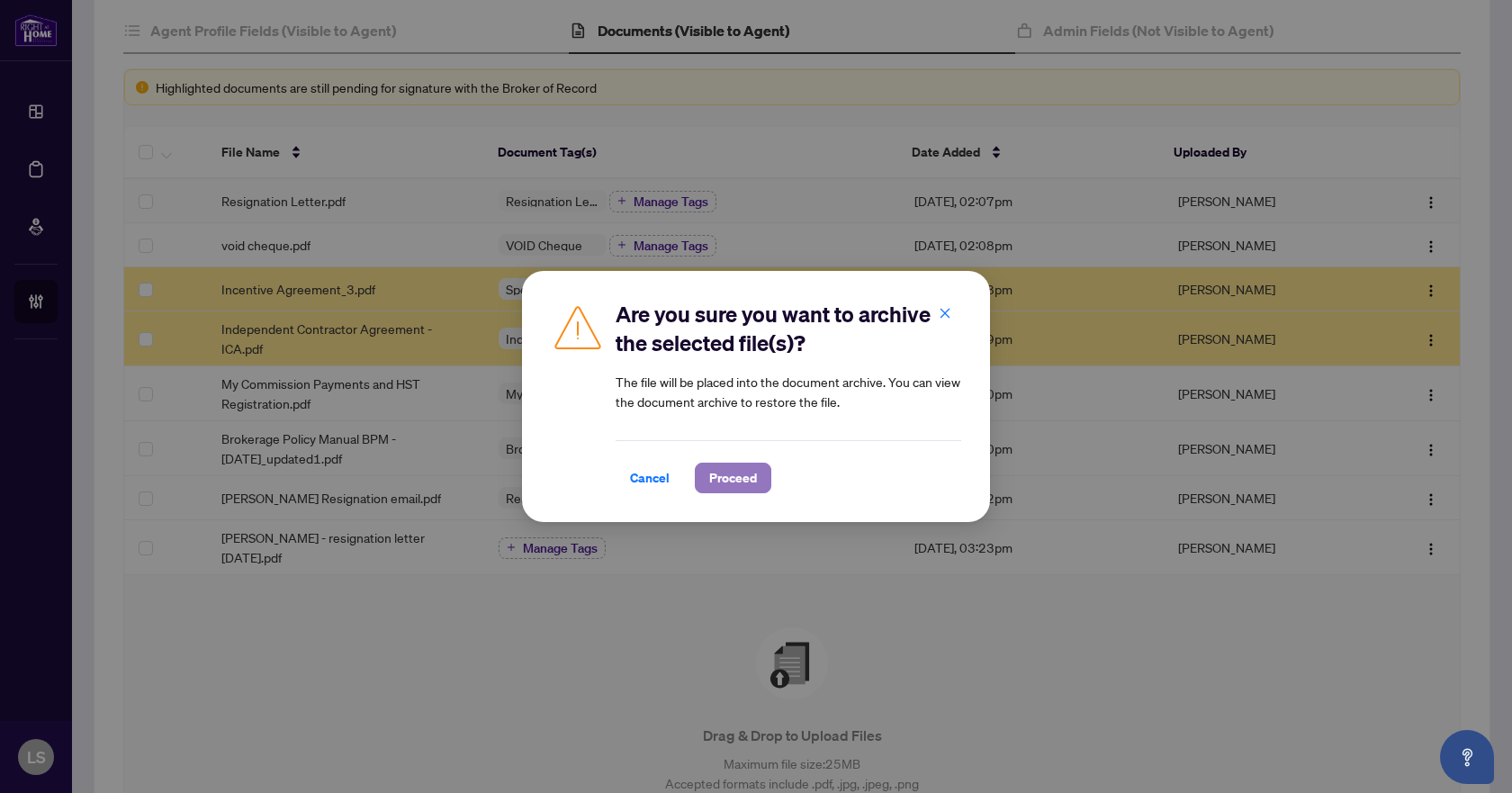
click at [733, 472] on span "Proceed" at bounding box center [733, 478] width 48 height 29
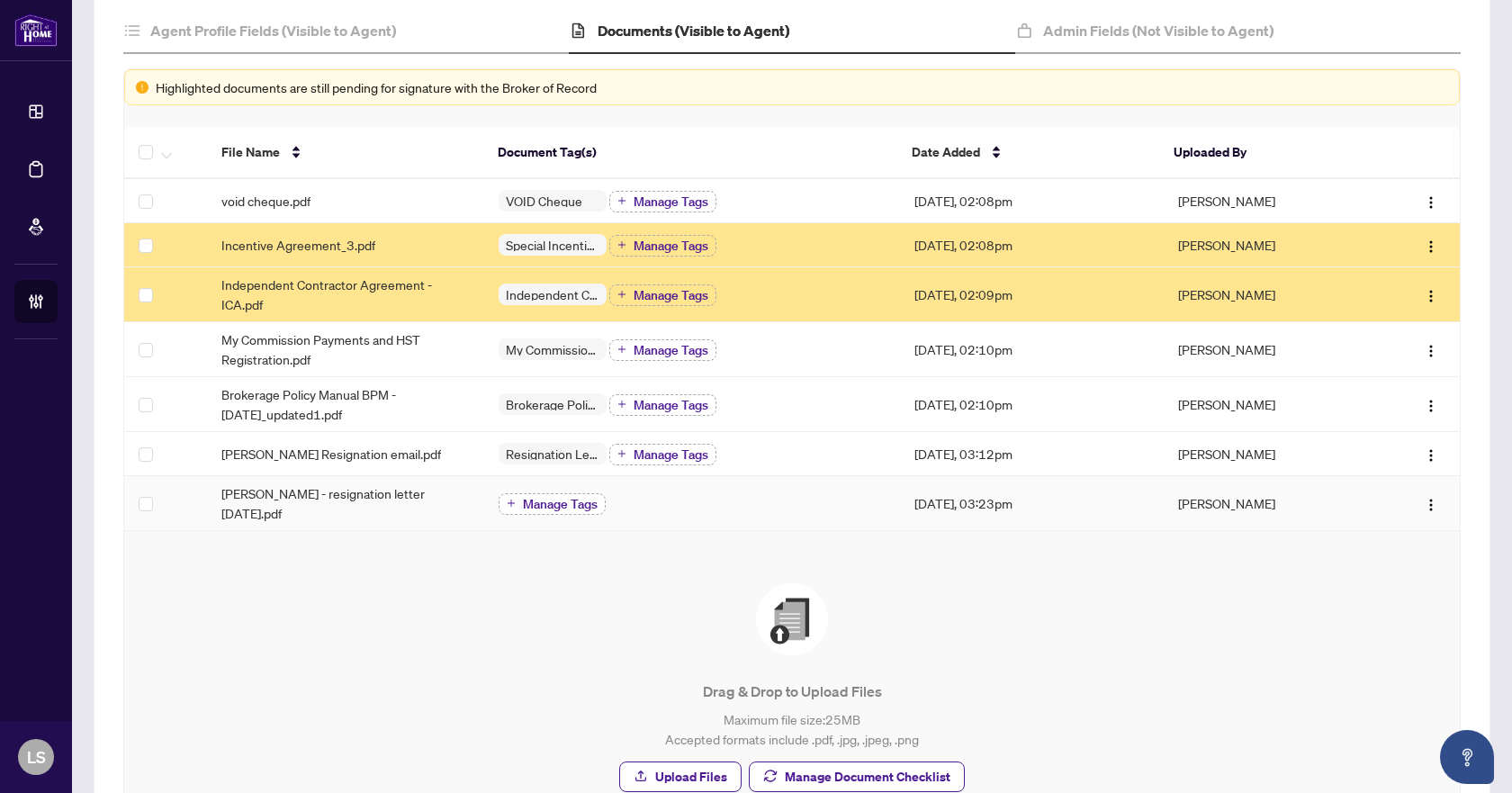
click at [569, 503] on span "Manage Tags" at bounding box center [560, 504] width 74 height 12
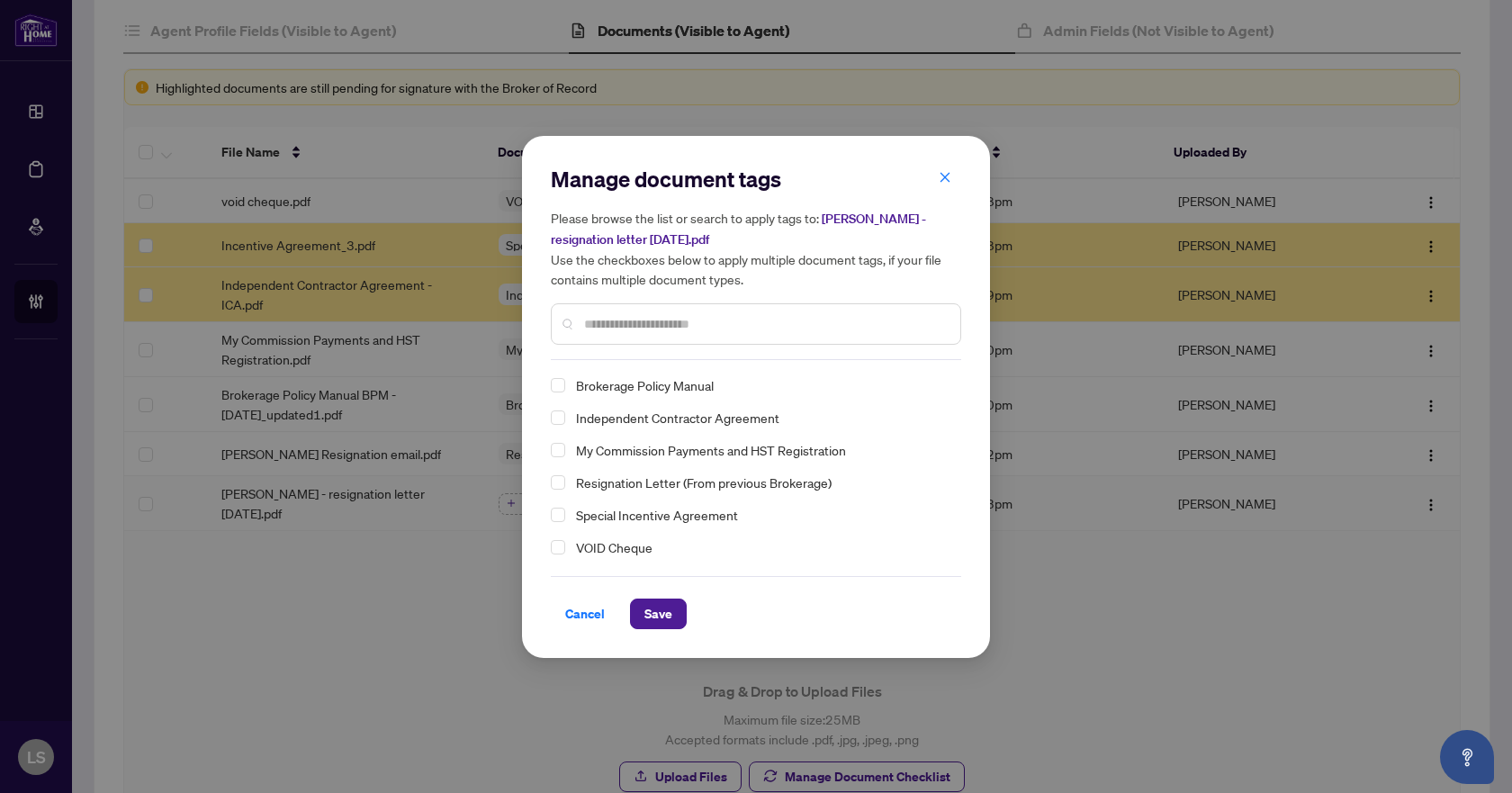
drag, startPoint x: 551, startPoint y: 481, endPoint x: 564, endPoint y: 493, distance: 17.7
click at [551, 481] on span "Select Resignation Letter (From previous Brokerage)" at bounding box center [557, 482] width 14 height 14
click at [649, 607] on span "Save" at bounding box center [659, 614] width 28 height 29
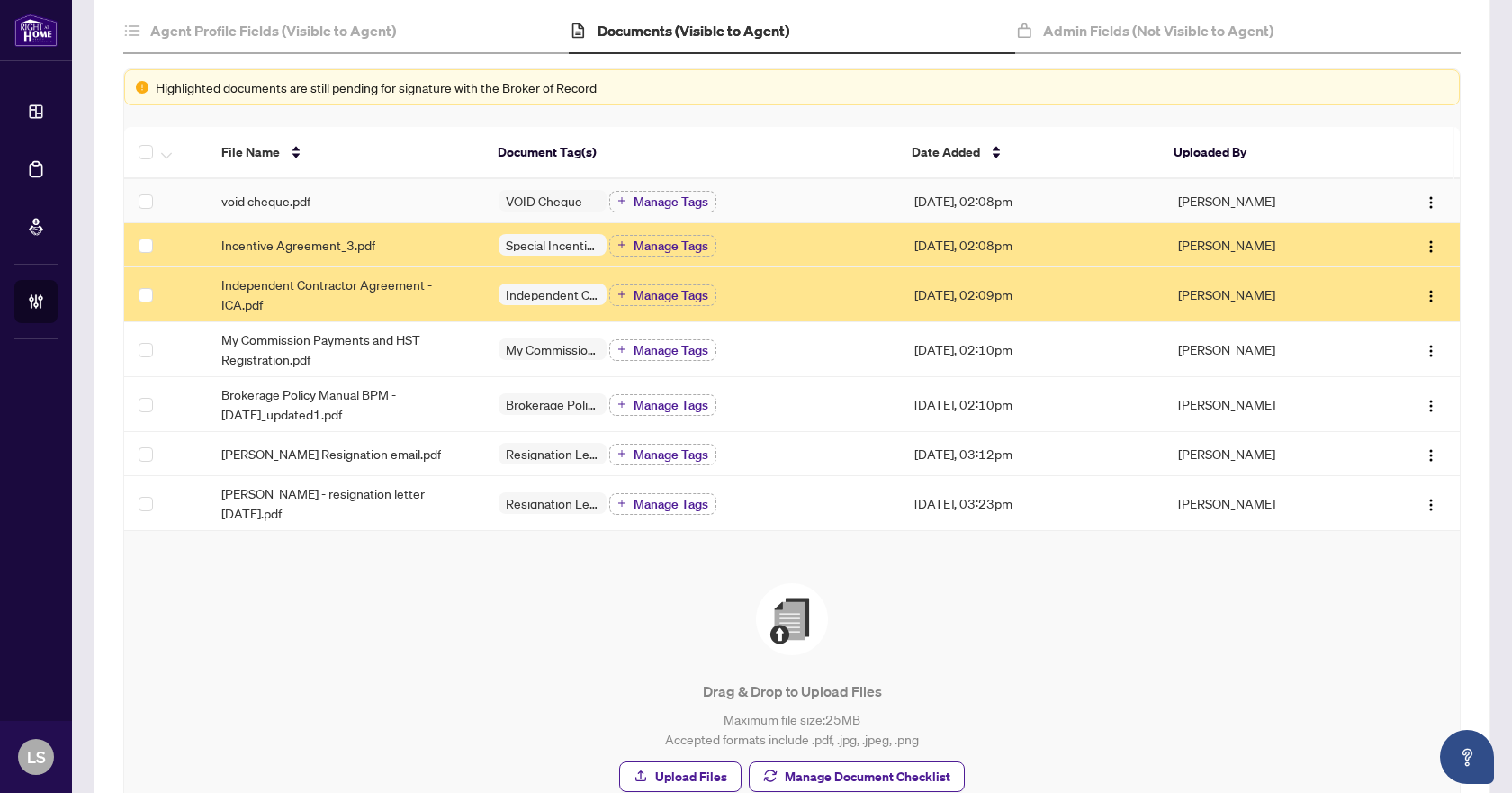
scroll to position [0, 0]
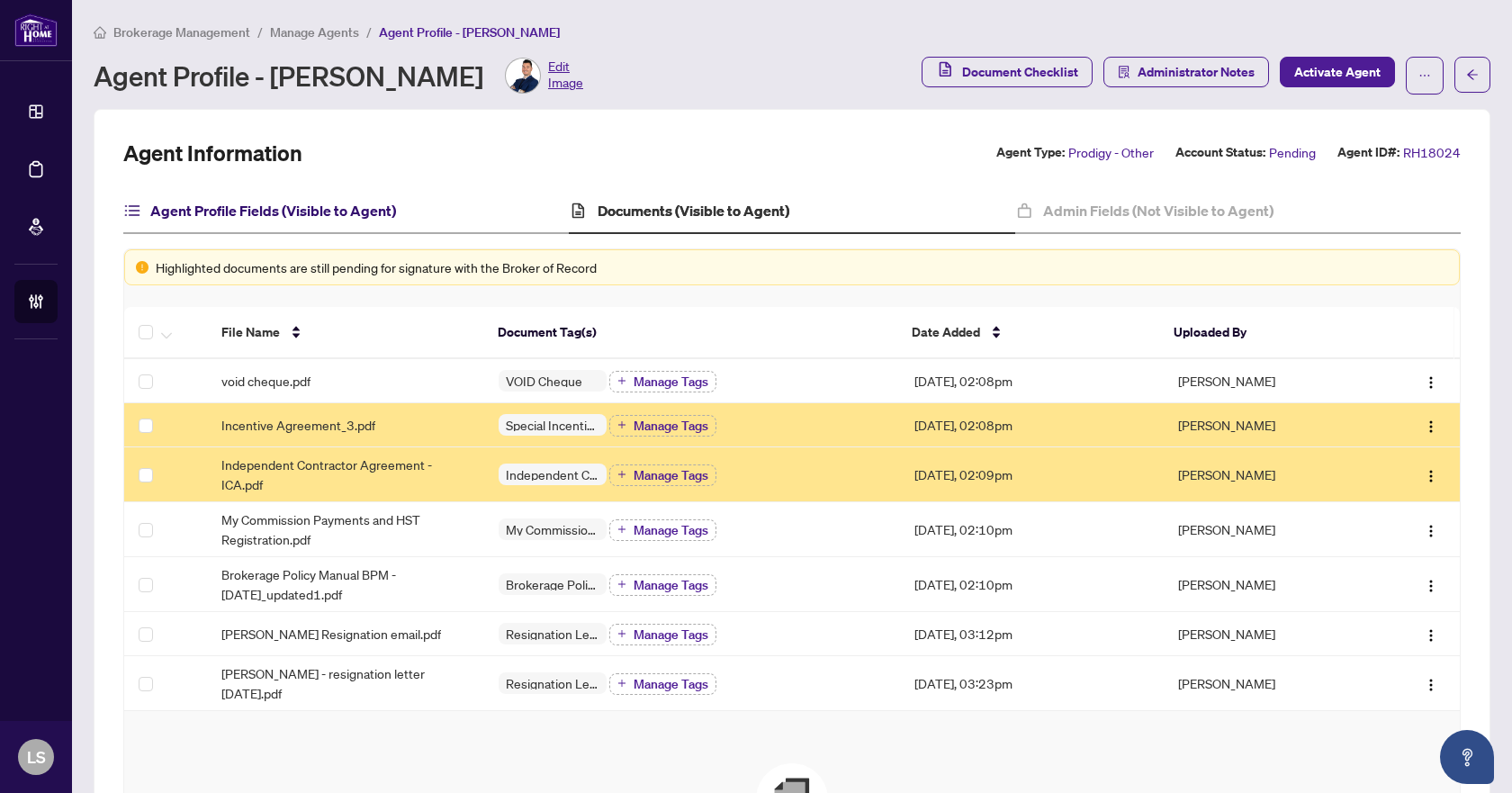
click at [324, 205] on h4 "Agent Profile Fields (Visible to Agent)" at bounding box center [272, 210] width 246 height 22
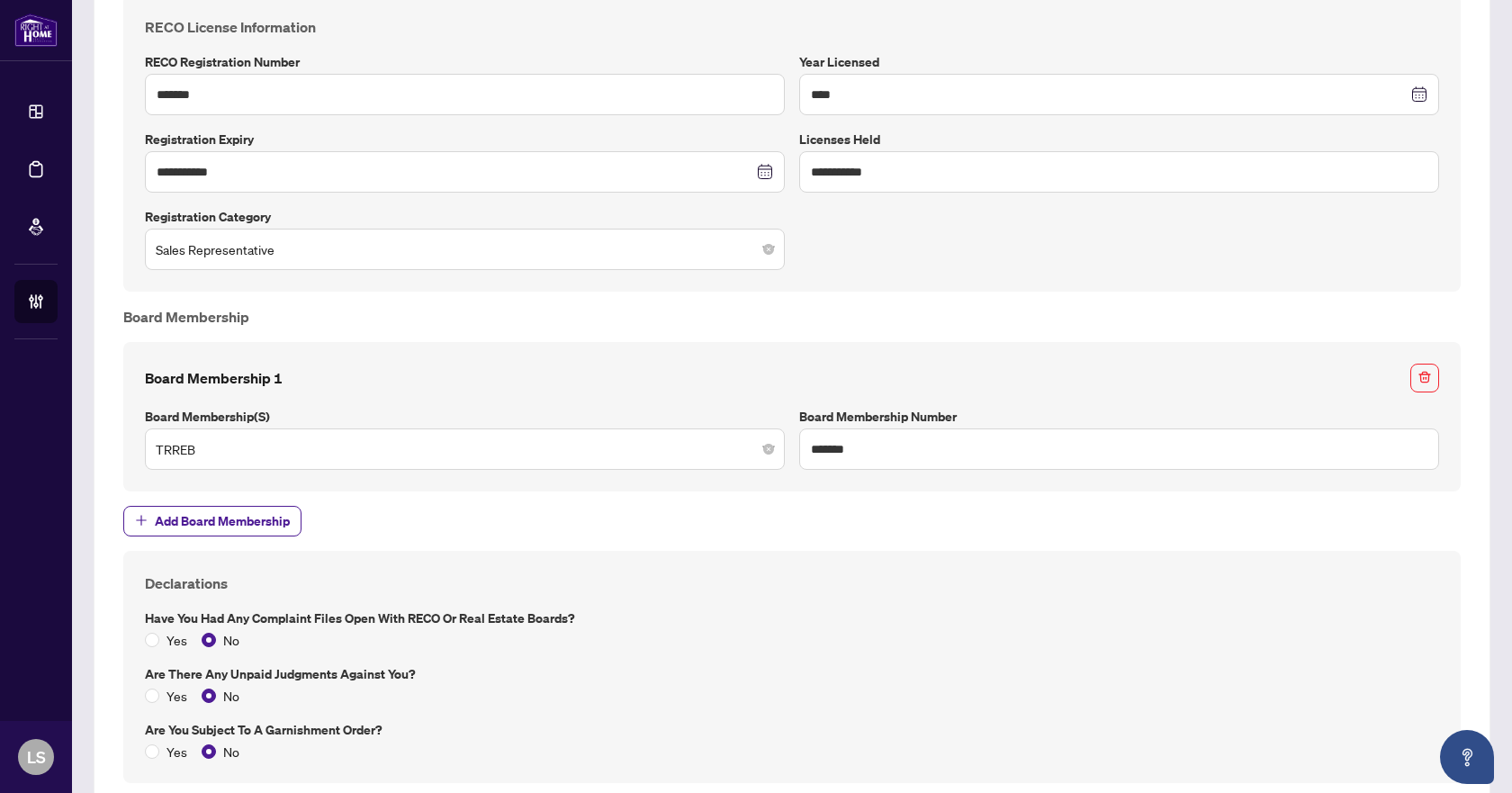
scroll to position [1081, 0]
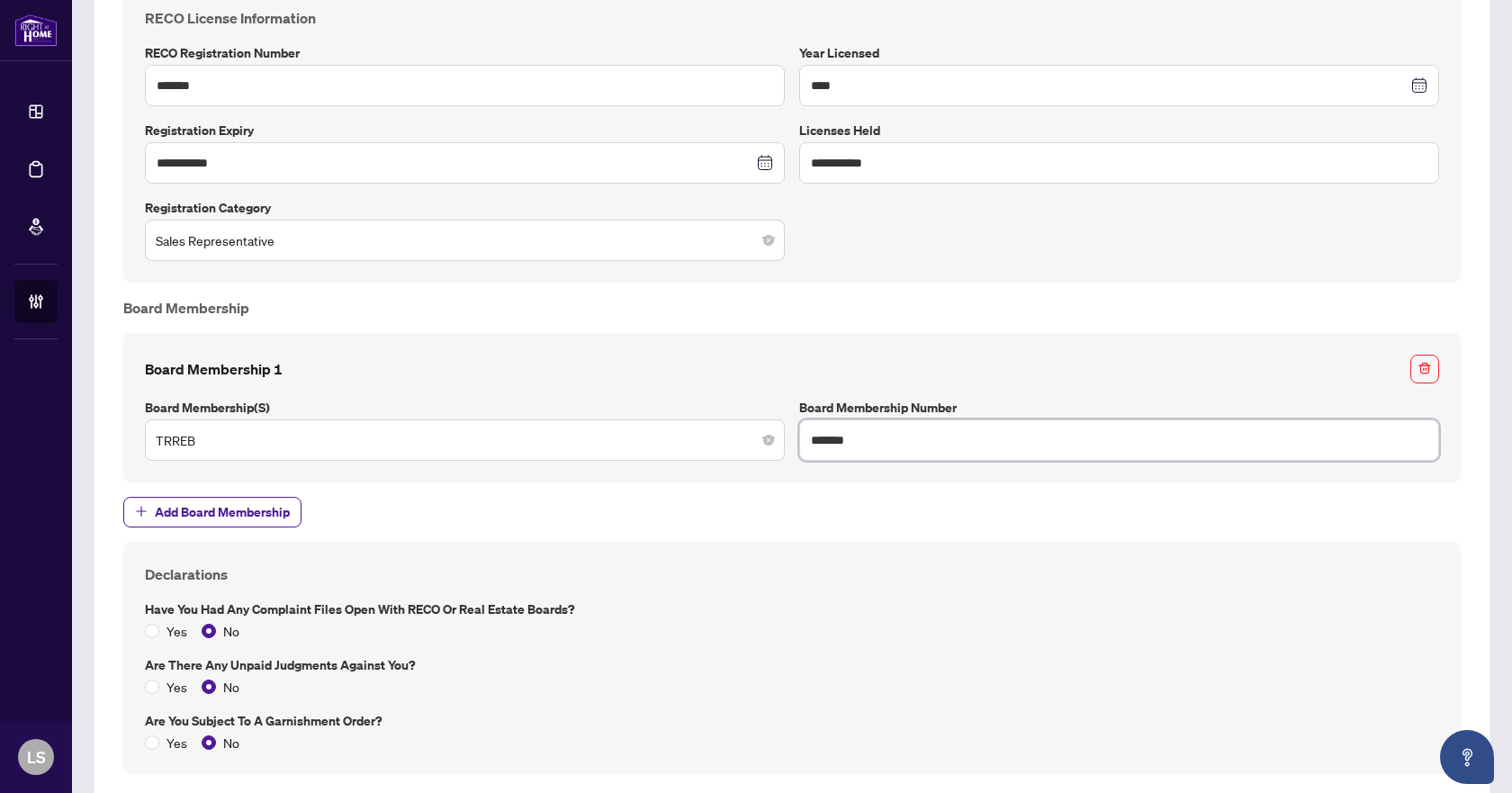
drag, startPoint x: 870, startPoint y: 441, endPoint x: 800, endPoint y: 448, distance: 70.3
click at [800, 448] on input "*******" at bounding box center [1119, 440] width 640 height 41
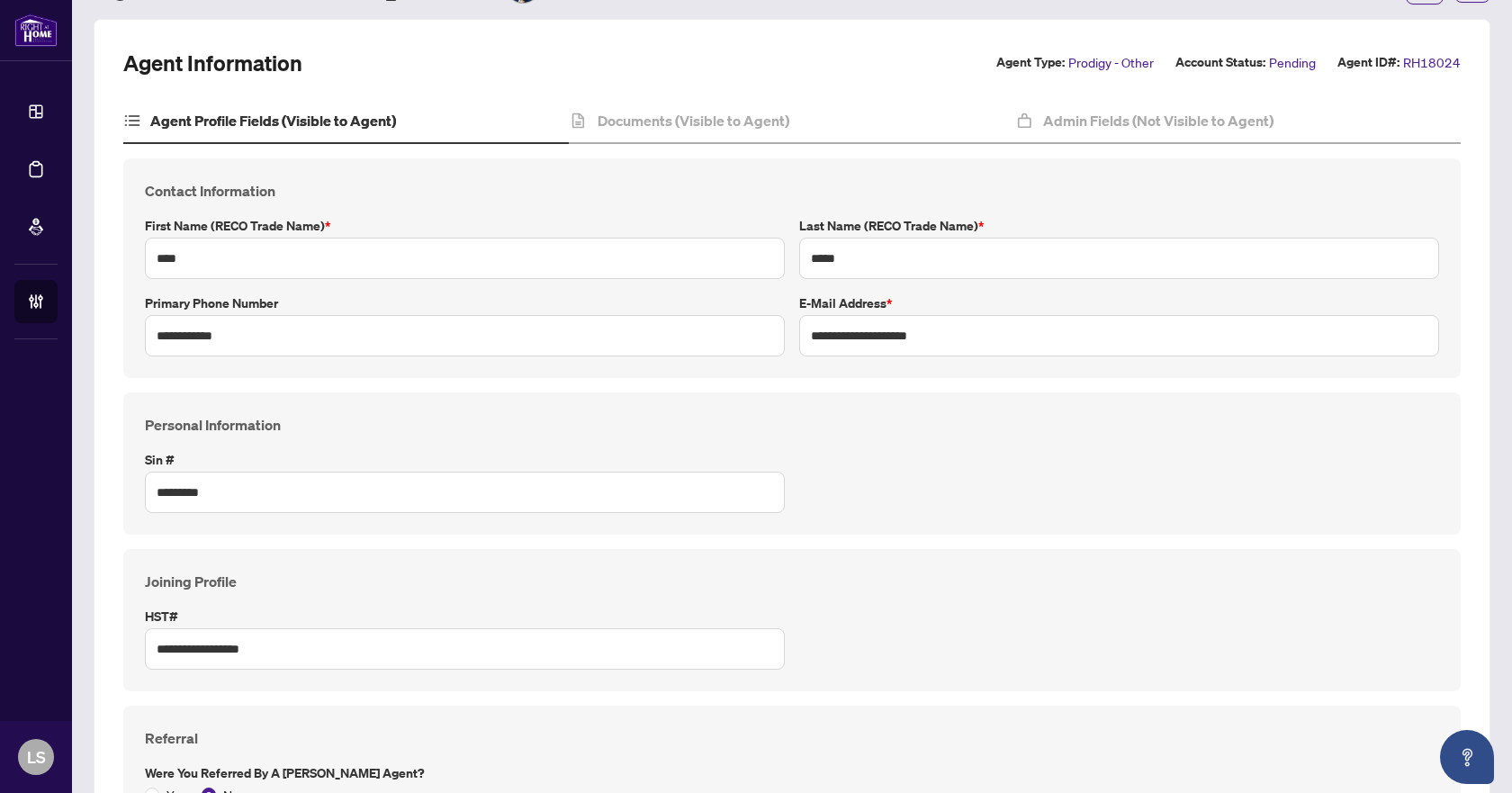
scroll to position [0, 0]
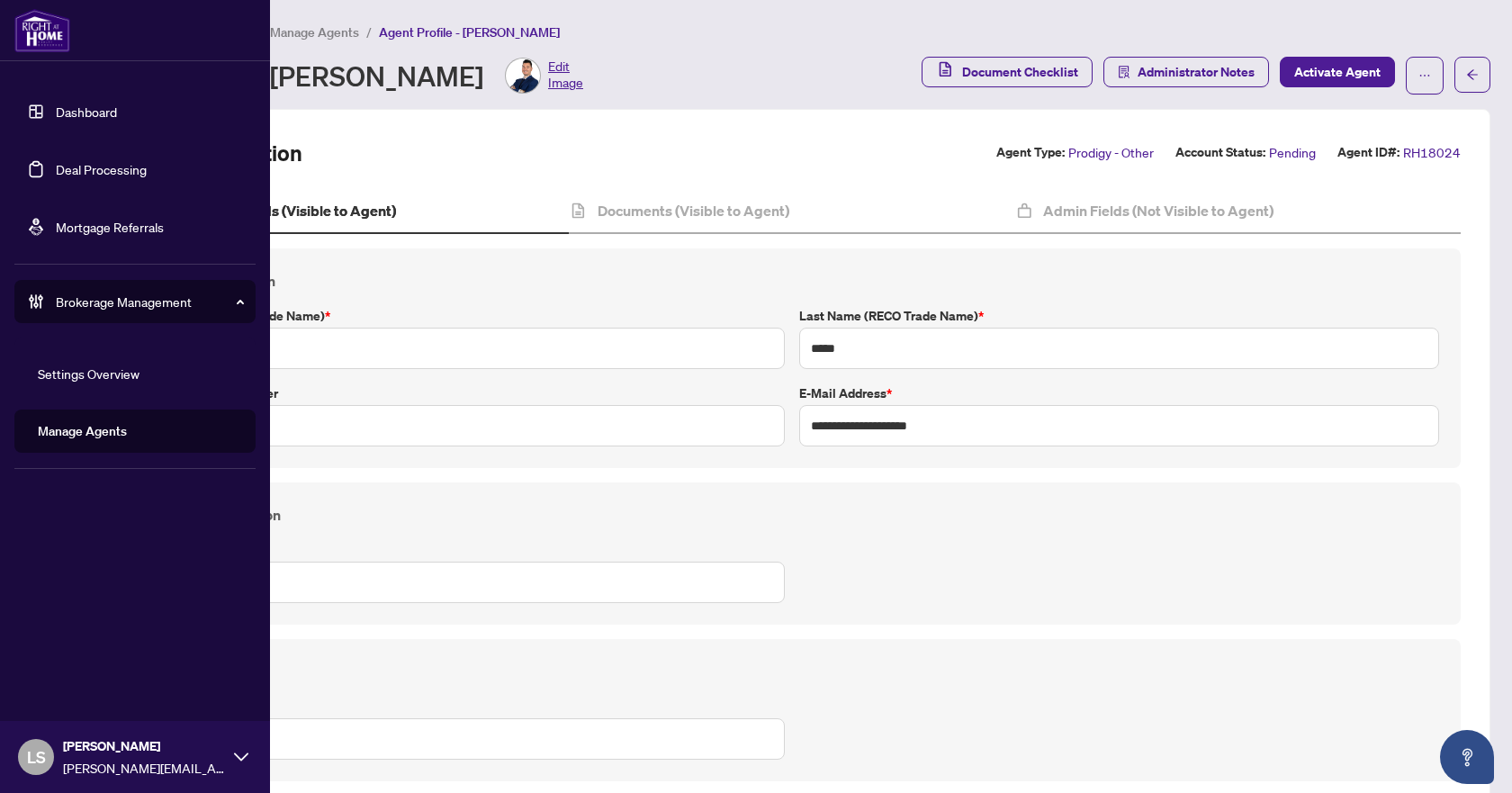
drag, startPoint x: 83, startPoint y: 164, endPoint x: 125, endPoint y: 173, distance: 43.0
click at [83, 164] on link "Deal Processing" at bounding box center [101, 169] width 90 height 16
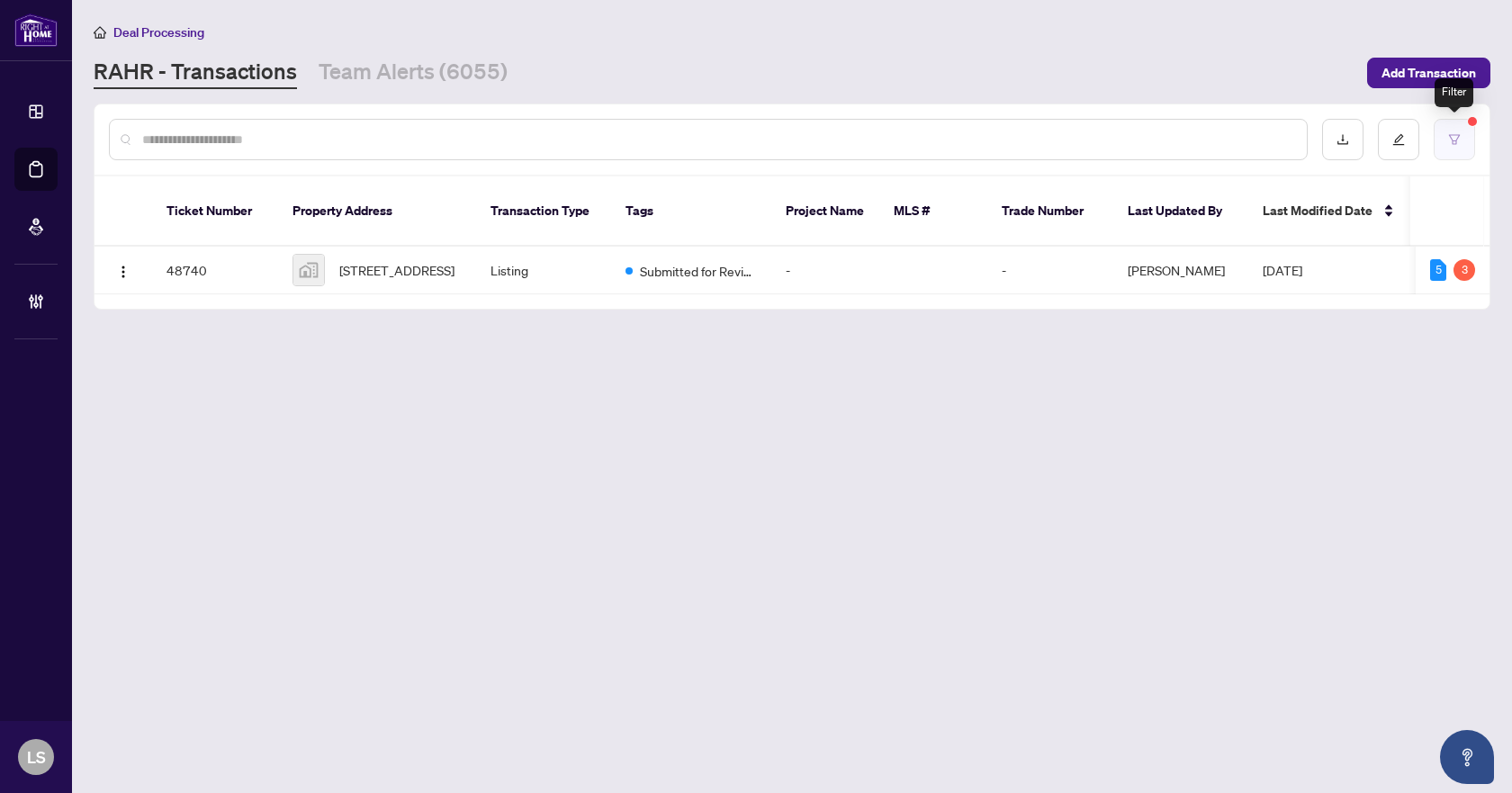
click at [1453, 138] on icon "filter" at bounding box center [1454, 139] width 12 height 12
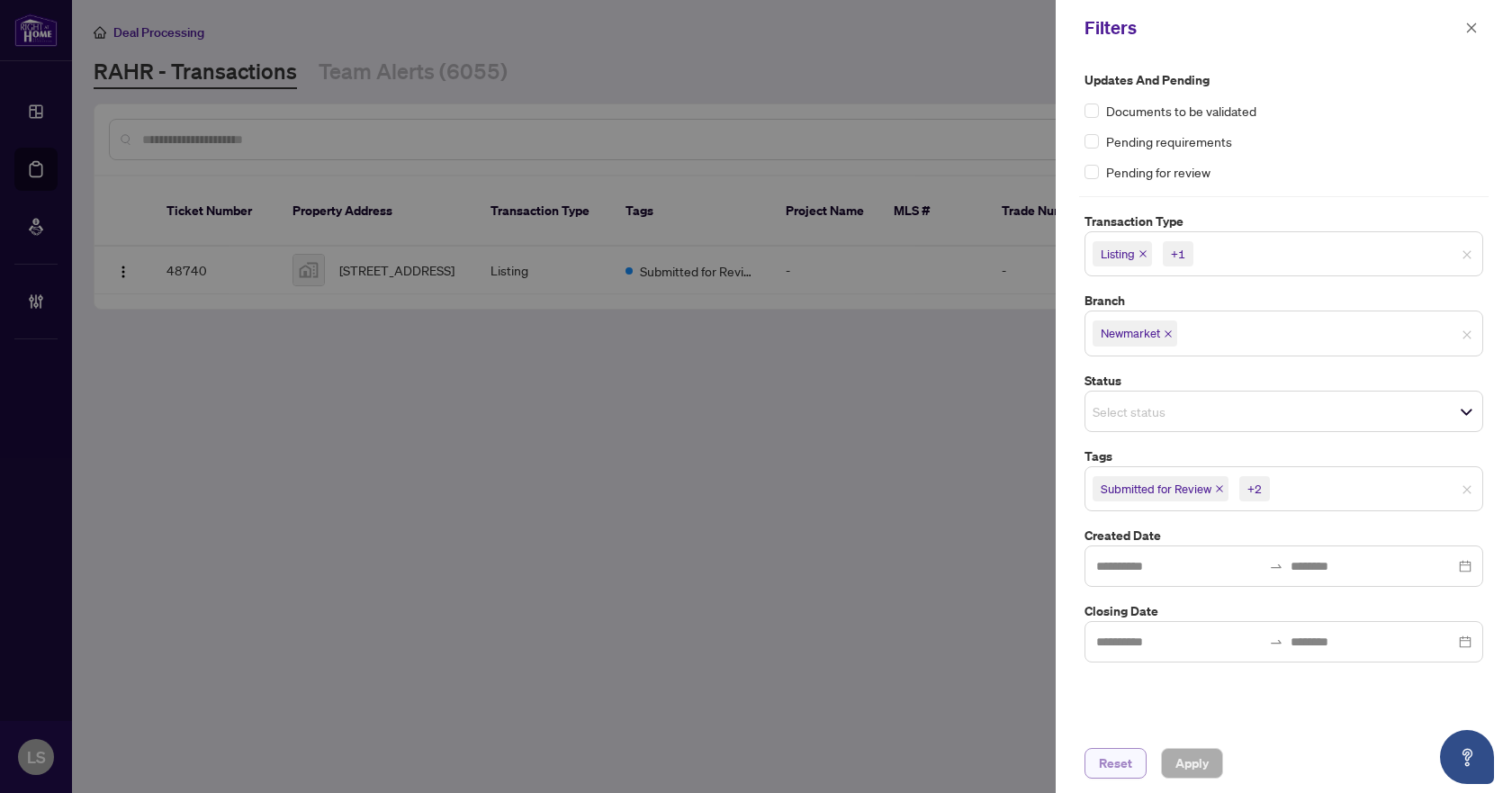
click at [1129, 759] on span "Reset" at bounding box center [1115, 764] width 33 height 29
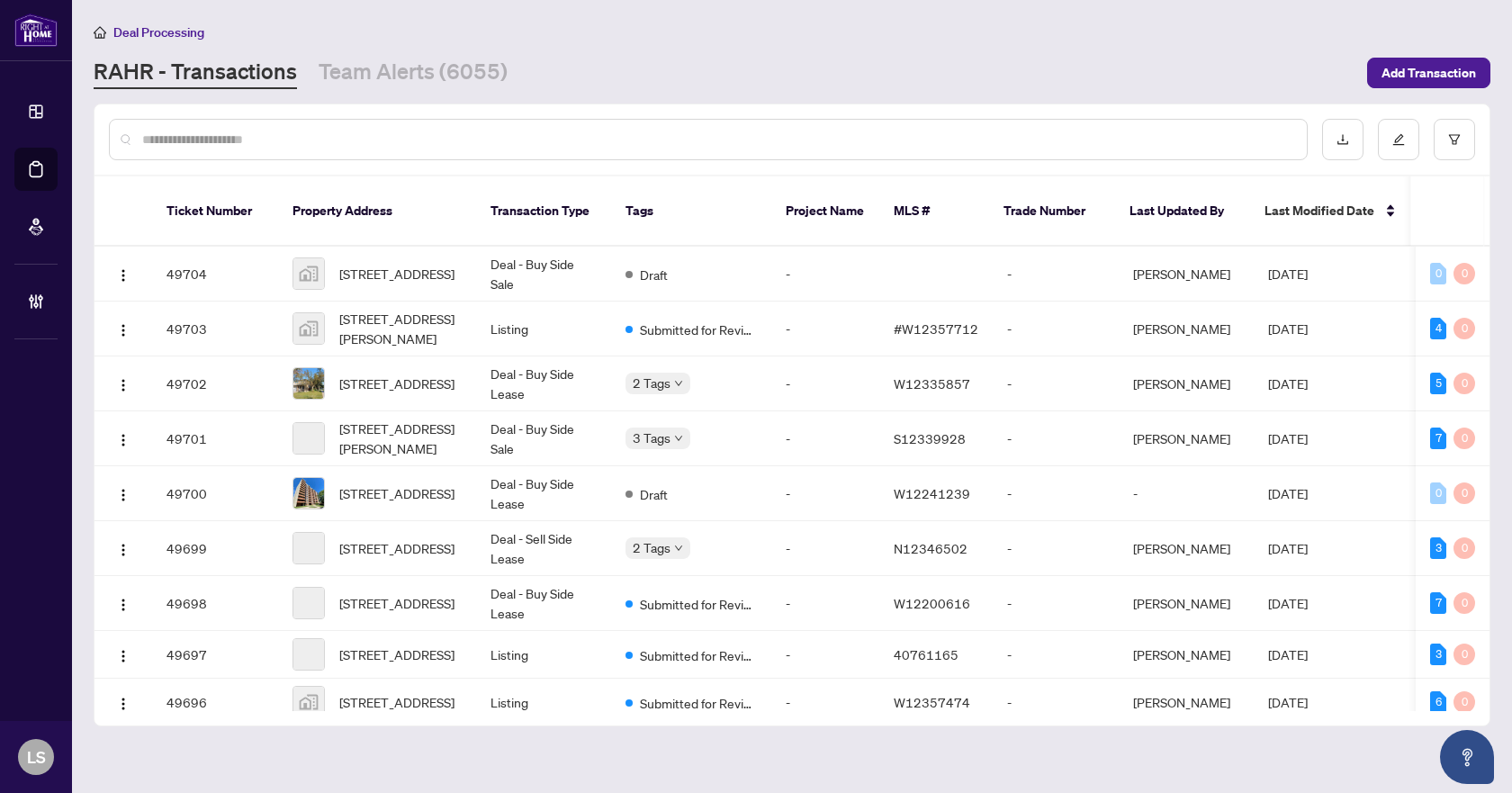
click at [326, 137] on input "text" at bounding box center [717, 140] width 1150 height 20
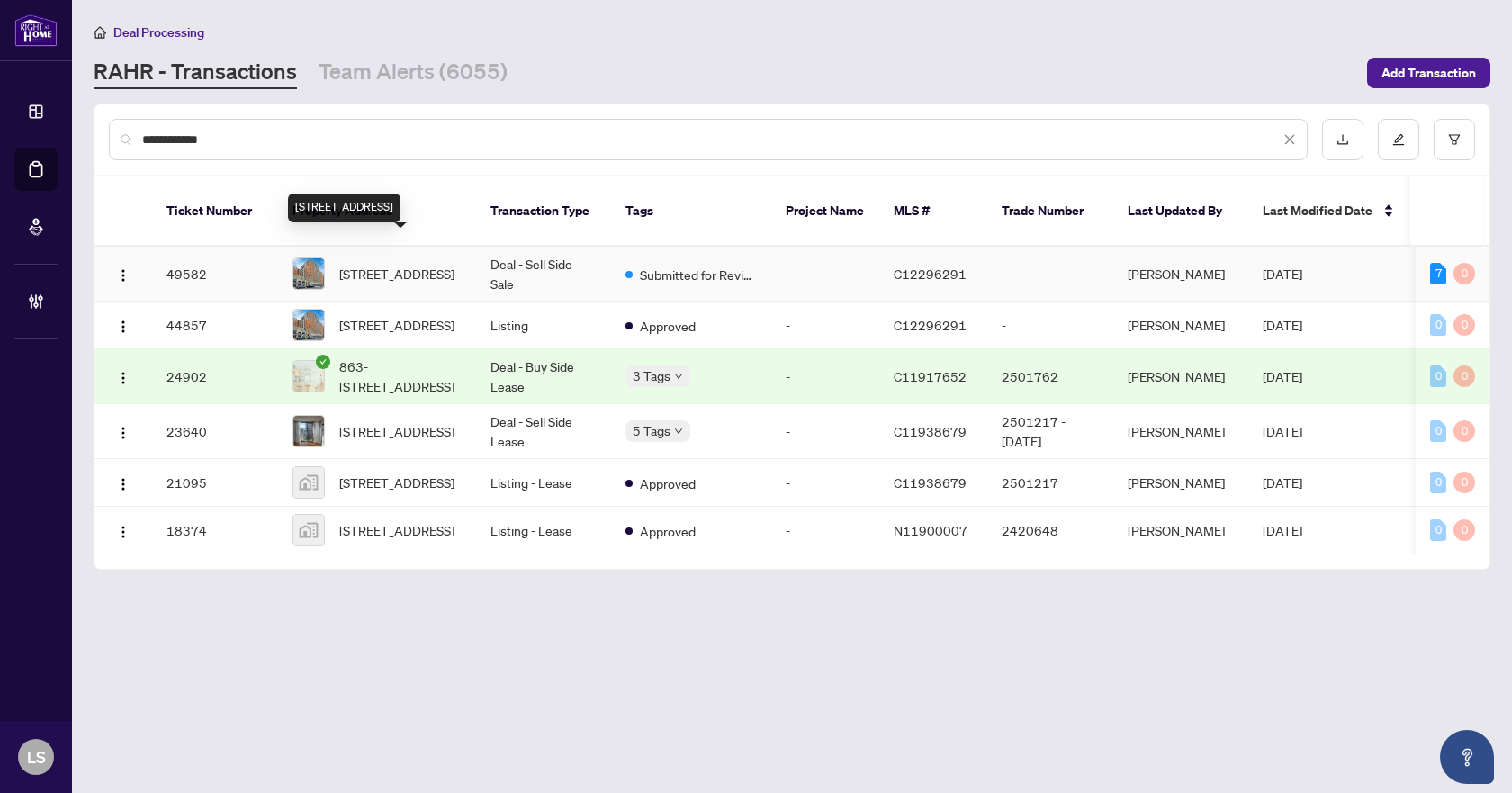
type input "**********"
click at [391, 264] on span "[STREET_ADDRESS]" at bounding box center [397, 273] width 115 height 20
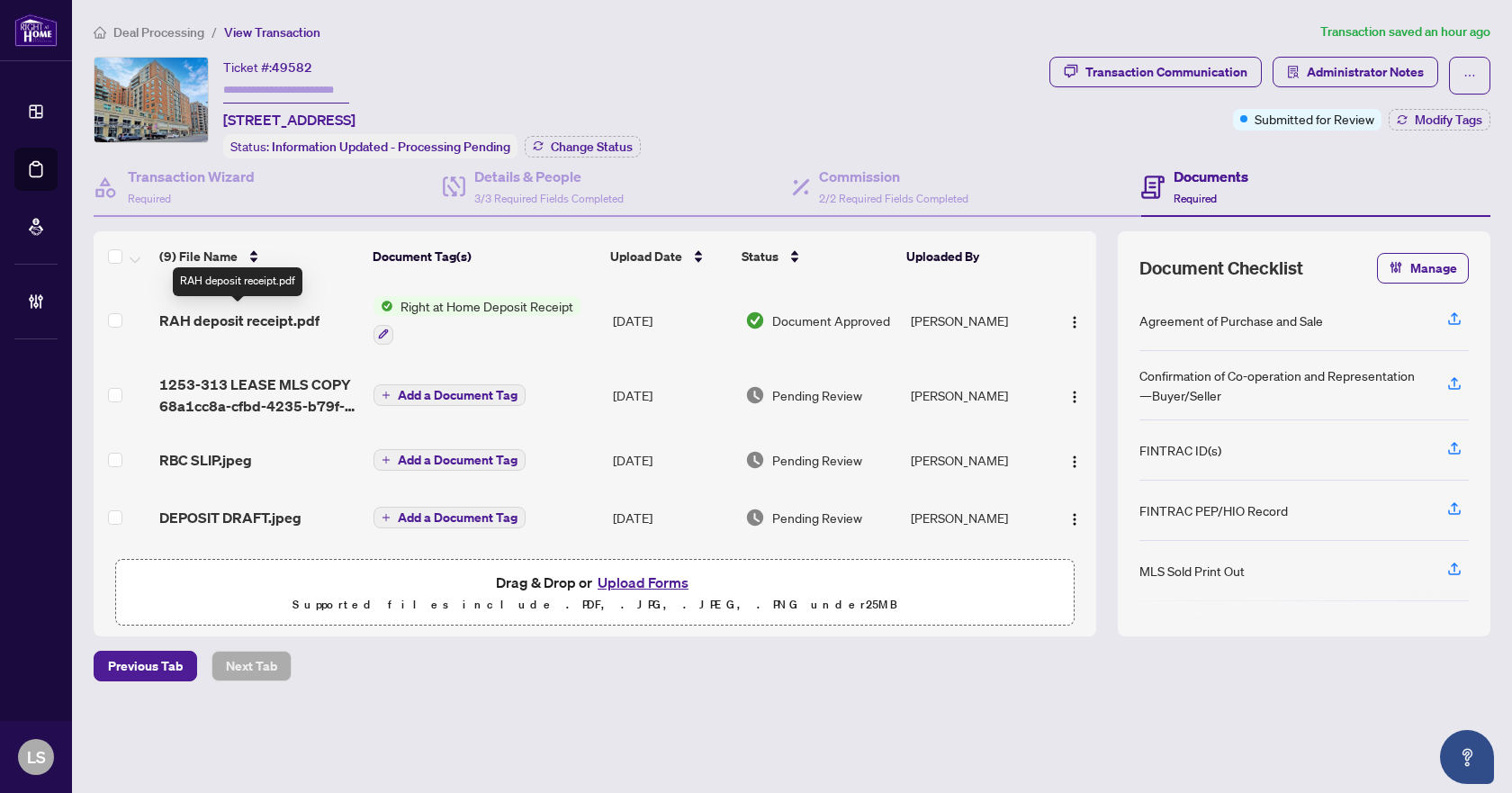
click at [232, 313] on span "RAH deposit receipt.pdf" at bounding box center [239, 321] width 160 height 22
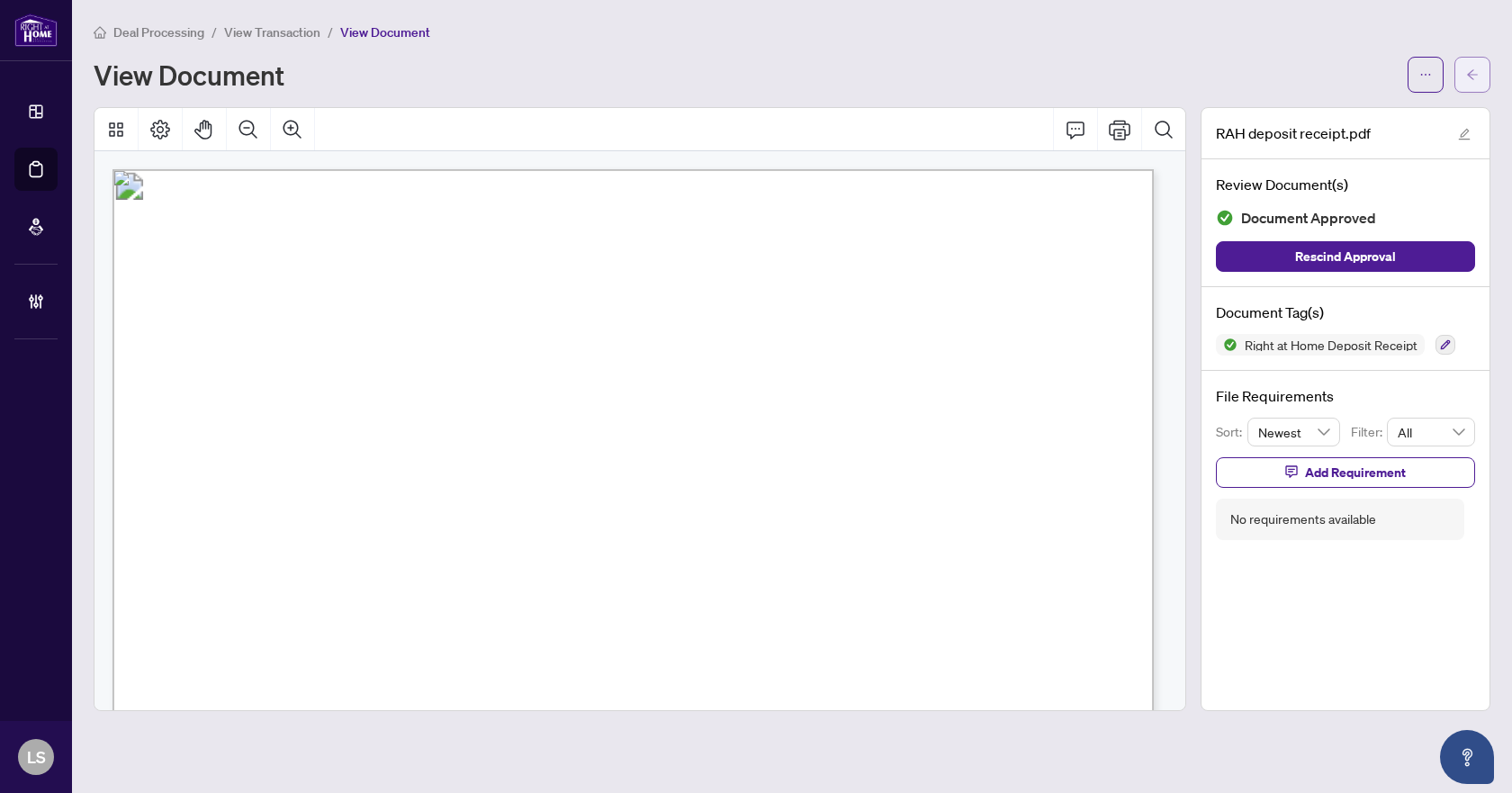
click at [1465, 77] on button "button" at bounding box center [1472, 74] width 36 height 36
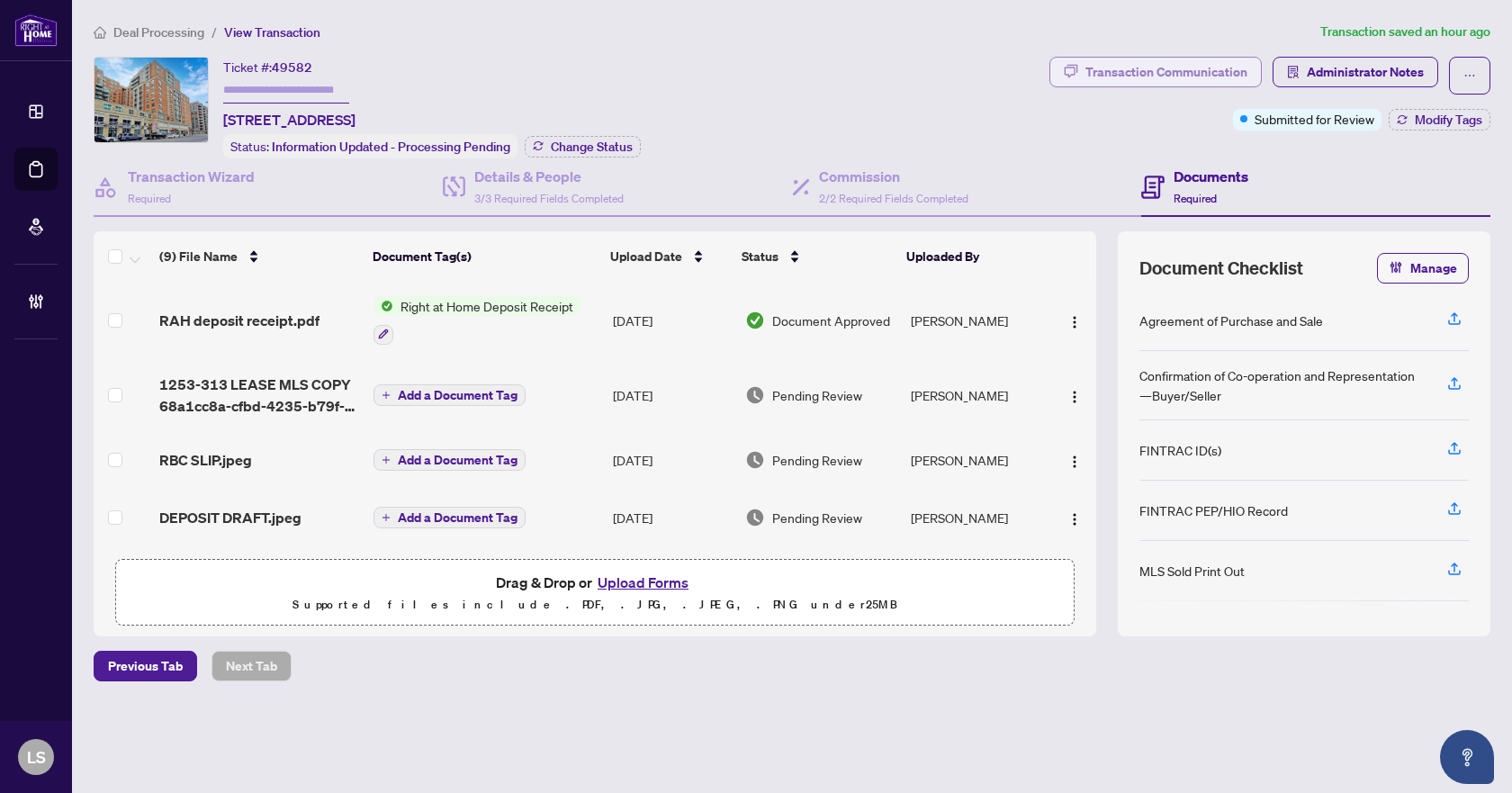
click at [1185, 74] on div "Transaction Communication" at bounding box center [1167, 72] width 162 height 29
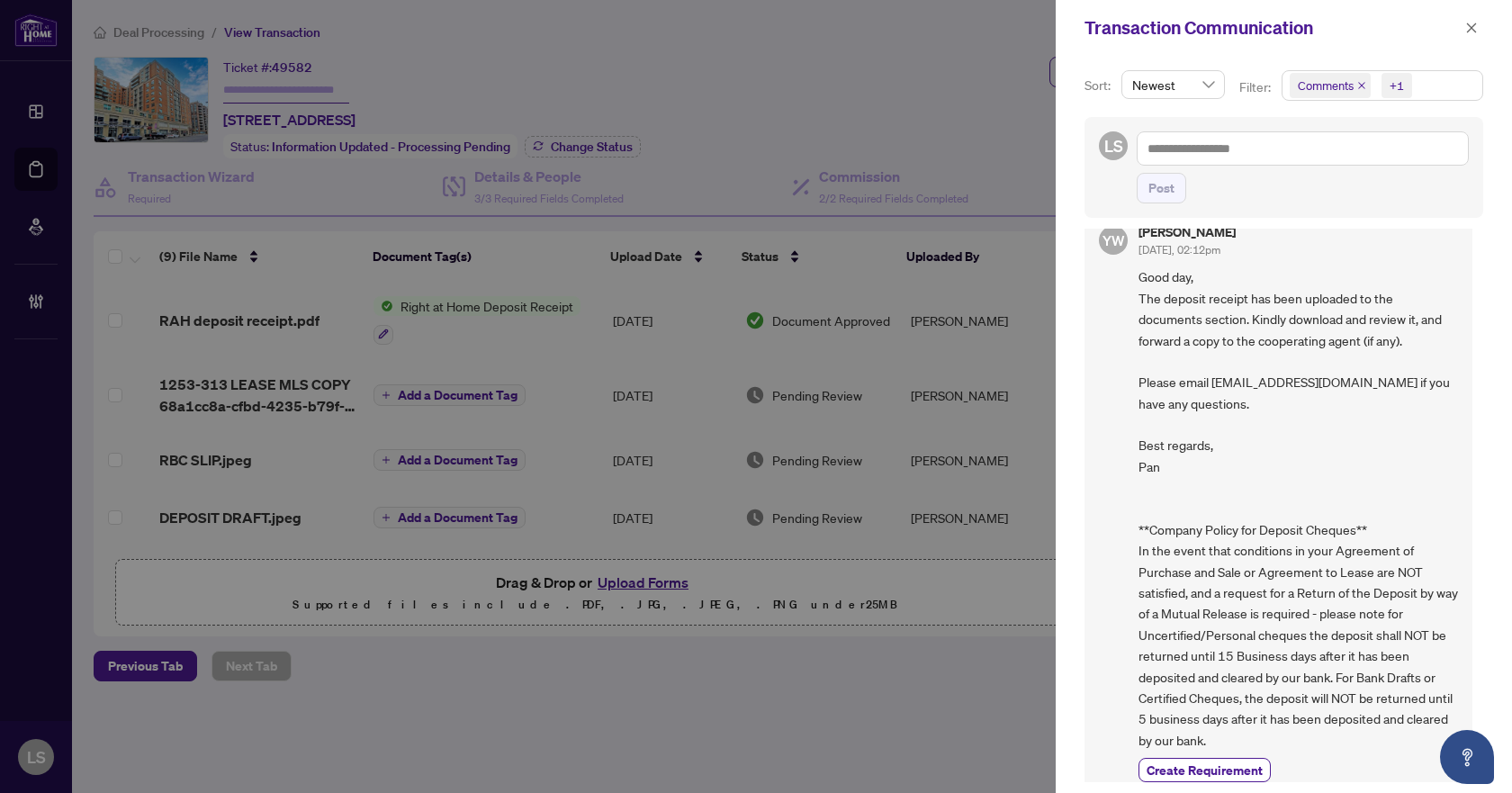
scroll to position [42, 0]
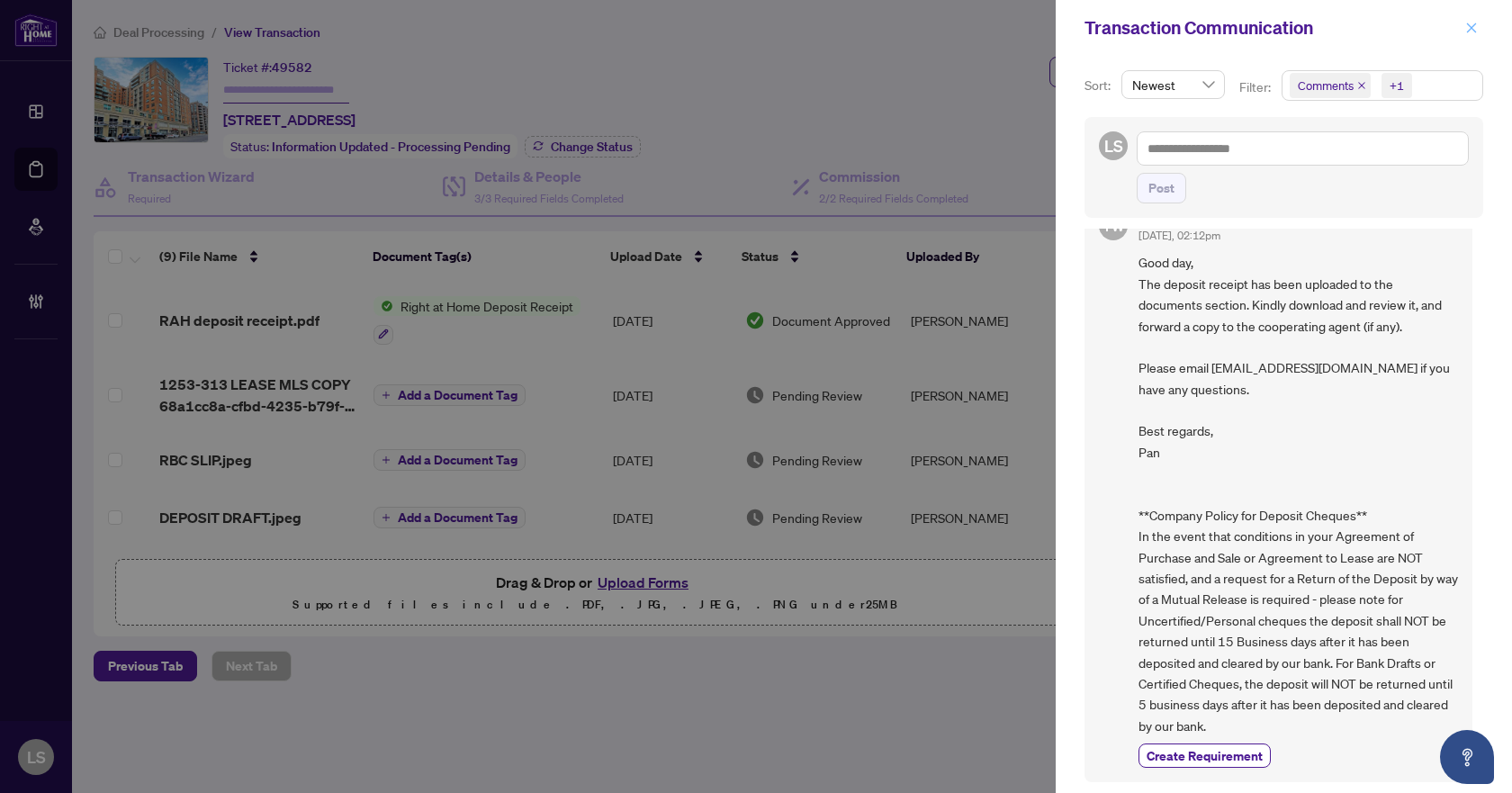
click at [1472, 25] on icon "close" at bounding box center [1471, 27] width 12 height 12
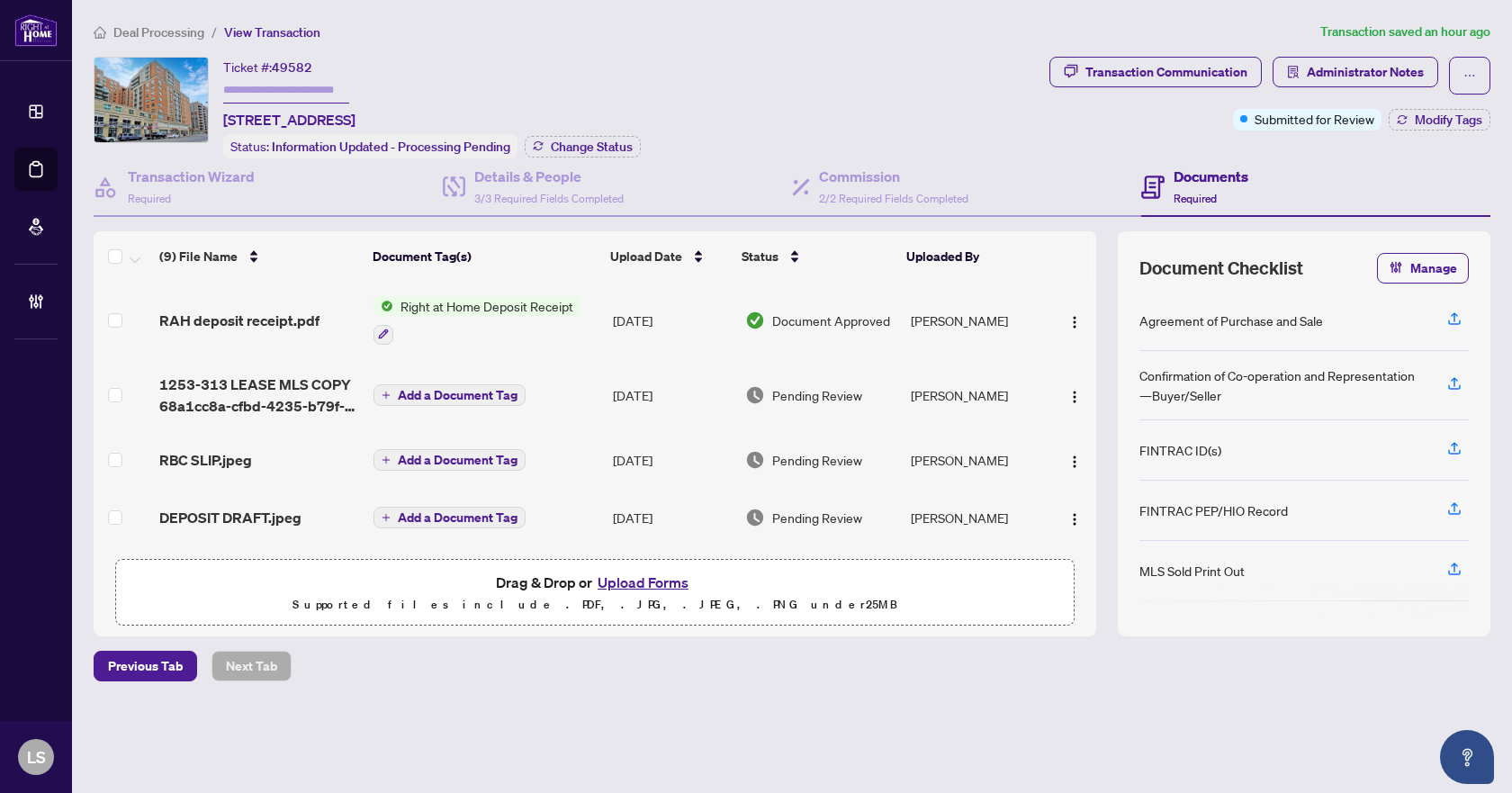
click at [171, 28] on span "Deal Processing" at bounding box center [158, 32] width 90 height 16
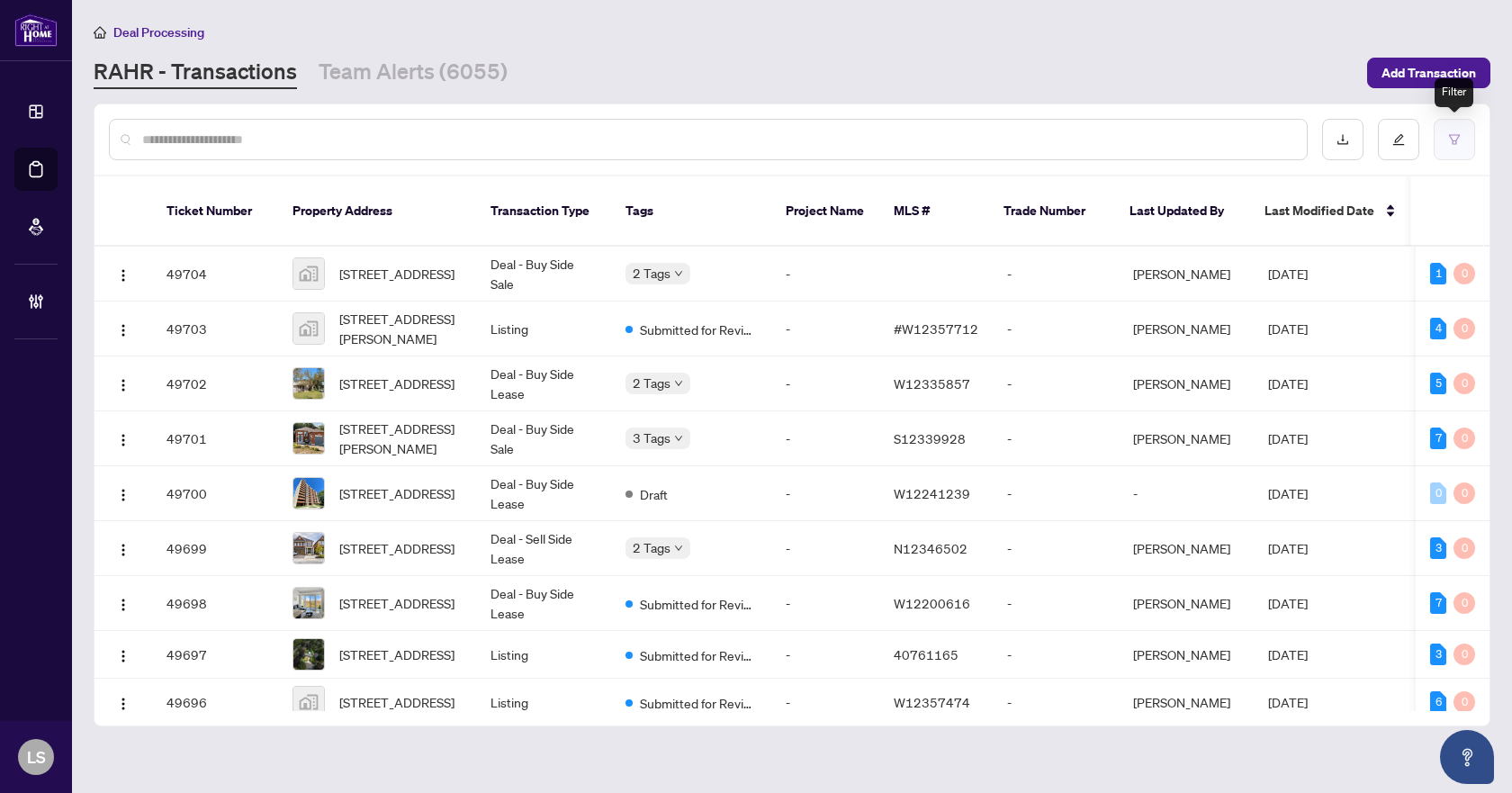
click at [1452, 139] on icon "filter" at bounding box center [1454, 139] width 12 height 12
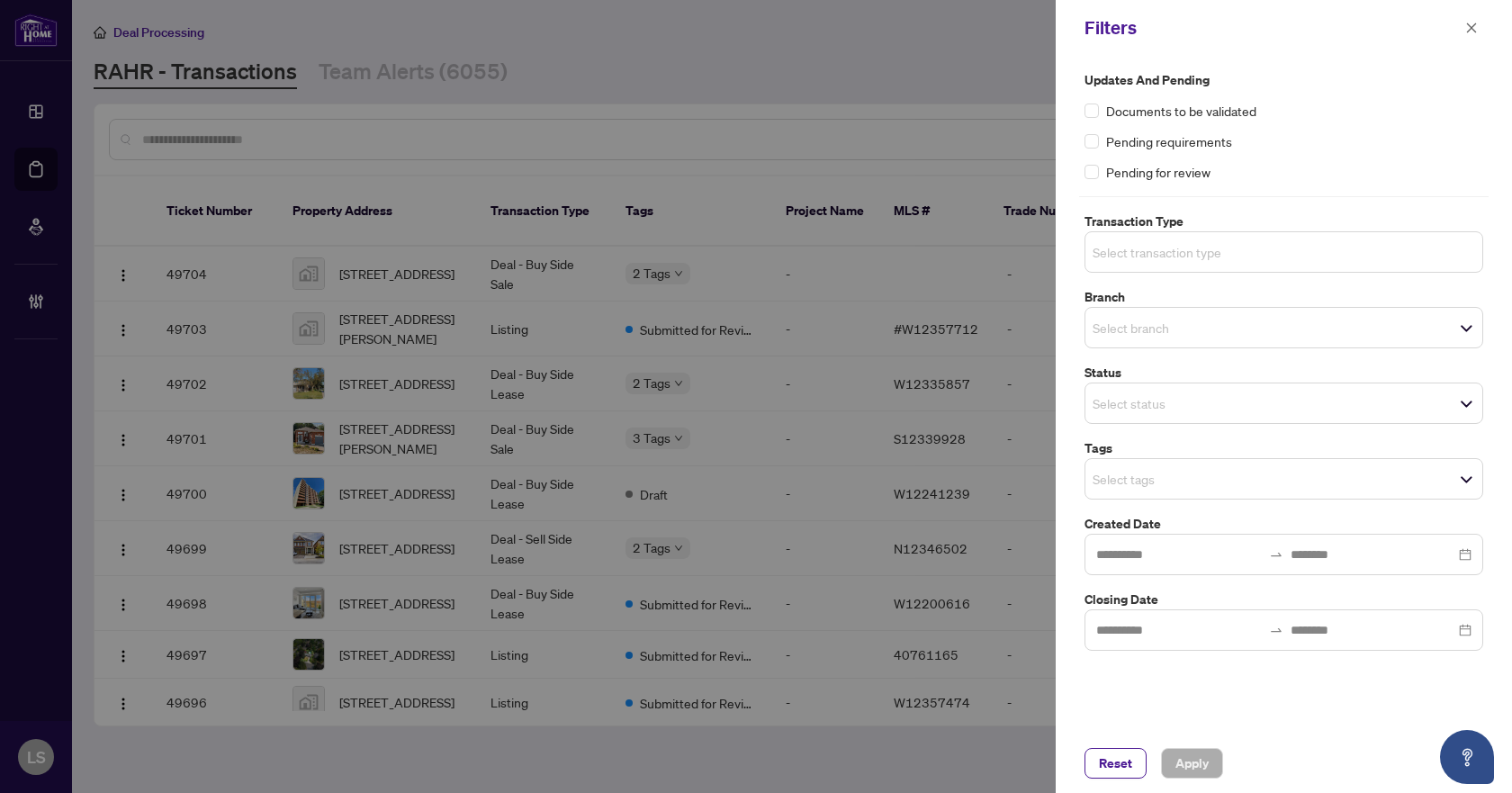
click at [1172, 261] on input "search" at bounding box center [1156, 252] width 126 height 22
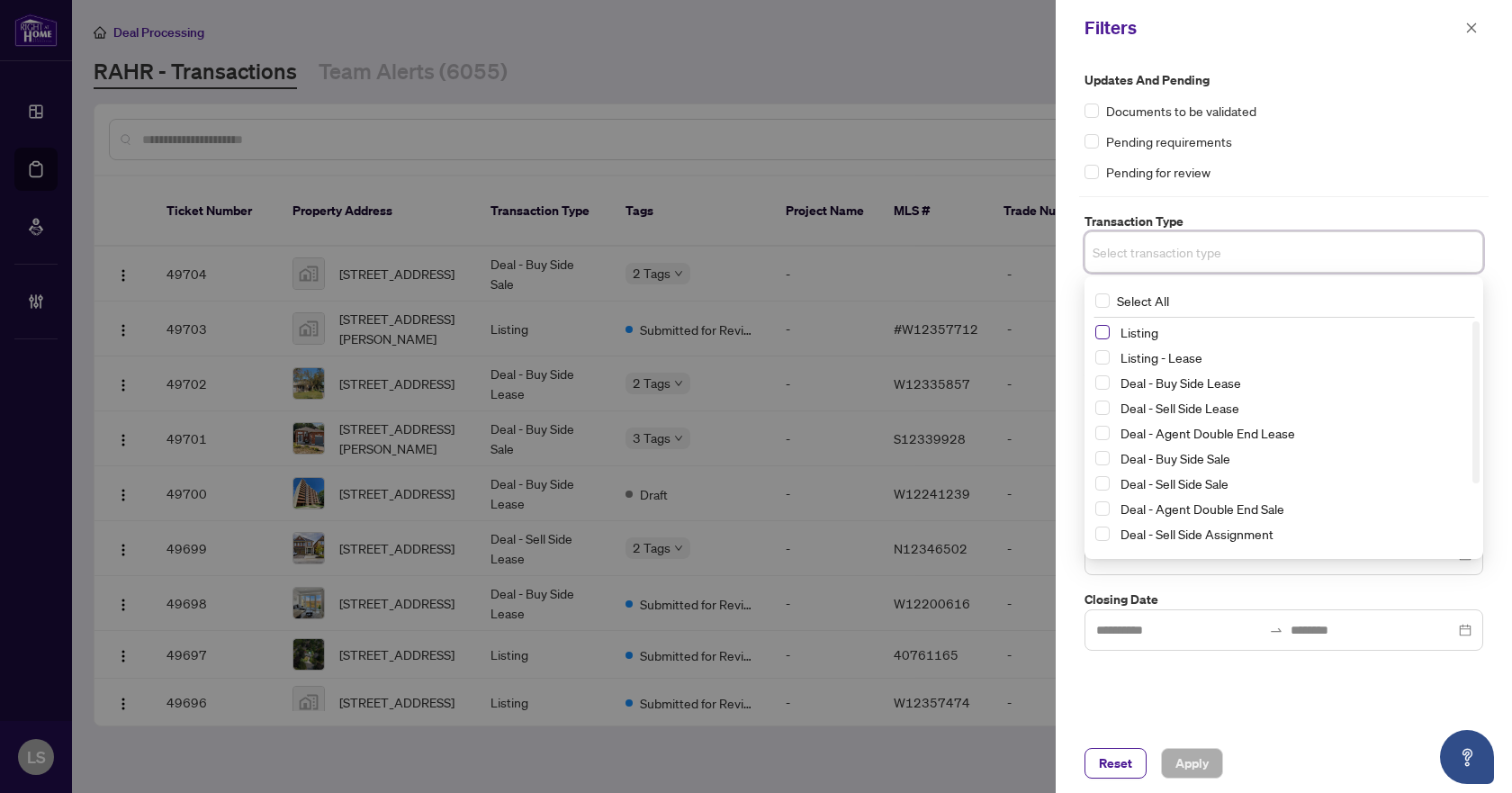
click at [1104, 334] on span "Select Listing" at bounding box center [1102, 332] width 14 height 14
drag, startPoint x: 1106, startPoint y: 358, endPoint x: 1213, endPoint y: 309, distance: 117.7
click at [1105, 358] on span "Select Listing - Lease" at bounding box center [1102, 360] width 14 height 14
click at [1337, 166] on div "Pending for review" at bounding box center [1284, 172] width 399 height 20
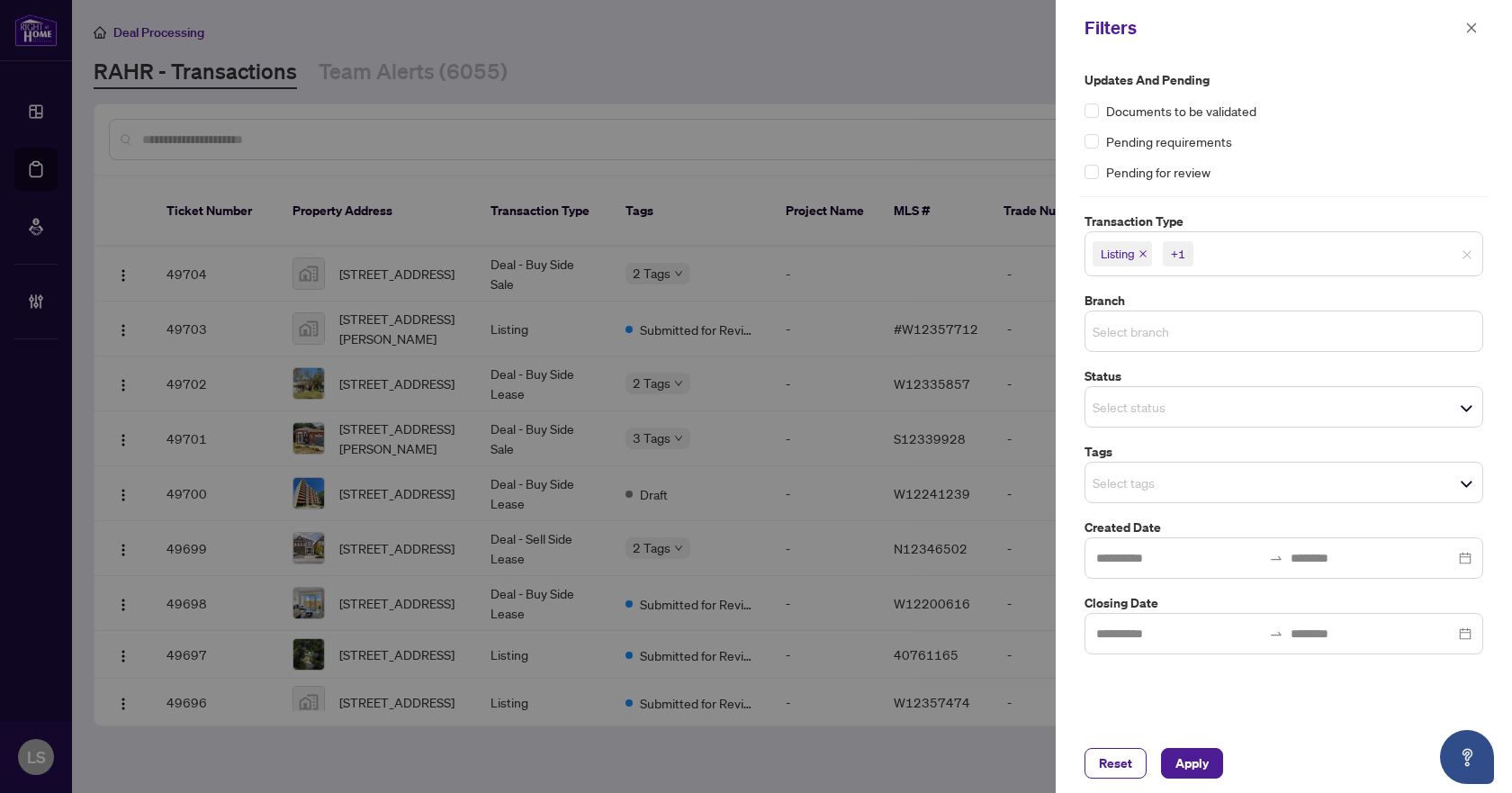
click at [1142, 339] on input "search" at bounding box center [1156, 331] width 126 height 22
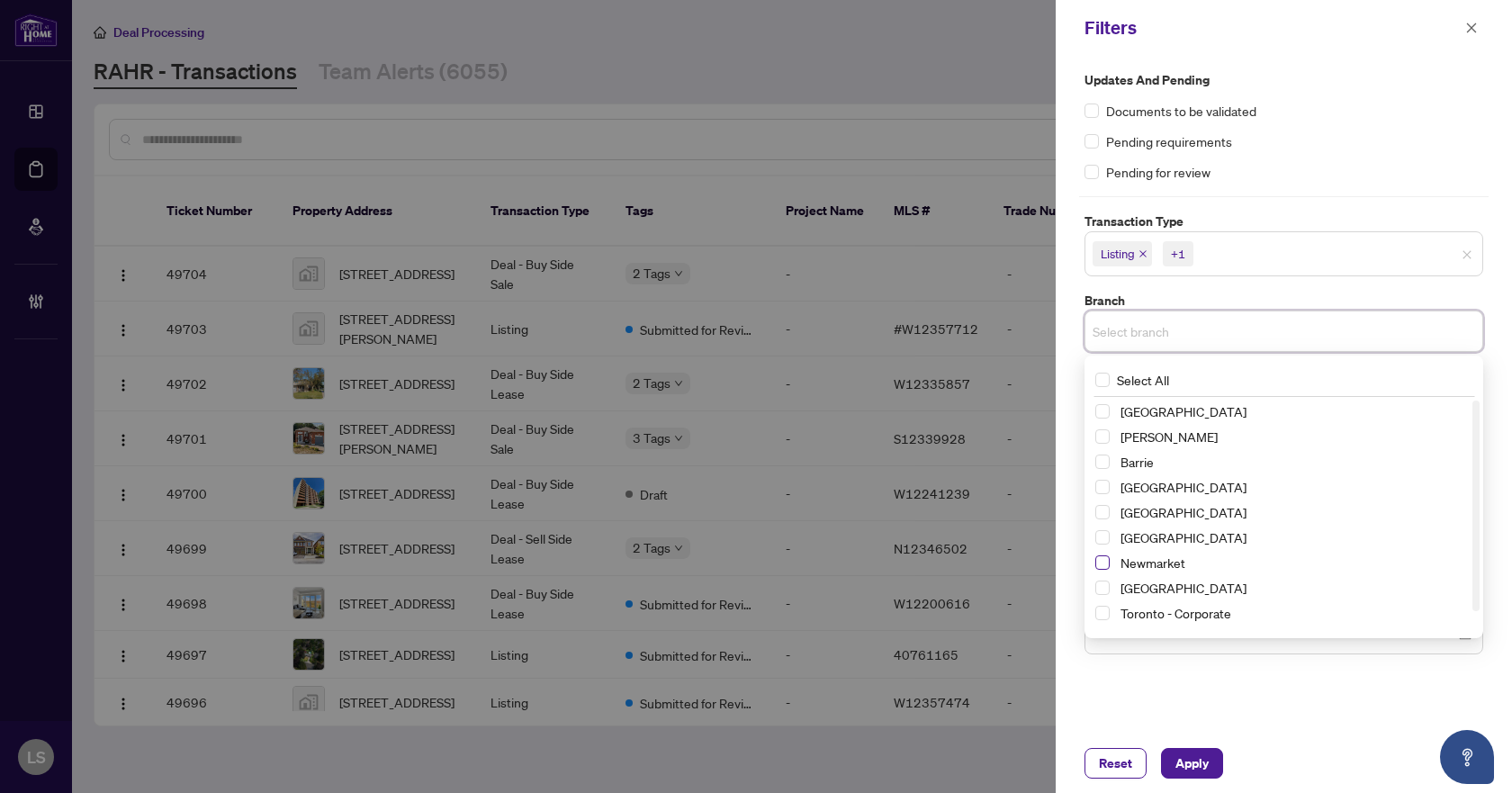
click at [1100, 558] on span "Select Newmarket" at bounding box center [1102, 562] width 14 height 14
click at [1418, 82] on label "Updates and Pending" at bounding box center [1284, 79] width 399 height 20
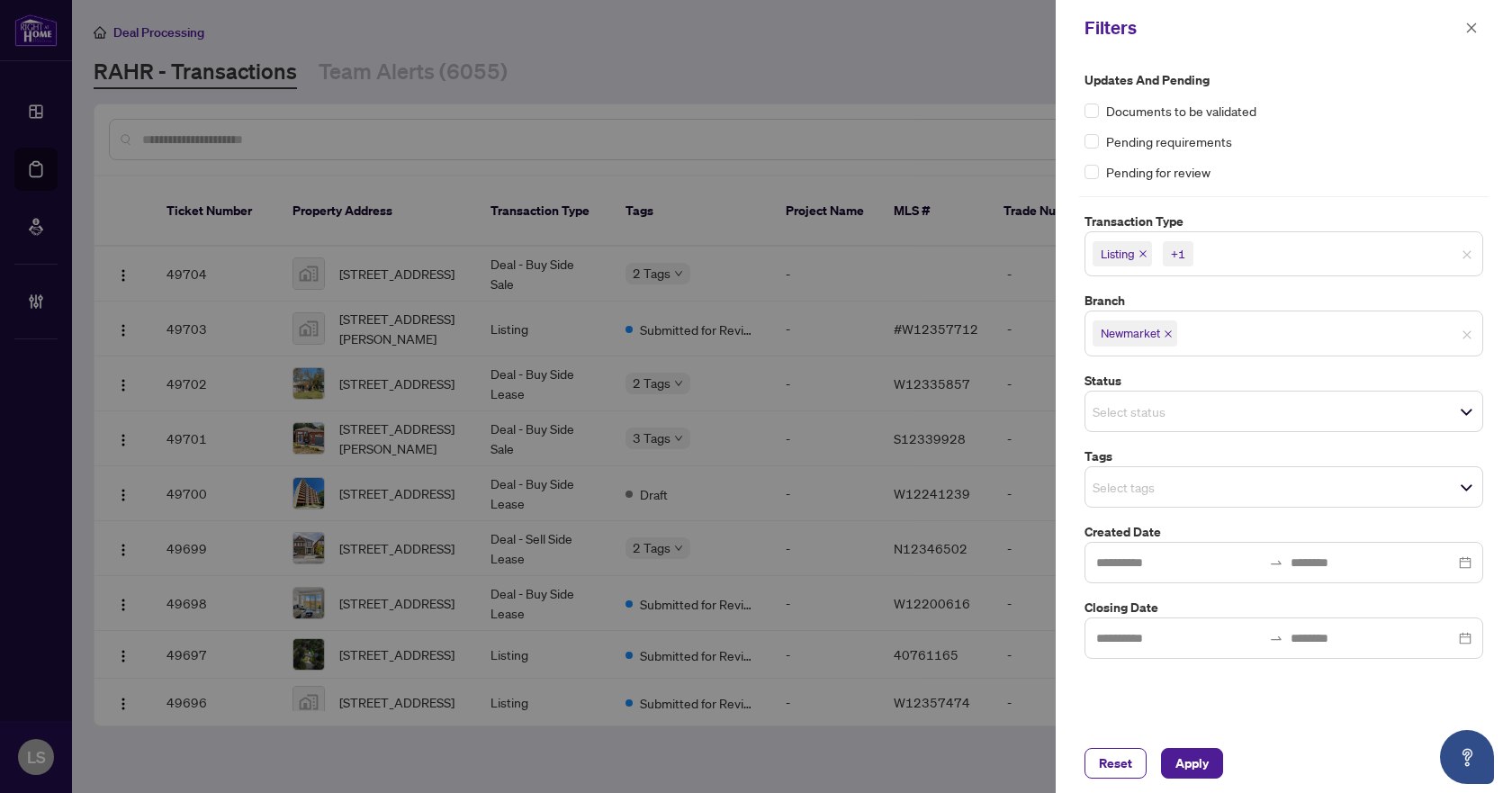
click at [1190, 479] on input "search" at bounding box center [1156, 487] width 126 height 22
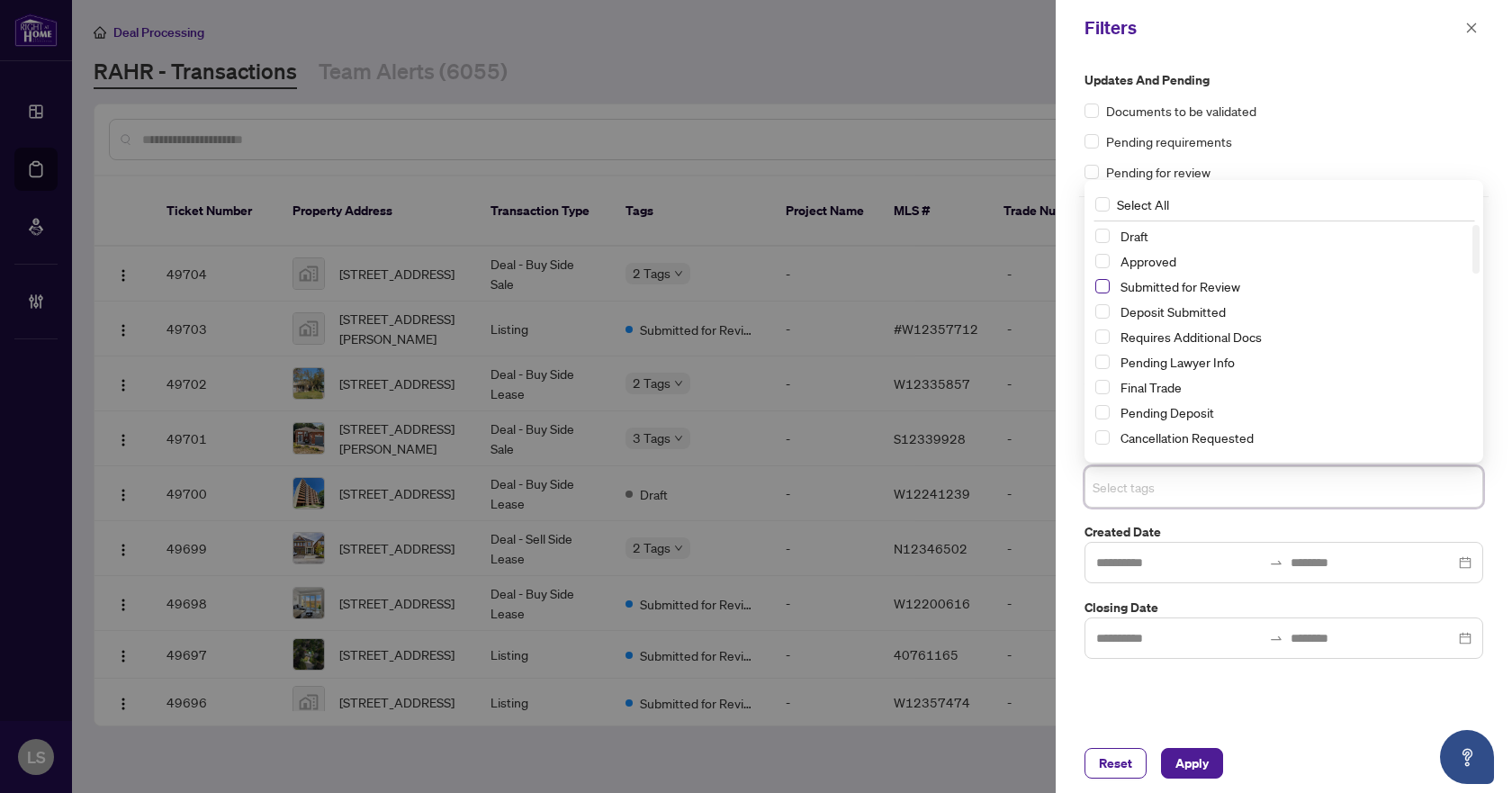
click at [1102, 281] on span "Select Submitted for Review" at bounding box center [1102, 286] width 14 height 14
click at [1107, 436] on span "Select Cancellation Requested" at bounding box center [1102, 437] width 14 height 14
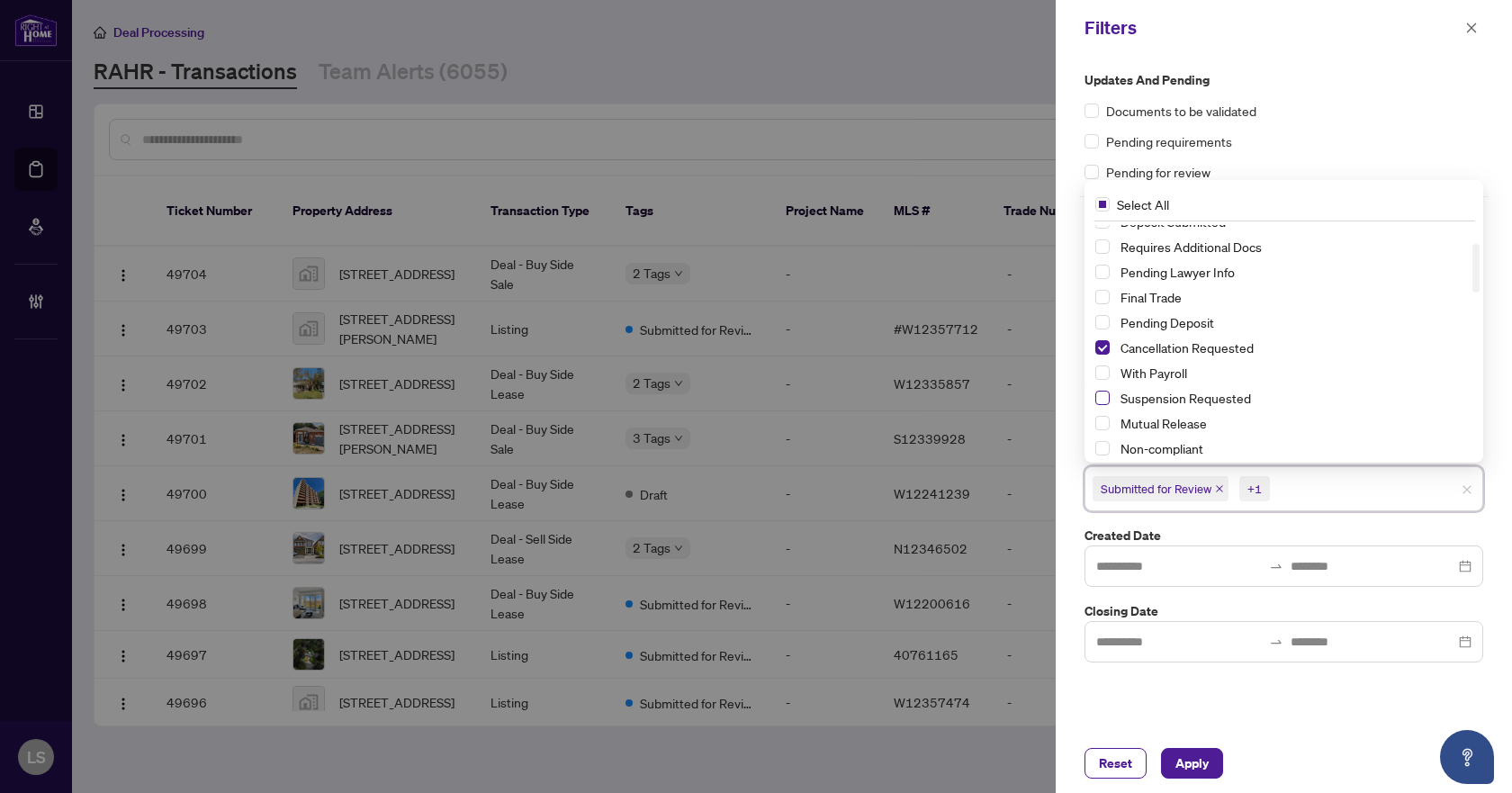
click at [1102, 399] on span "Select Suspension Requested" at bounding box center [1102, 397] width 14 height 14
click at [1171, 748] on div "Reset Apply" at bounding box center [1284, 763] width 456 height 59
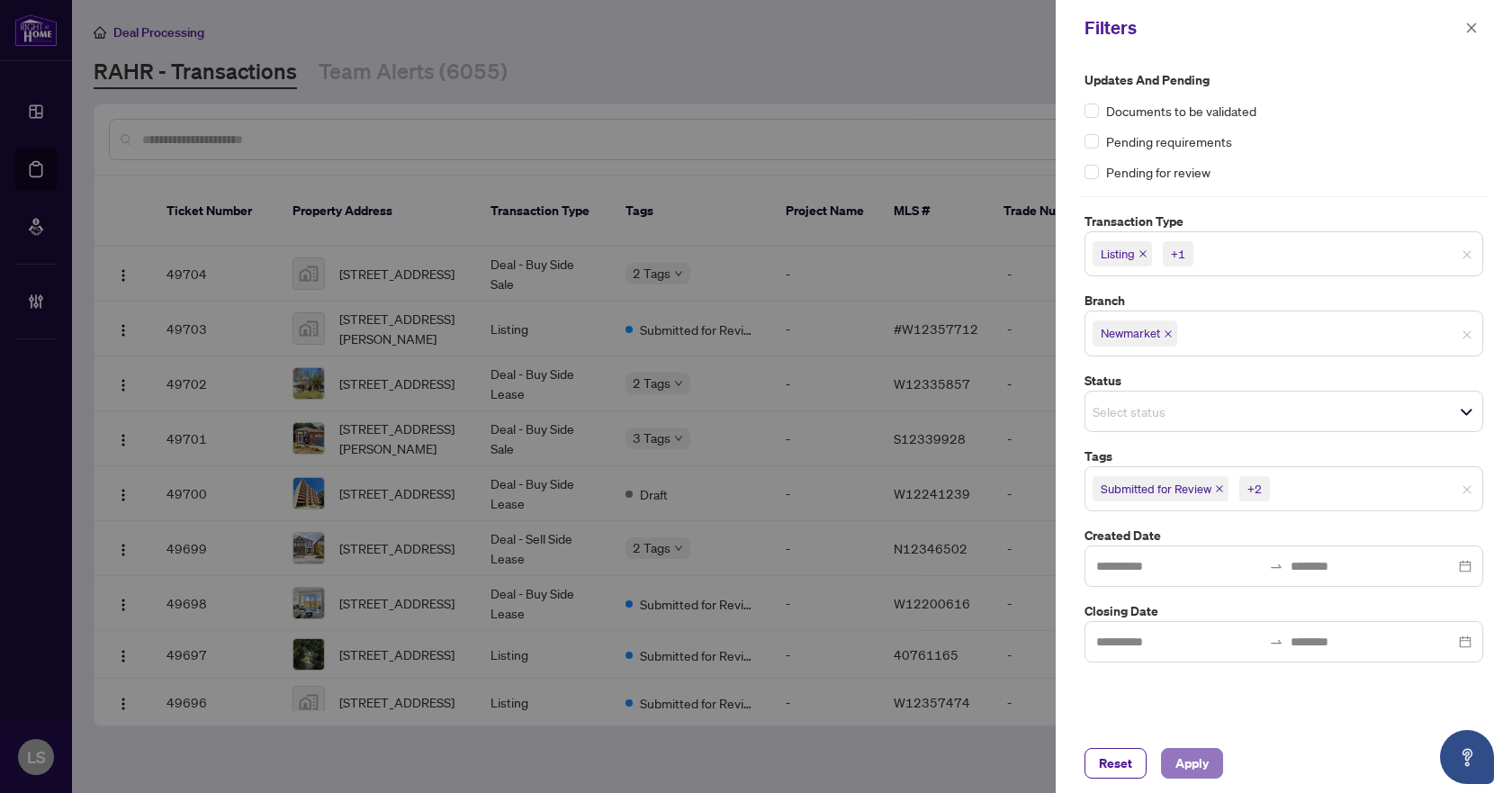
click at [1213, 758] on button "Apply" at bounding box center [1192, 764] width 62 height 30
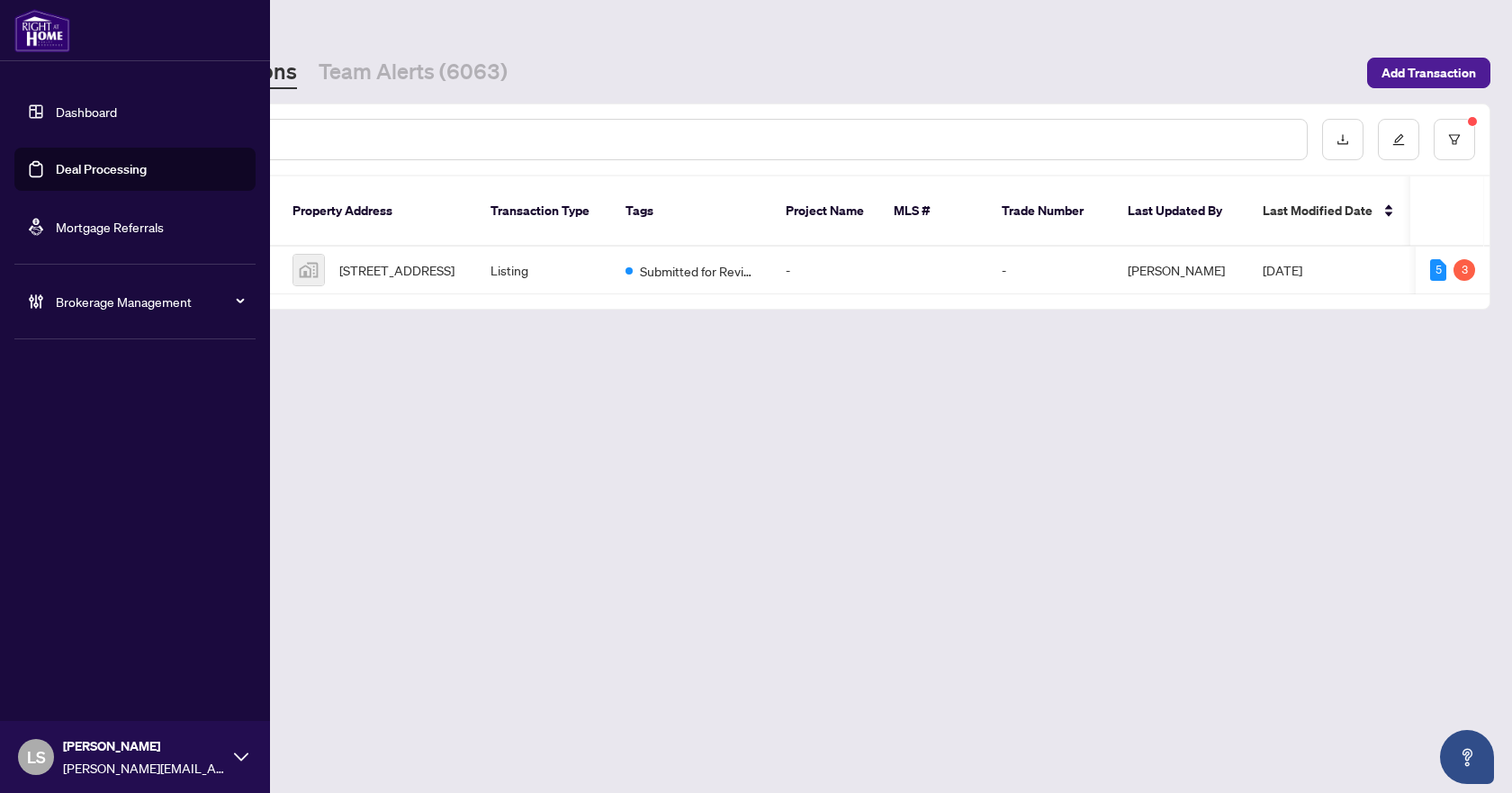
click at [74, 296] on span "Brokerage Management" at bounding box center [149, 301] width 188 height 20
click at [90, 432] on link "Manage Agents" at bounding box center [82, 431] width 90 height 16
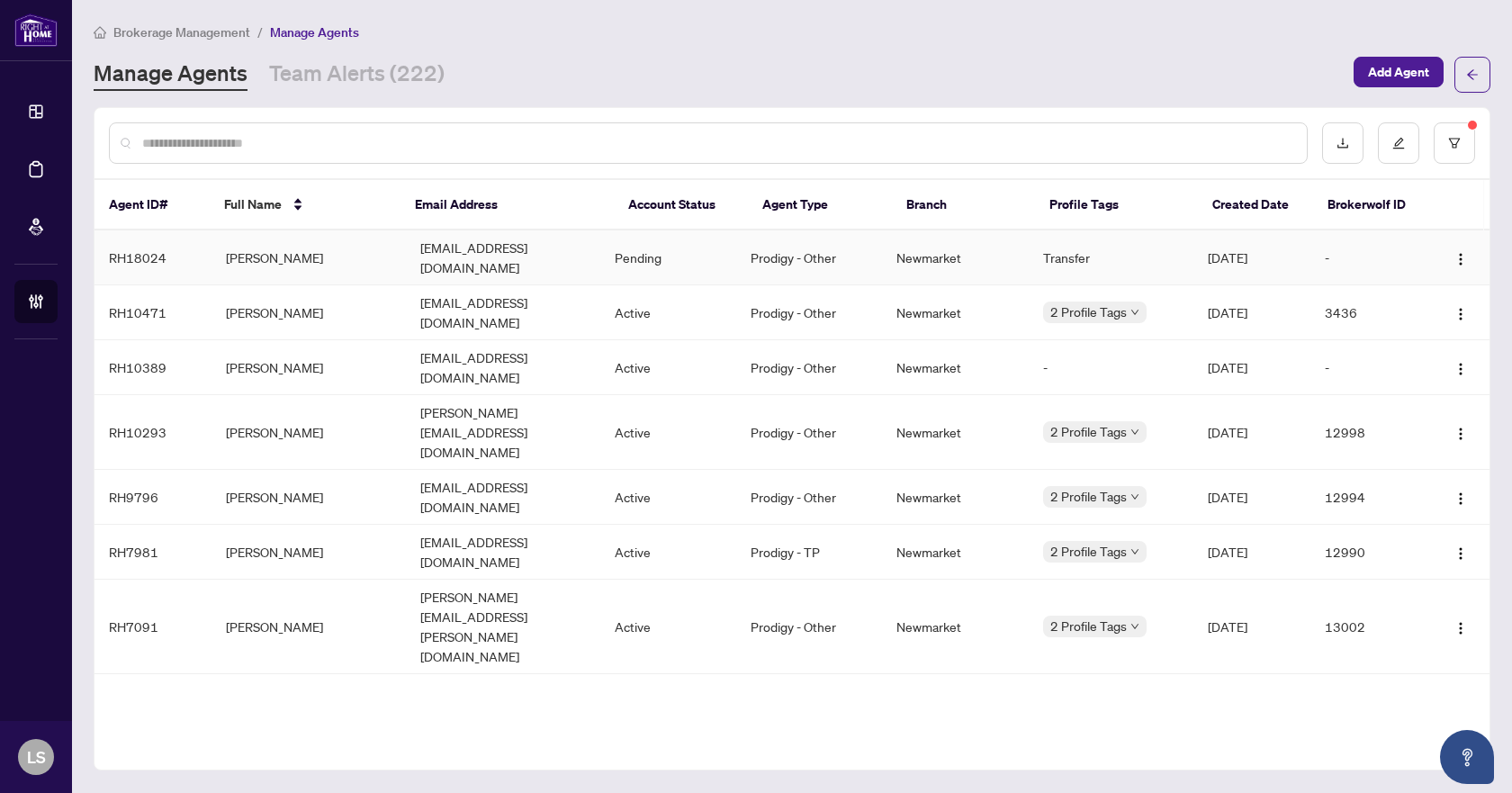
click at [292, 250] on td "[PERSON_NAME]" at bounding box center [308, 257] width 194 height 55
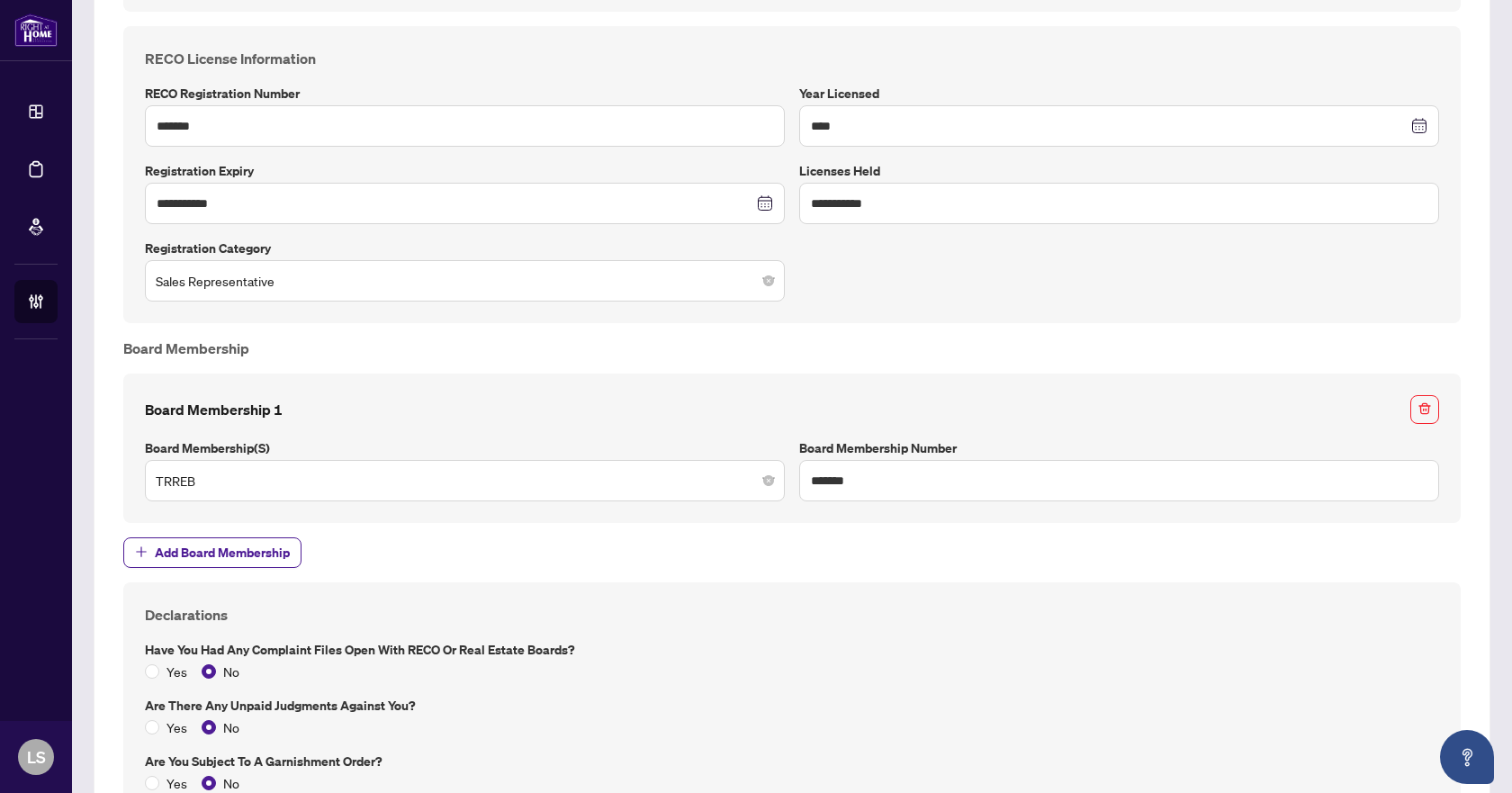
scroll to position [1081, 0]
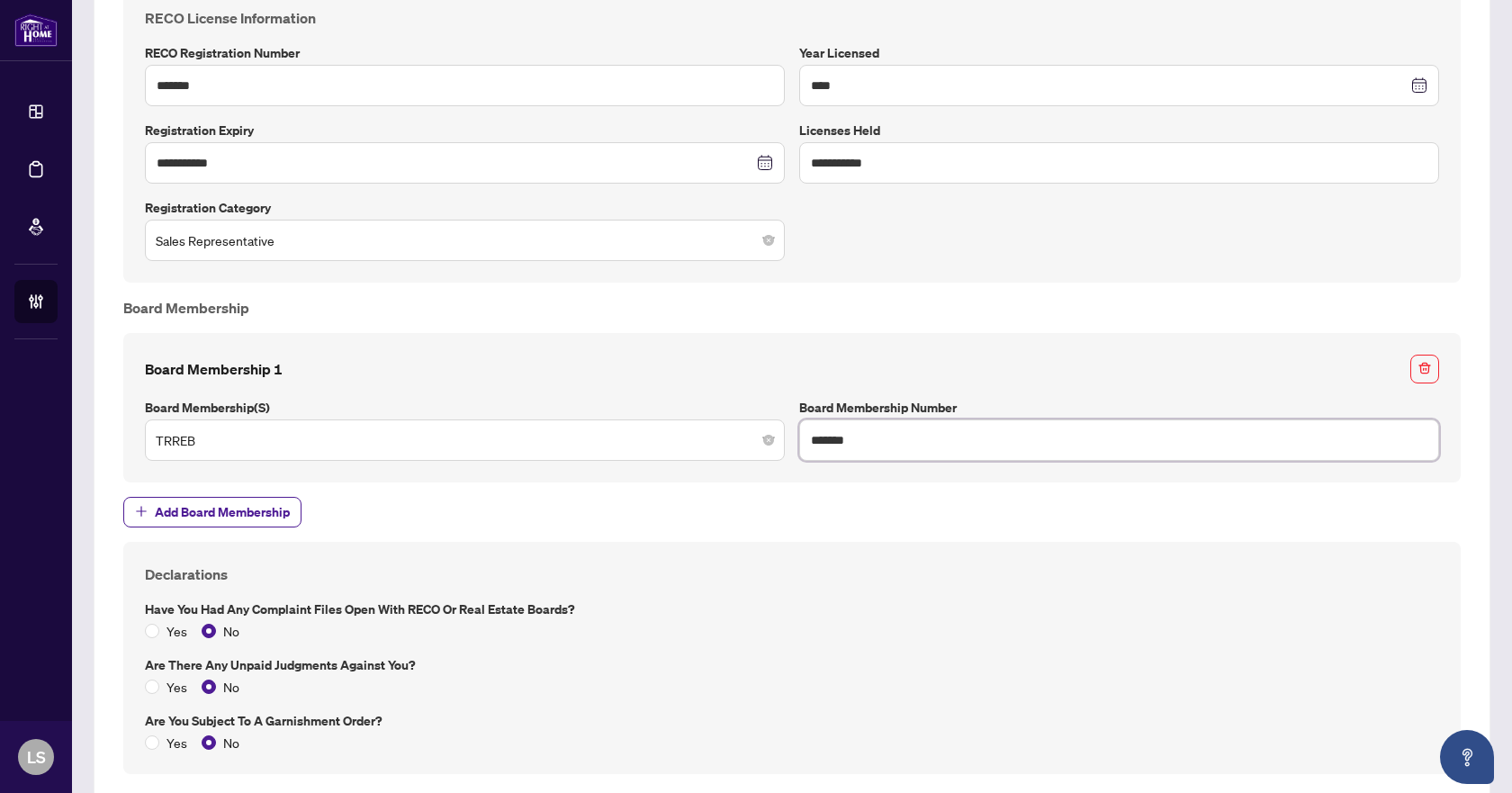
drag, startPoint x: 874, startPoint y: 435, endPoint x: 801, endPoint y: 443, distance: 73.4
click at [801, 443] on input "*******" at bounding box center [1119, 440] width 640 height 41
click at [879, 336] on div "Board Membership 1 Board Membership(s) TRREB Board Membership Number *******" at bounding box center [792, 407] width 1338 height 150
click at [923, 588] on div "Declarations Have you had any complaint files open with RECO or Real Estate Boa…" at bounding box center [792, 658] width 1308 height 190
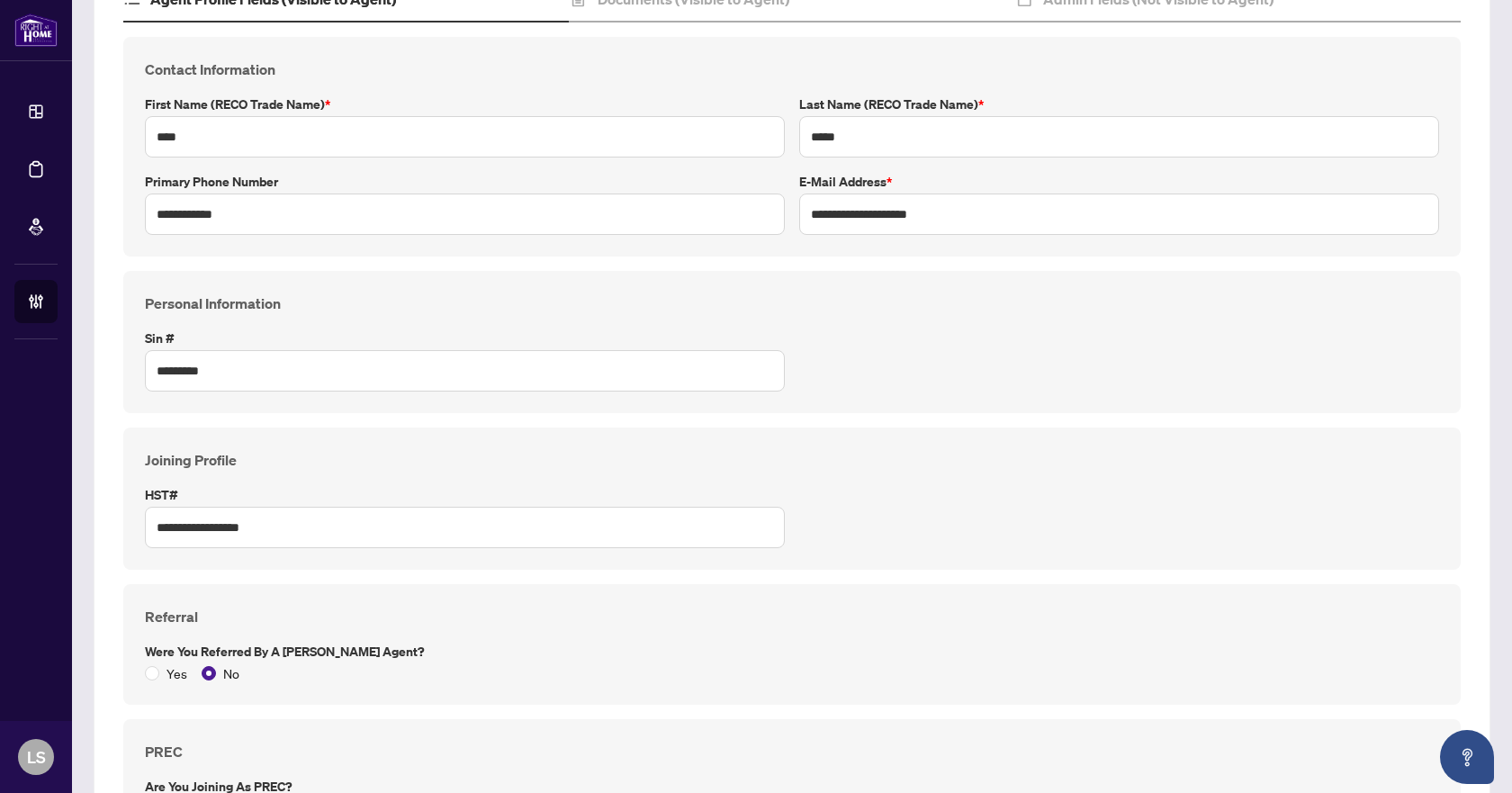
scroll to position [0, 0]
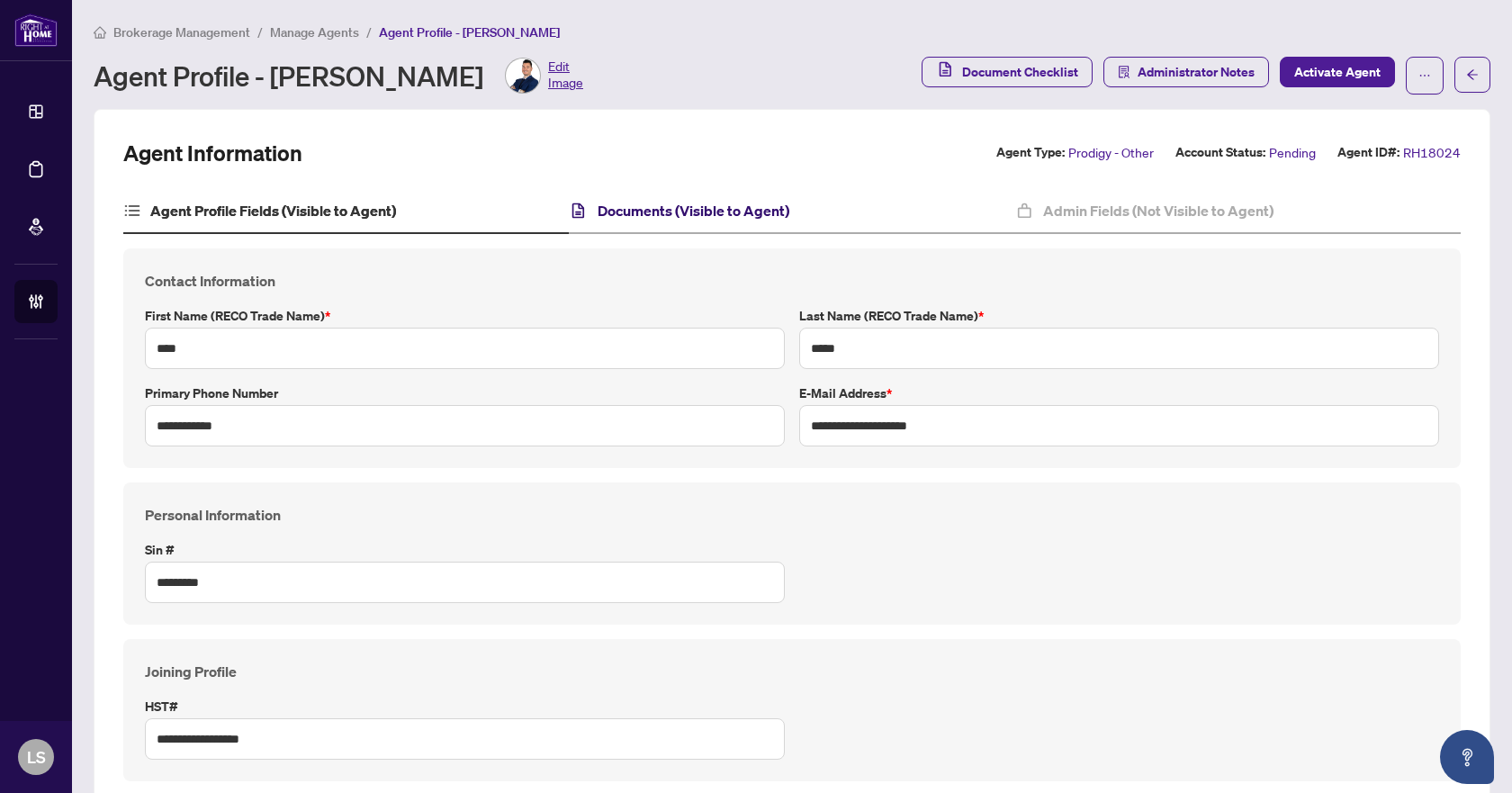
click at [705, 212] on h4 "Documents (Visible to Agent)" at bounding box center [693, 210] width 191 height 22
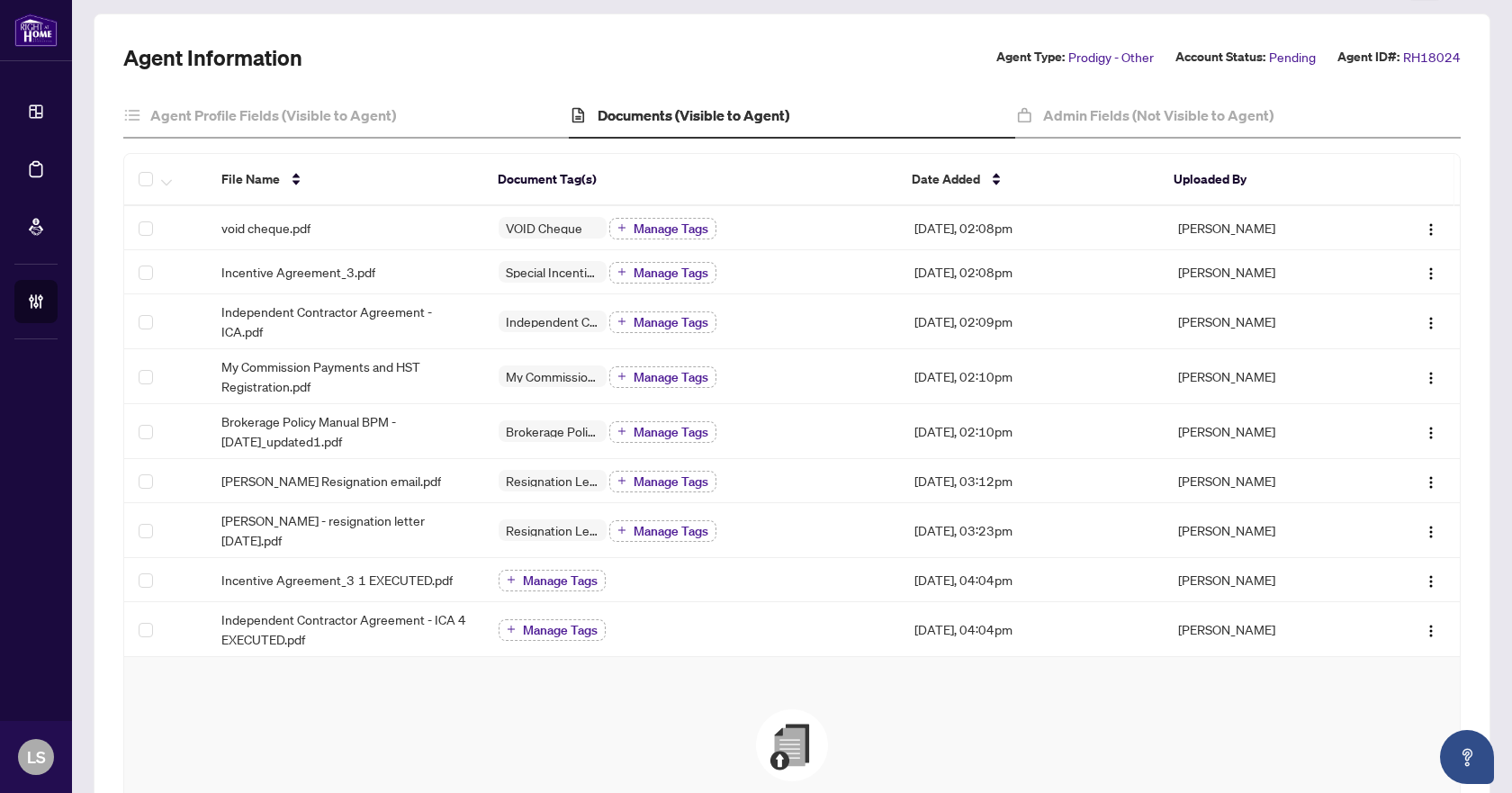
scroll to position [87, 0]
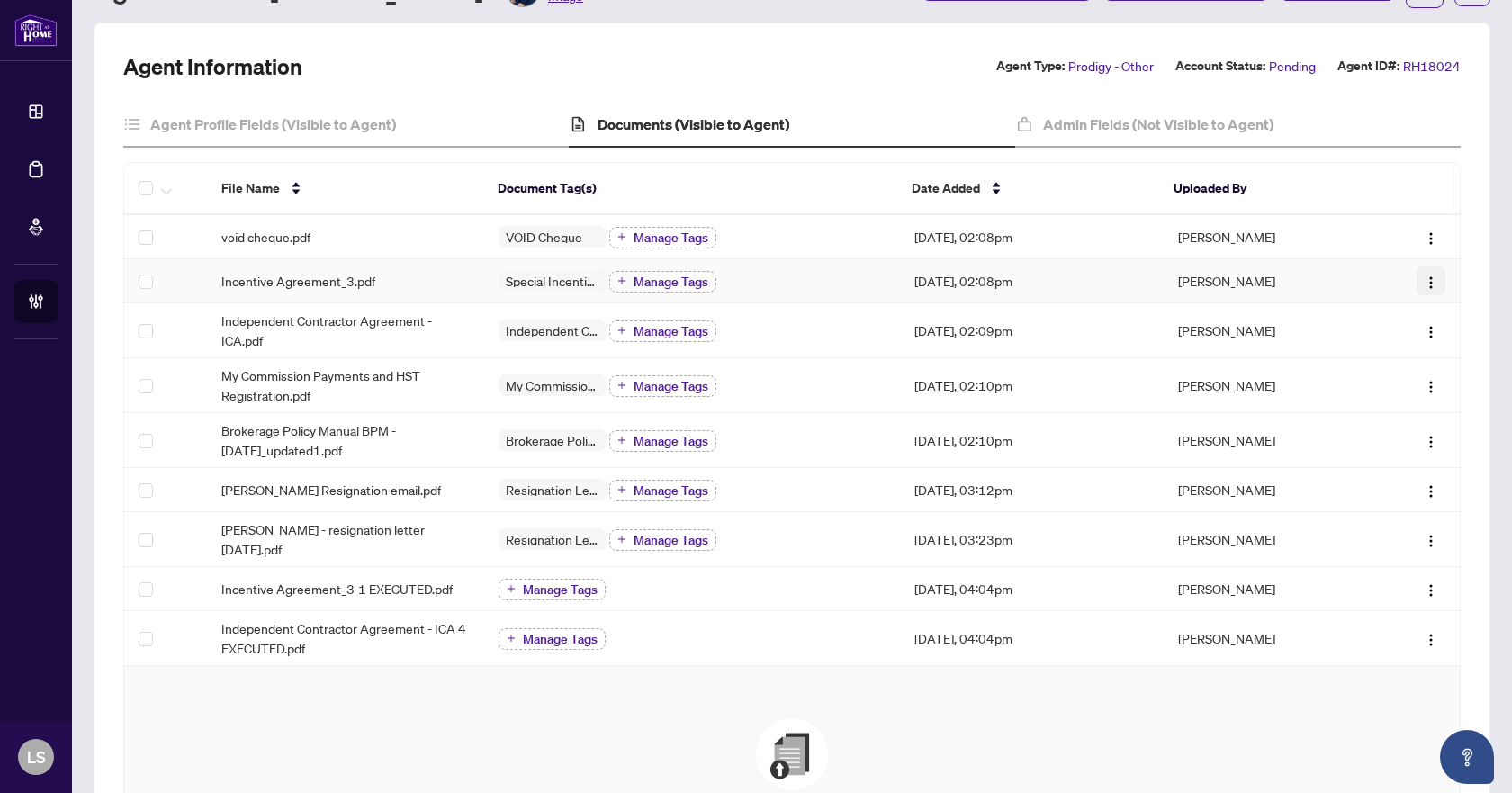
click at [1424, 276] on img "button" at bounding box center [1431, 282] width 14 height 14
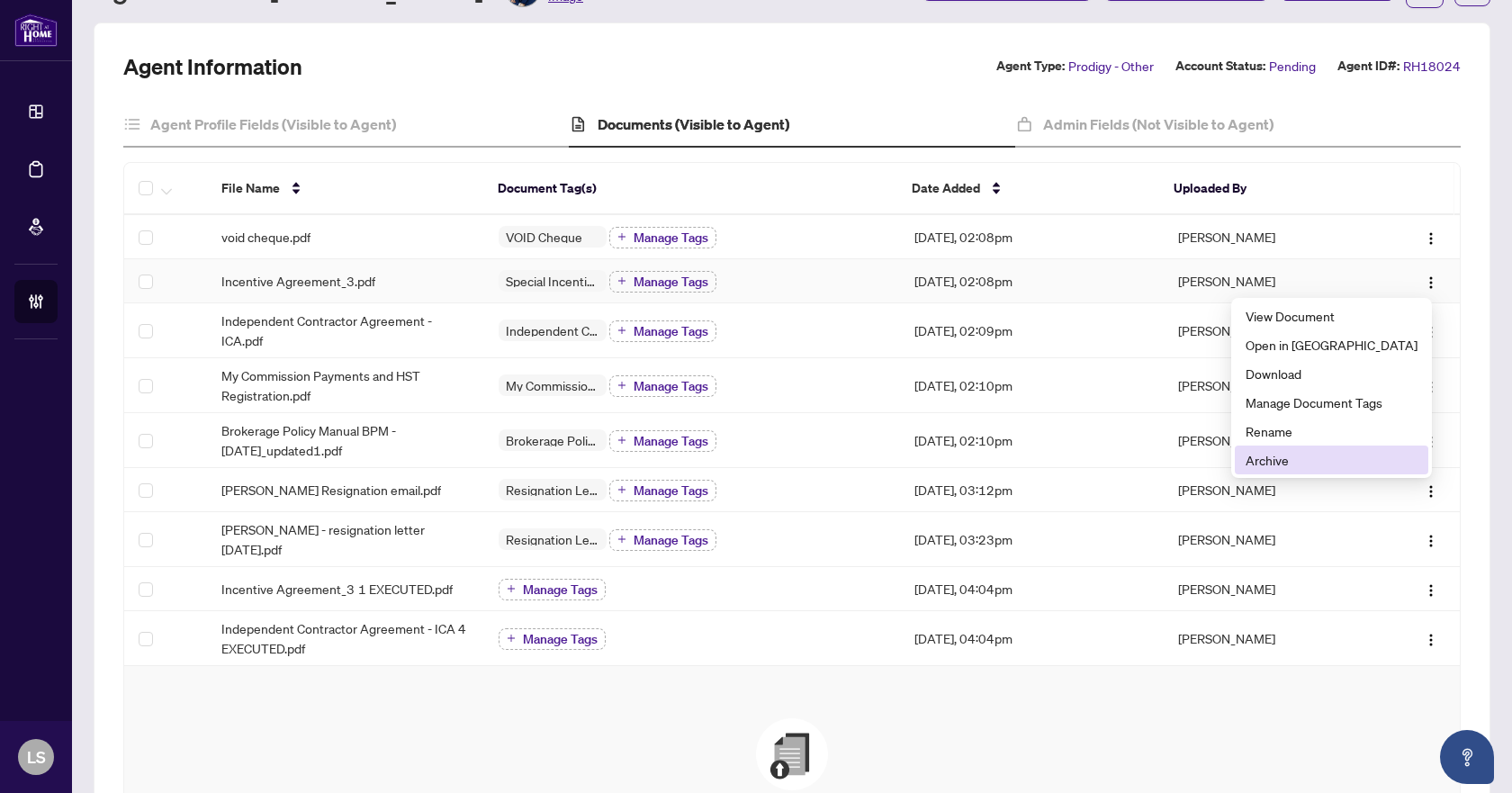
click at [1345, 456] on span "Archive" at bounding box center [1332, 459] width 172 height 20
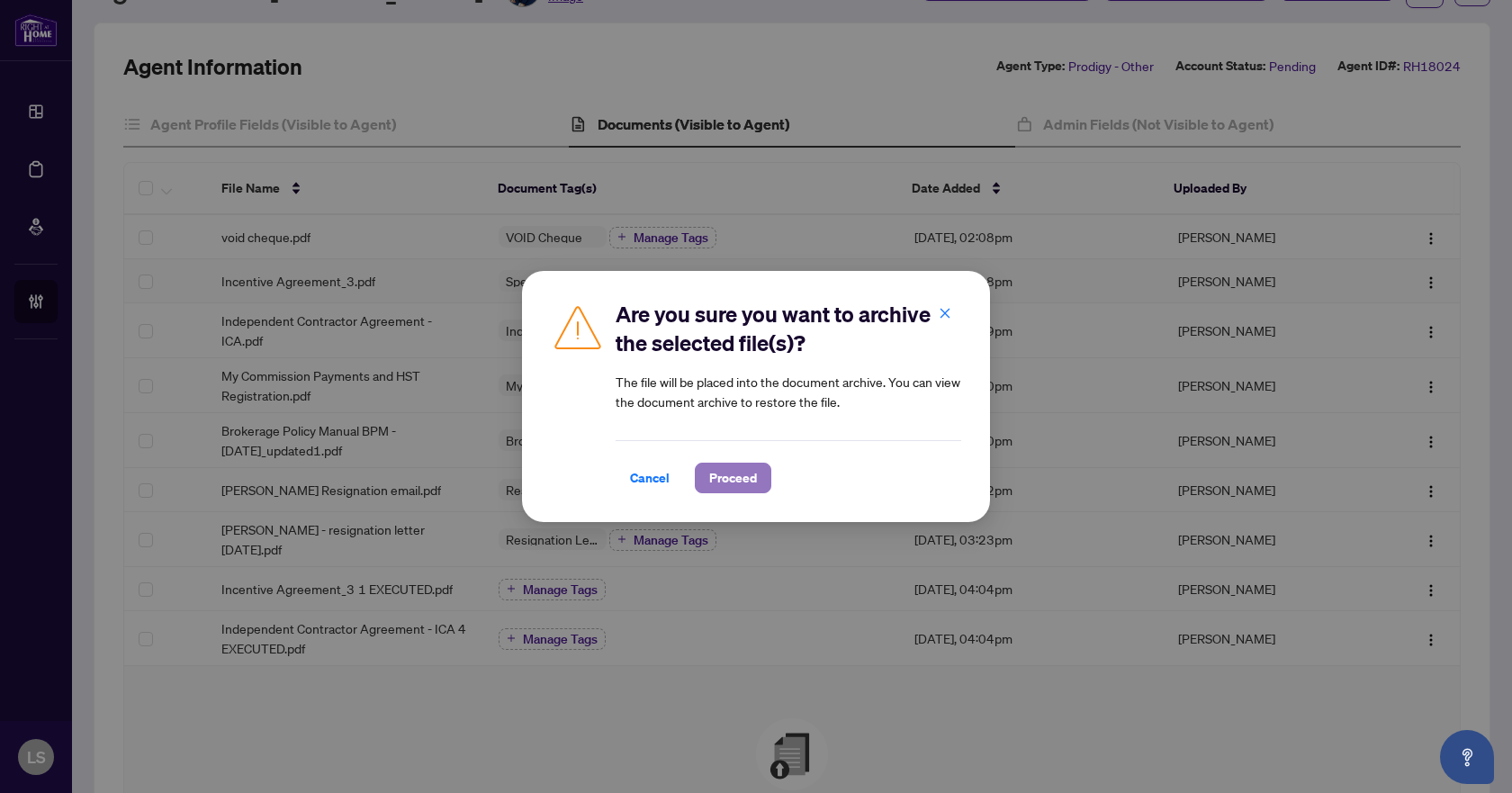
click at [726, 473] on span "Proceed" at bounding box center [733, 478] width 48 height 29
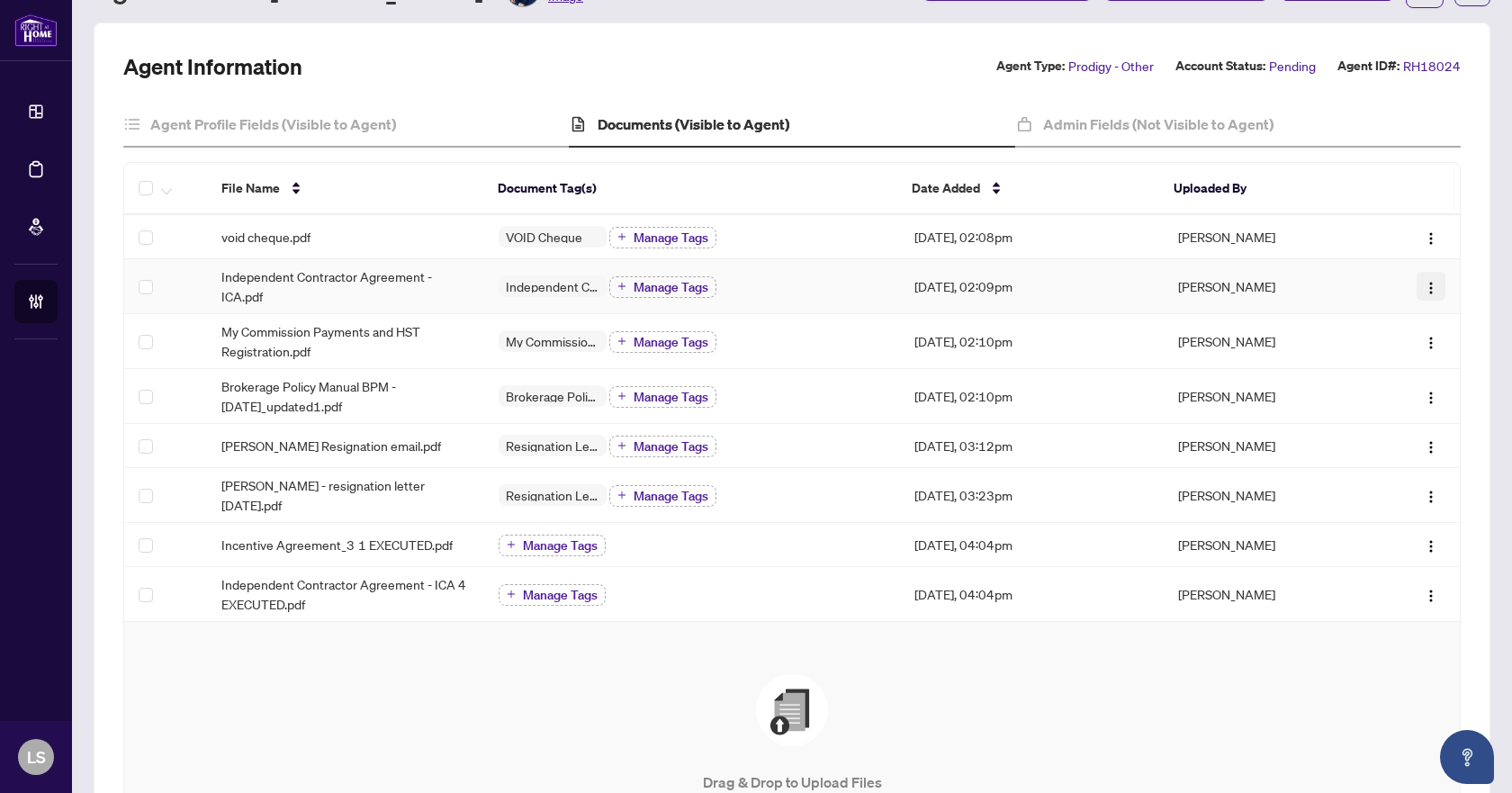
click at [1424, 287] on img "button" at bounding box center [1431, 288] width 14 height 14
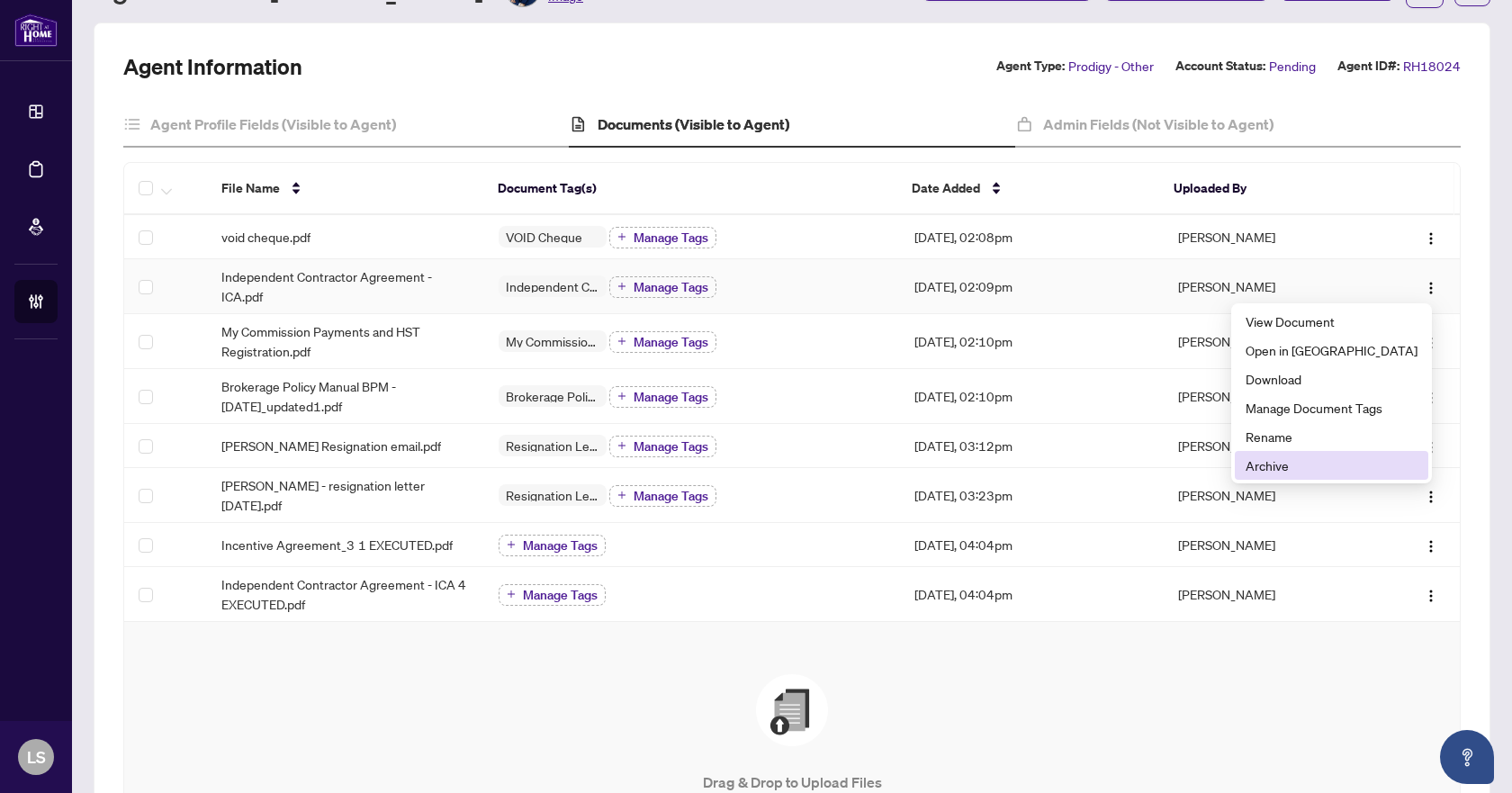
click at [1318, 468] on span "Archive" at bounding box center [1332, 465] width 172 height 20
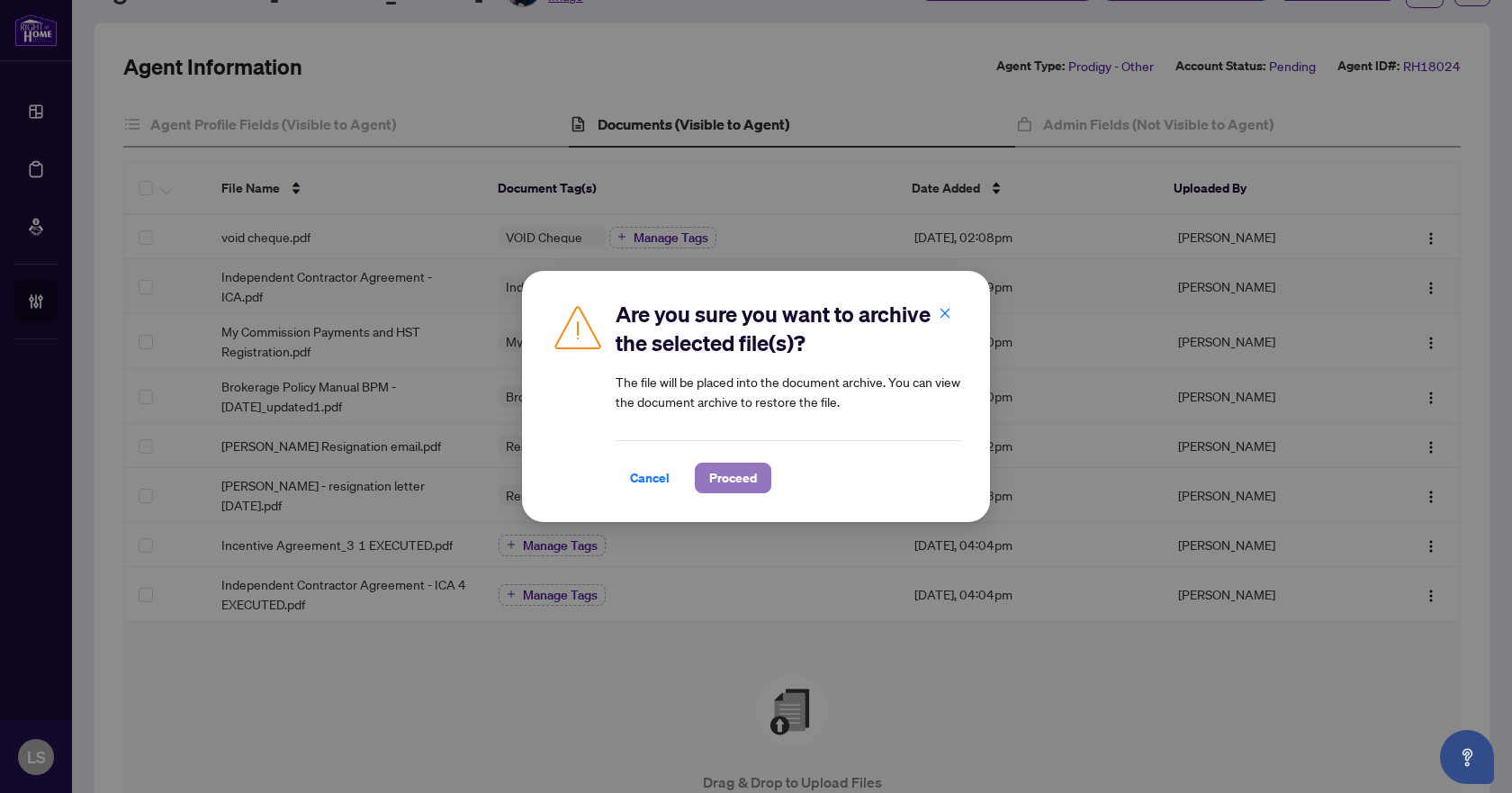
click at [728, 479] on span "Proceed" at bounding box center [733, 478] width 48 height 29
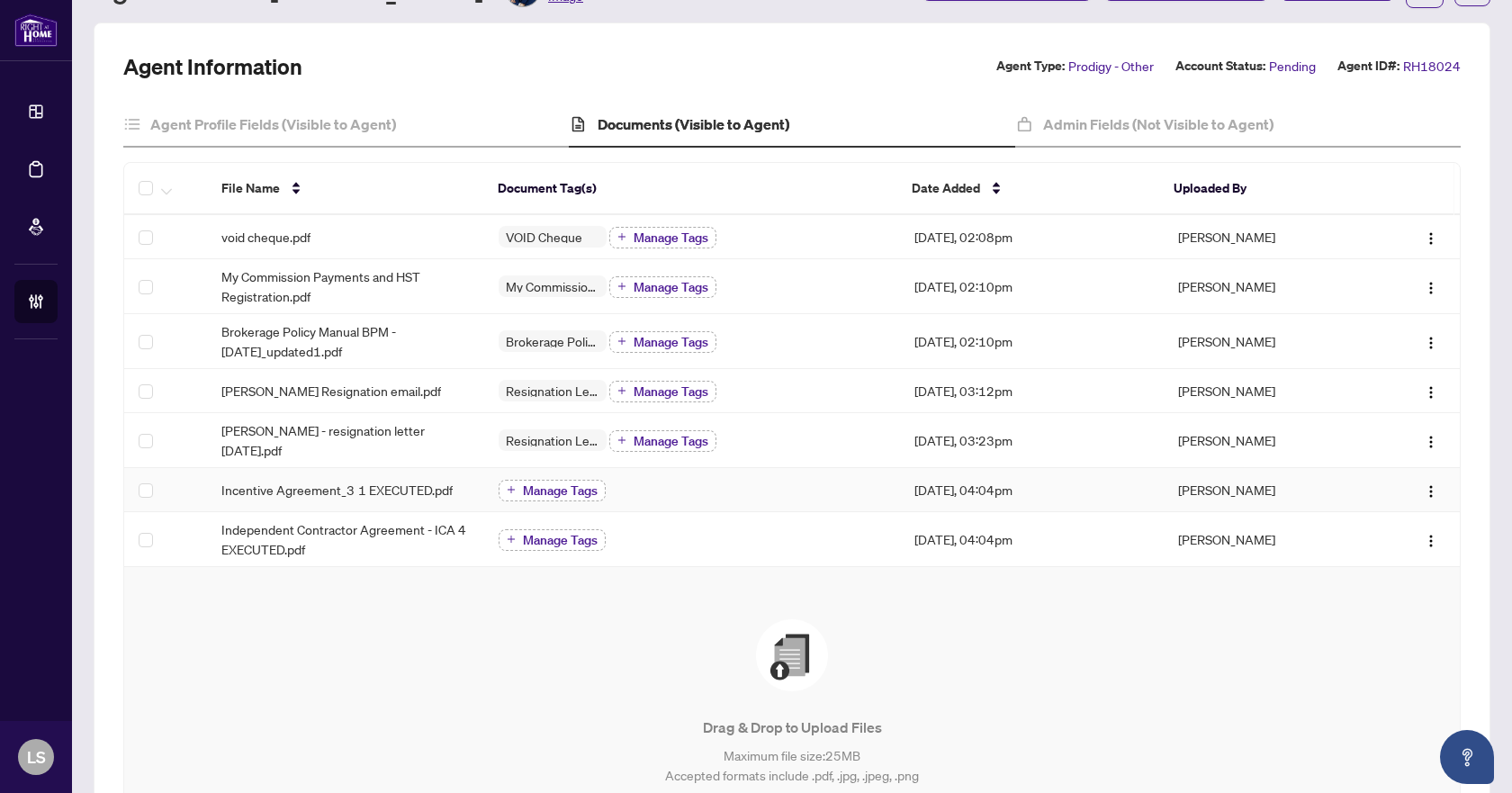
click at [545, 485] on span "Manage Tags" at bounding box center [560, 490] width 74 height 12
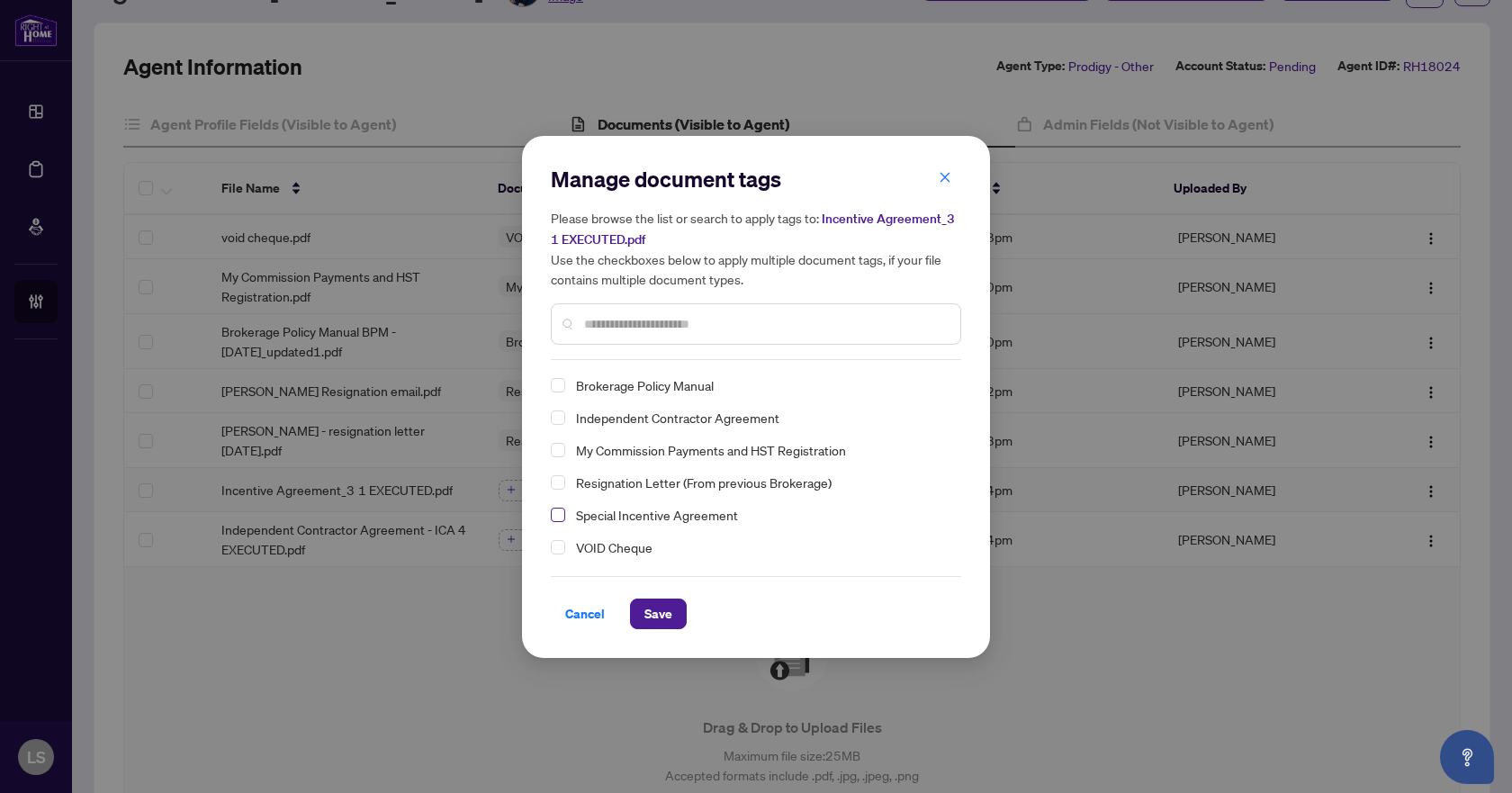
click at [564, 510] on span "Select Special Incentive Agreement" at bounding box center [557, 515] width 14 height 14
click at [662, 611] on span "Save" at bounding box center [659, 614] width 28 height 29
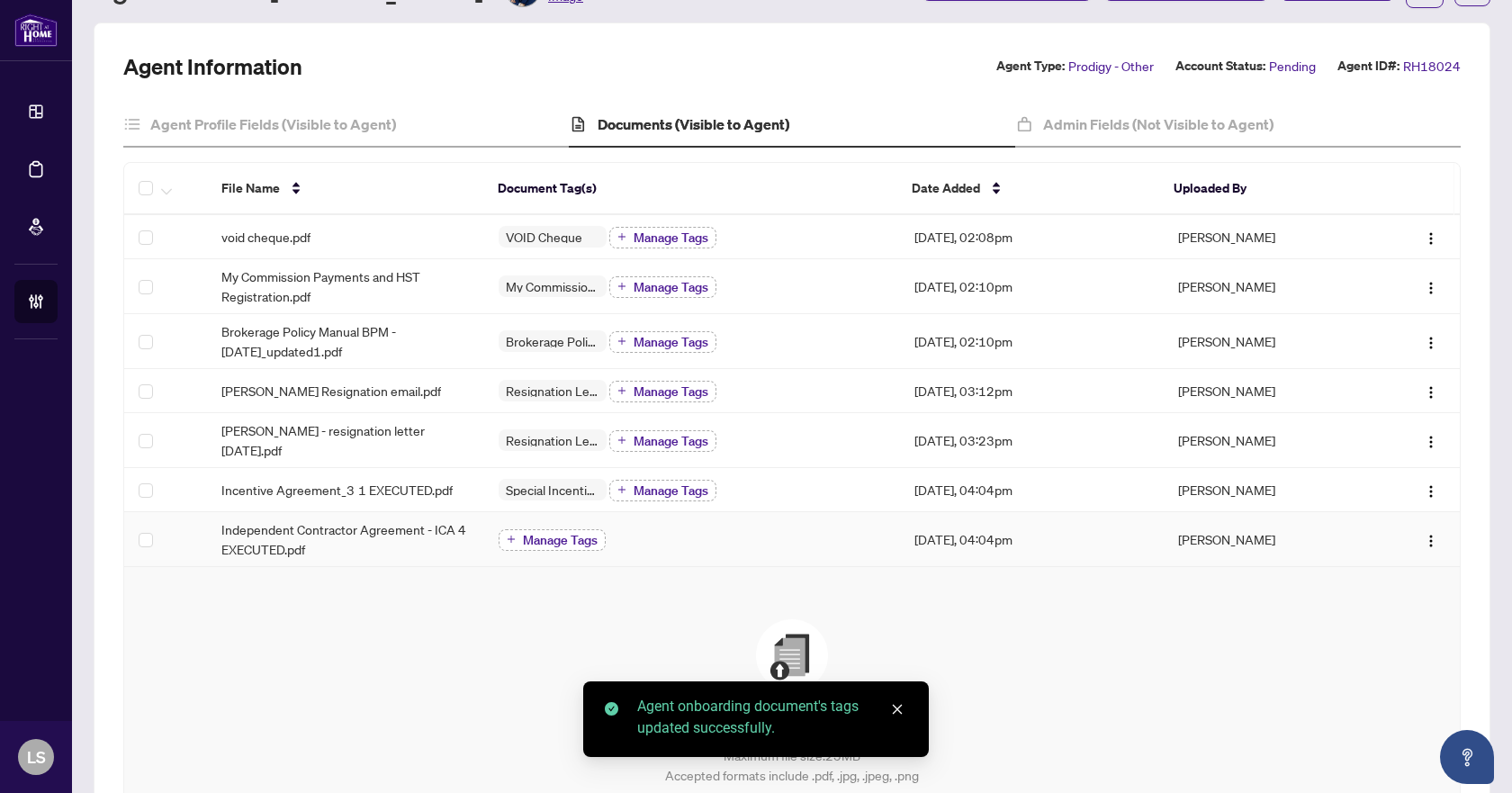
click at [537, 534] on span "Manage Tags" at bounding box center [560, 539] width 74 height 12
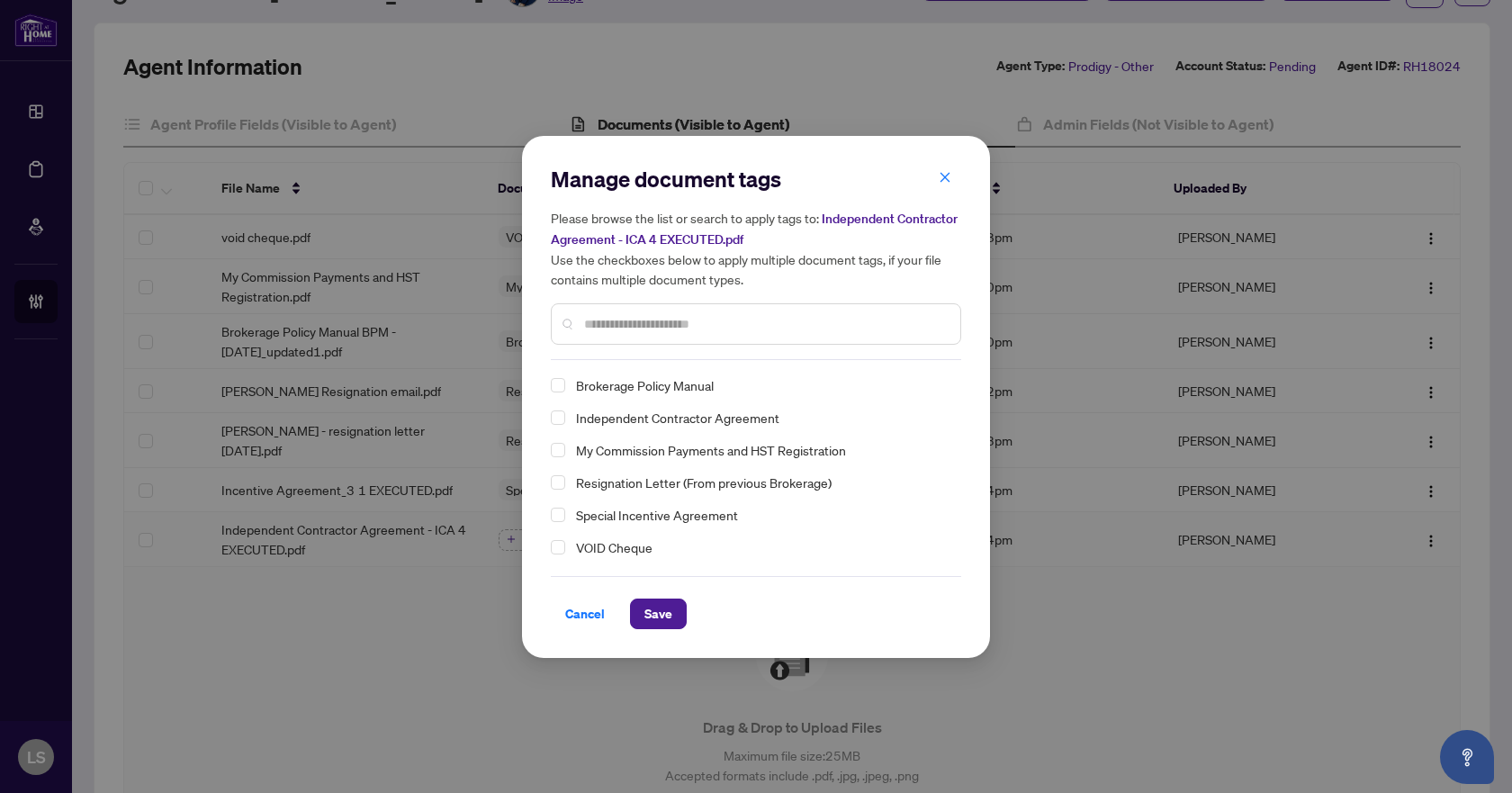
click at [663, 330] on input "text" at bounding box center [765, 323] width 362 height 20
click at [558, 416] on span "Select Independent Contractor Agreement" at bounding box center [557, 417] width 14 height 14
click at [659, 617] on span "Save" at bounding box center [659, 614] width 28 height 29
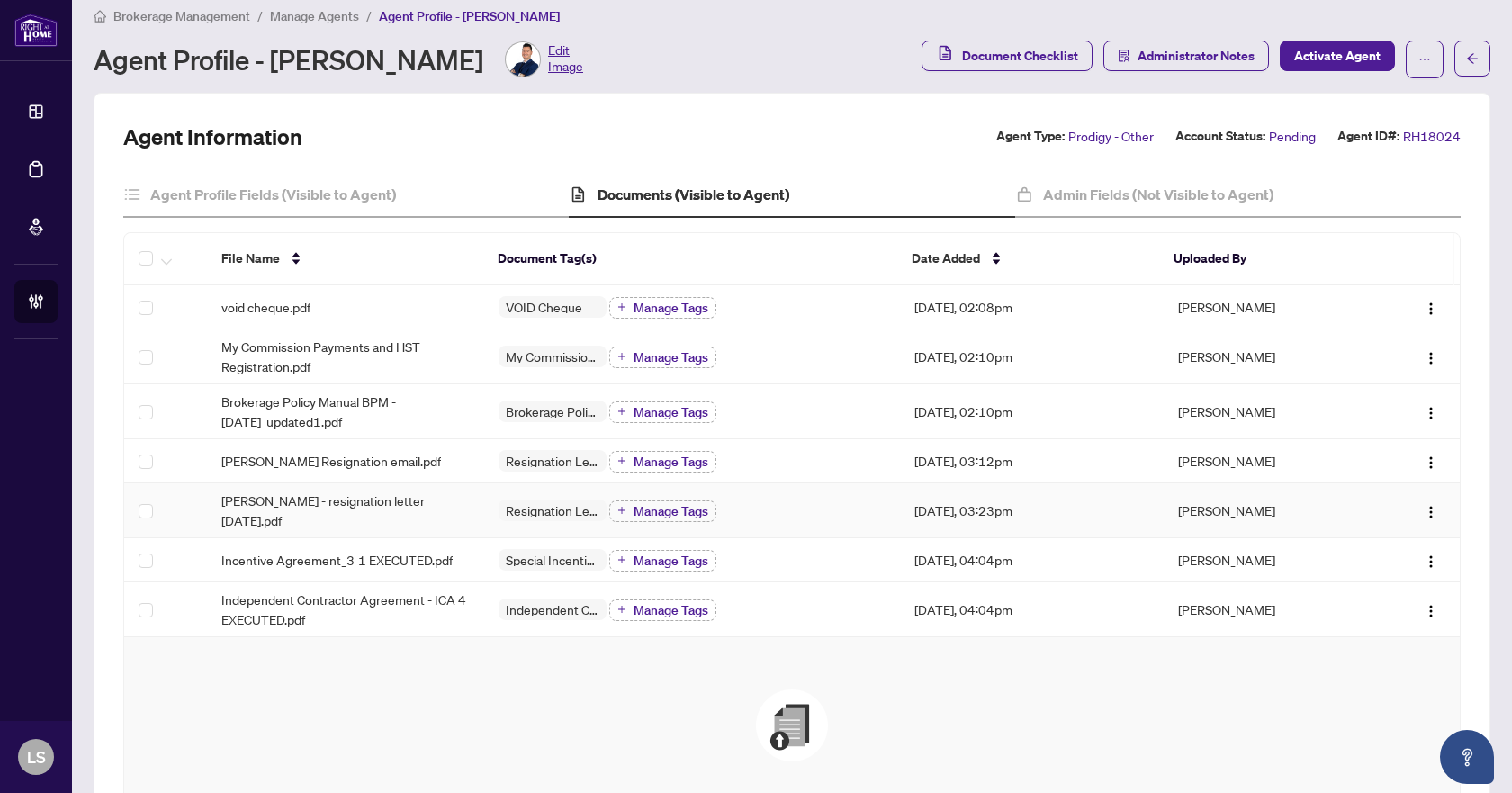
scroll to position [0, 0]
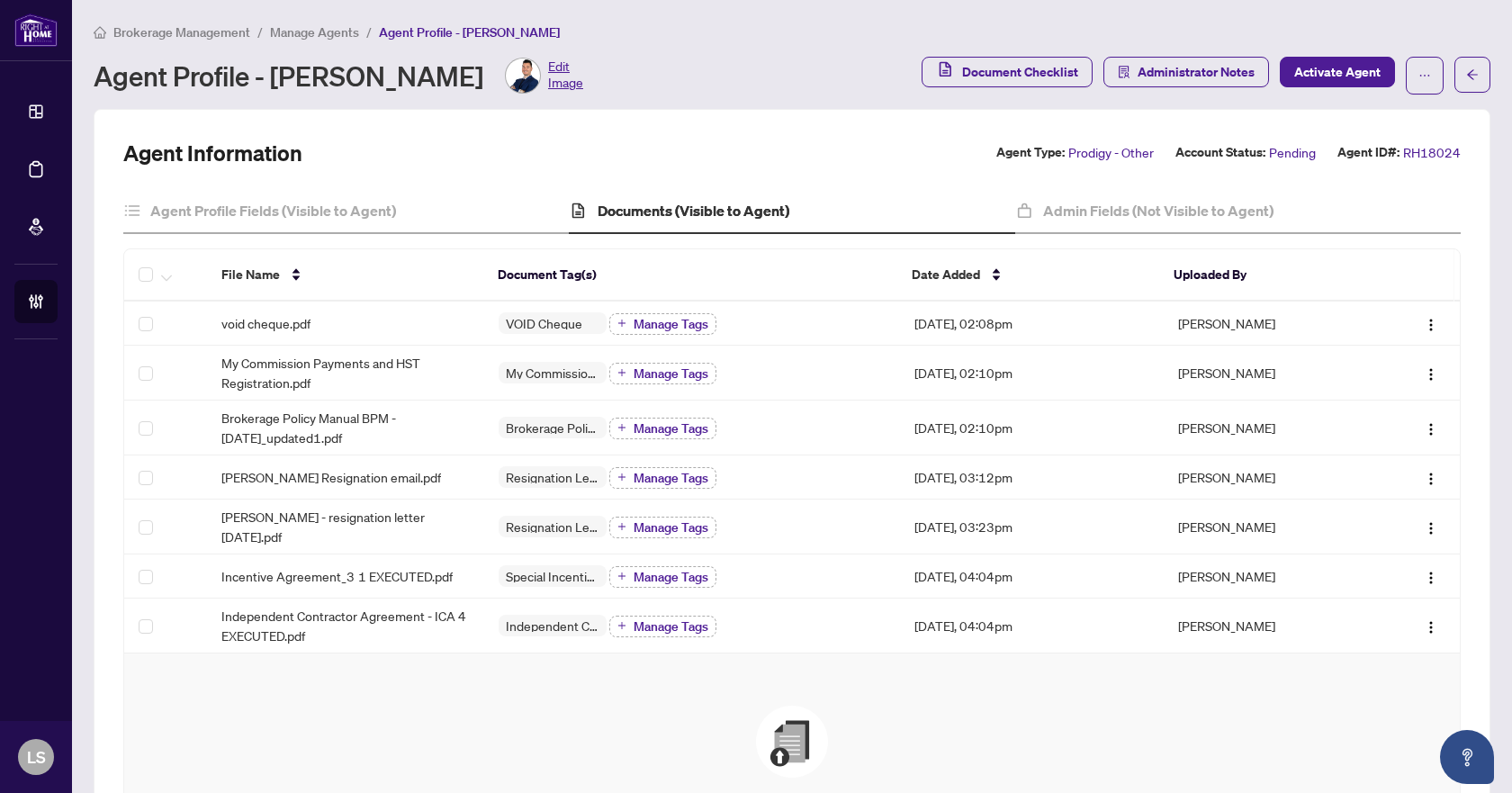
click at [240, 71] on div "Agent Profile - Matt Pukas Edit Image" at bounding box center [337, 75] width 489 height 36
click at [233, 207] on h4 "Agent Profile Fields (Visible to Agent)" at bounding box center [272, 210] width 246 height 22
